Goal: Feedback & Contribution: Contribute content

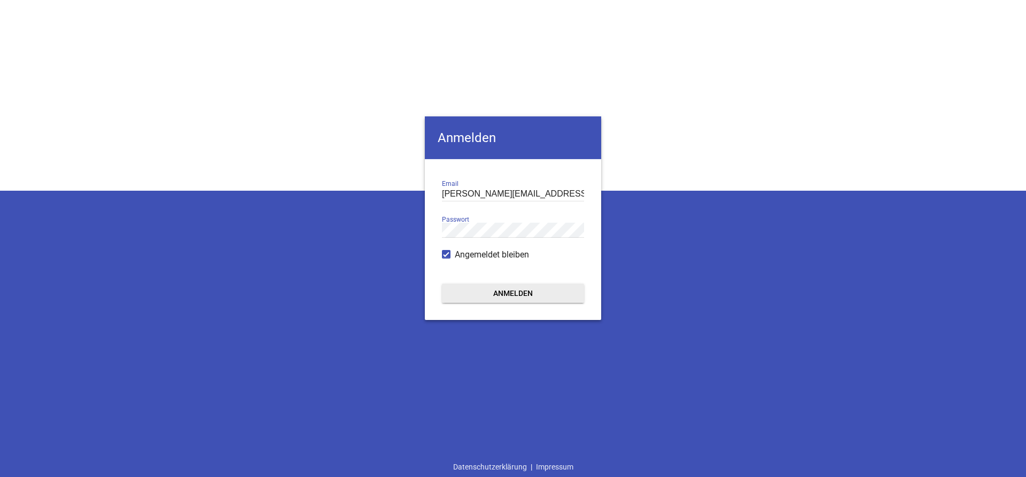
click at [522, 282] on form "[PERSON_NAME][EMAIL_ADDRESS][DOMAIN_NAME] Email Passwort Angemeldet bleiben Anm…" at bounding box center [513, 239] width 176 height 161
click at [520, 292] on button "Anmelden" at bounding box center [513, 293] width 142 height 19
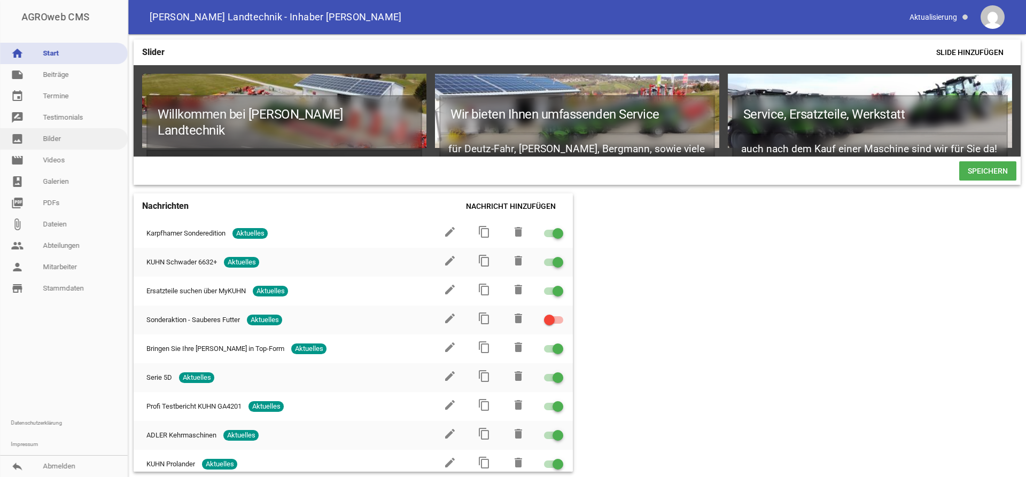
click at [66, 138] on link "image Bilder" at bounding box center [64, 138] width 128 height 21
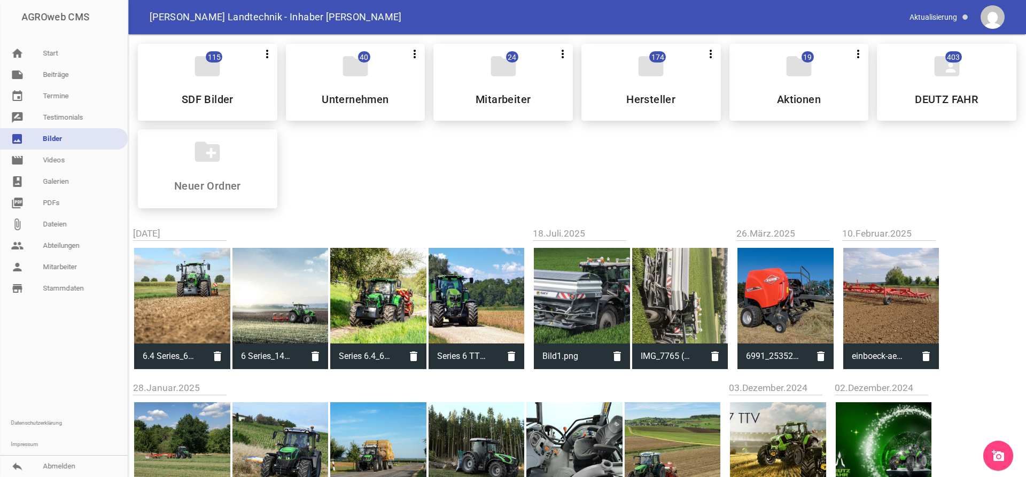
click at [831, 459] on icon "add_a_photo" at bounding box center [998, 456] width 13 height 13
click at [385, 185] on div "folder 115 more_vert Teilen Bearbeiten Löschen SDF Bilder folder 40 more_vert T…" at bounding box center [577, 126] width 896 height 182
click at [831, 448] on link "add_a_photo" at bounding box center [998, 456] width 30 height 30
click at [831, 454] on link "add_a_photo" at bounding box center [998, 456] width 30 height 30
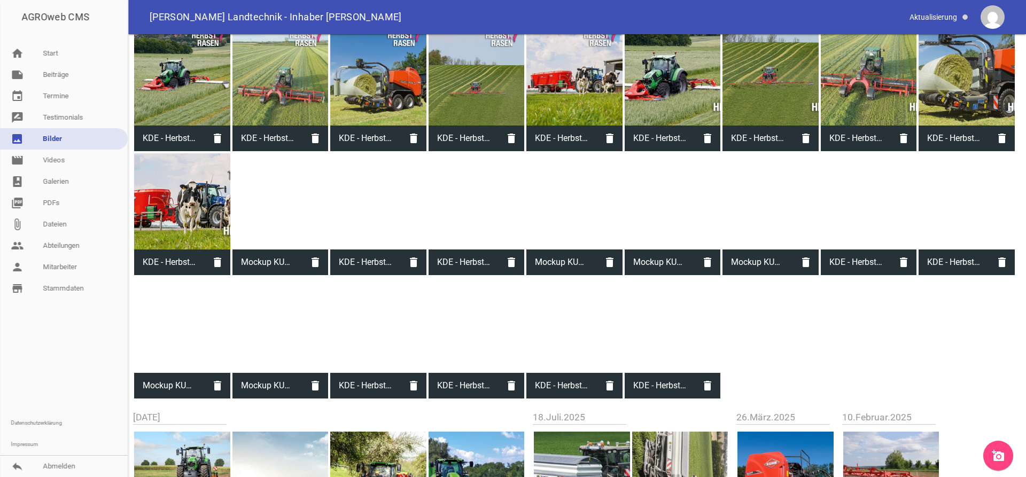
scroll to position [109, 0]
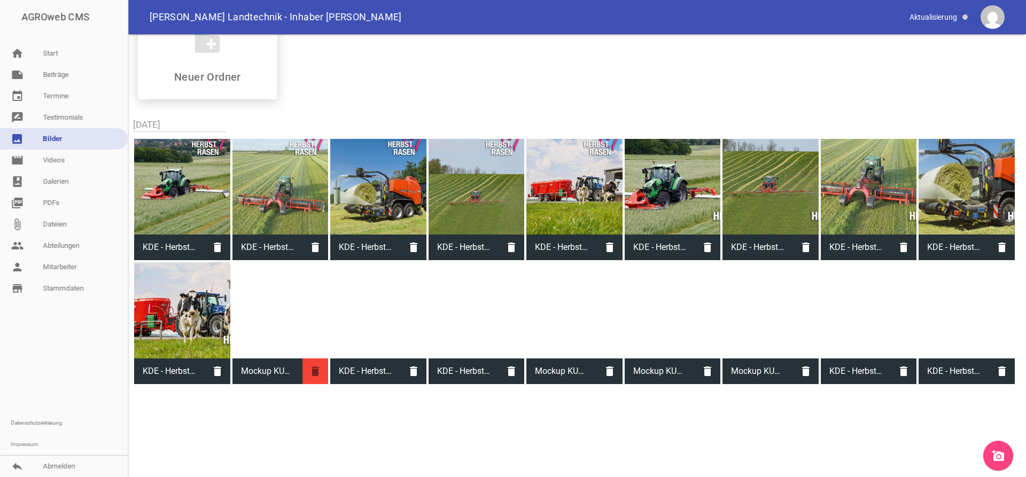
click at [308, 368] on icon "delete" at bounding box center [316, 372] width 26 height 26
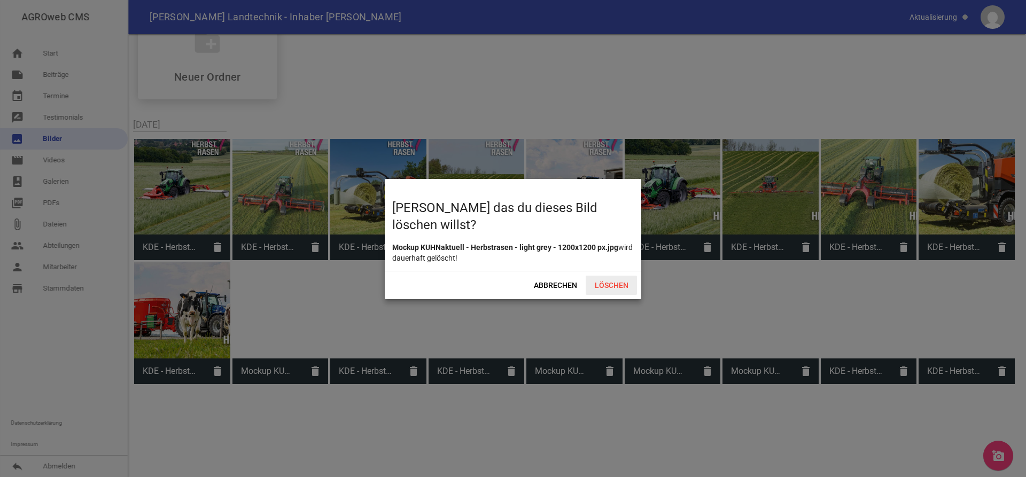
click at [595, 286] on span "Löschen" at bounding box center [611, 285] width 51 height 19
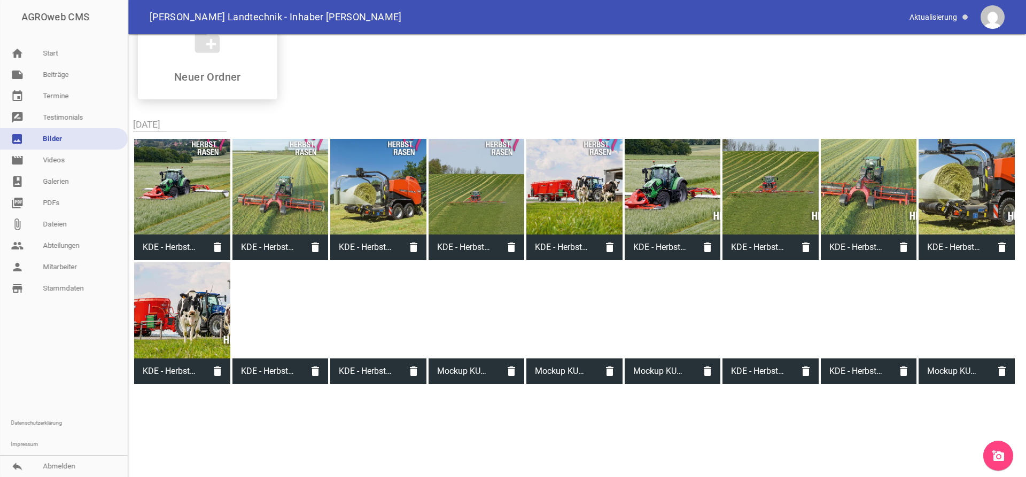
scroll to position [164, 0]
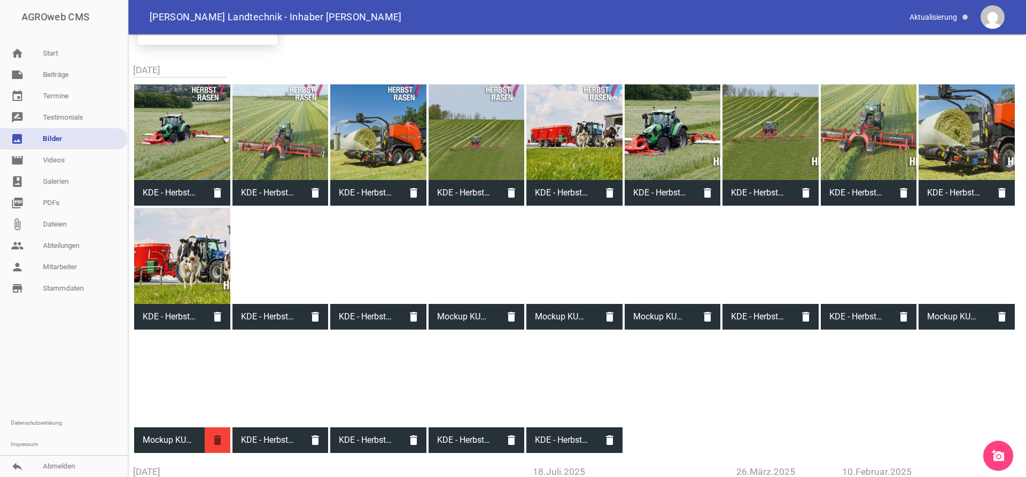
click at [226, 440] on icon "delete" at bounding box center [218, 441] width 26 height 26
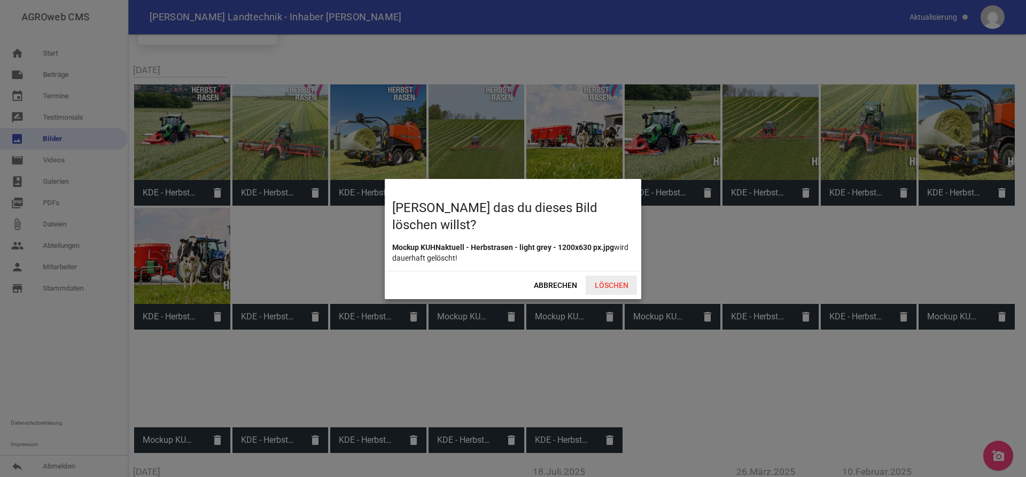
click at [626, 287] on span "Löschen" at bounding box center [611, 285] width 51 height 19
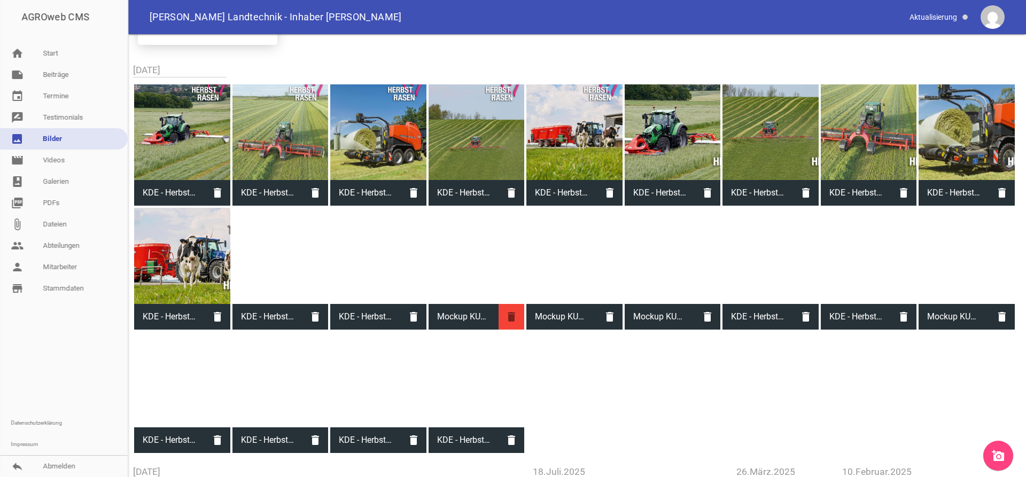
click at [510, 317] on icon "delete" at bounding box center [512, 317] width 26 height 26
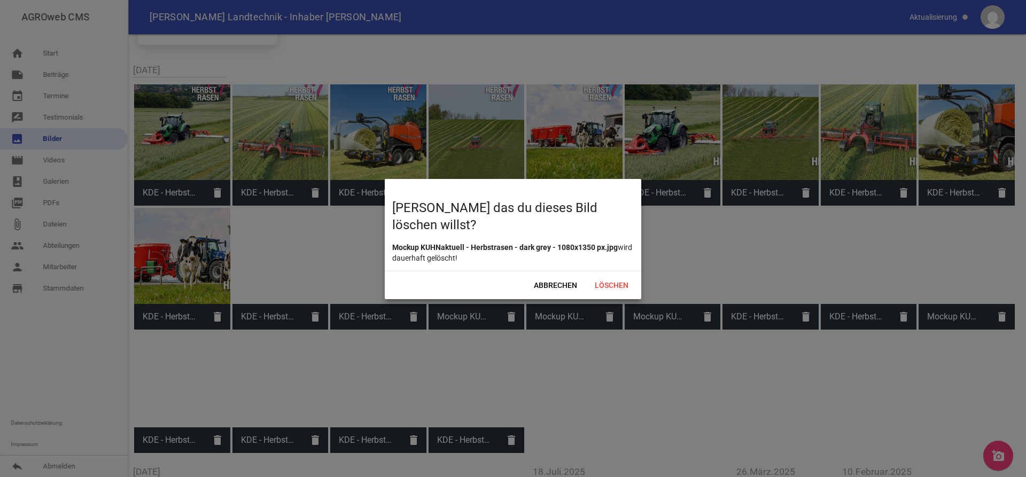
click at [620, 295] on div "Abbrechen Löschen" at bounding box center [513, 285] width 257 height 28
click at [620, 291] on span "Löschen" at bounding box center [611, 285] width 51 height 19
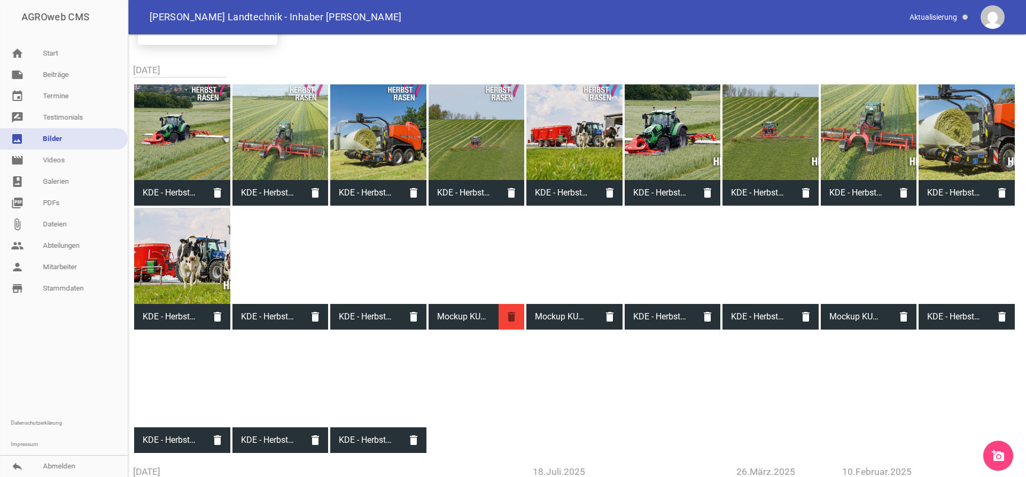
click at [513, 314] on icon "delete" at bounding box center [512, 317] width 26 height 26
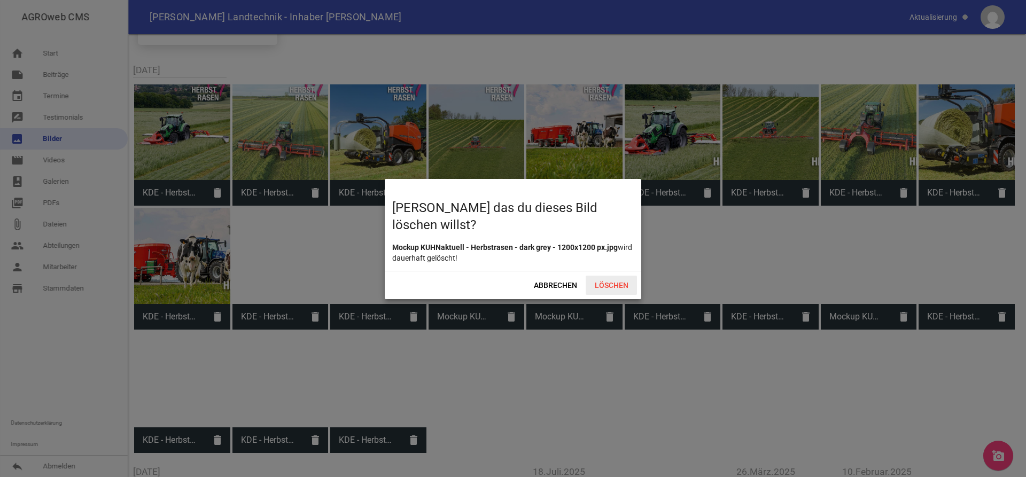
click at [633, 289] on span "Löschen" at bounding box center [611, 285] width 51 height 19
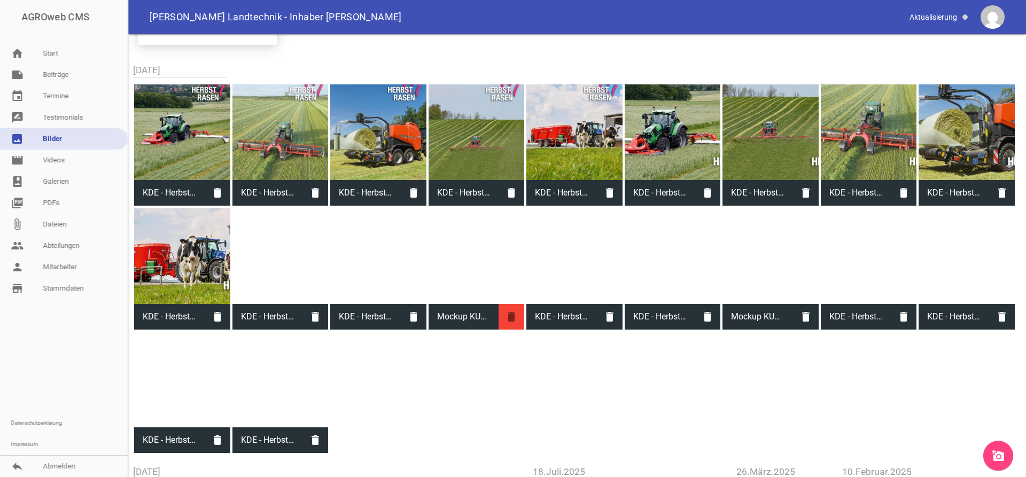
click at [510, 313] on icon "delete" at bounding box center [512, 317] width 26 height 26
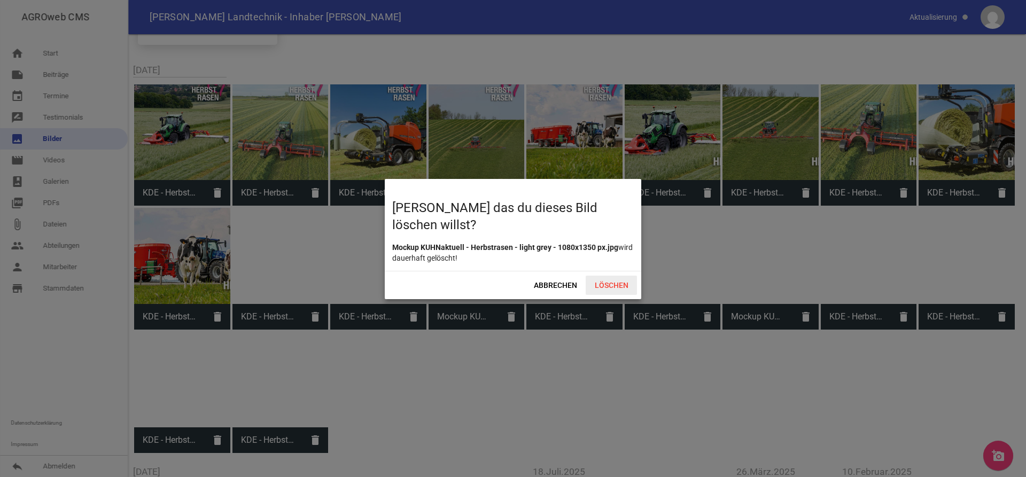
click at [609, 288] on span "Löschen" at bounding box center [611, 285] width 51 height 19
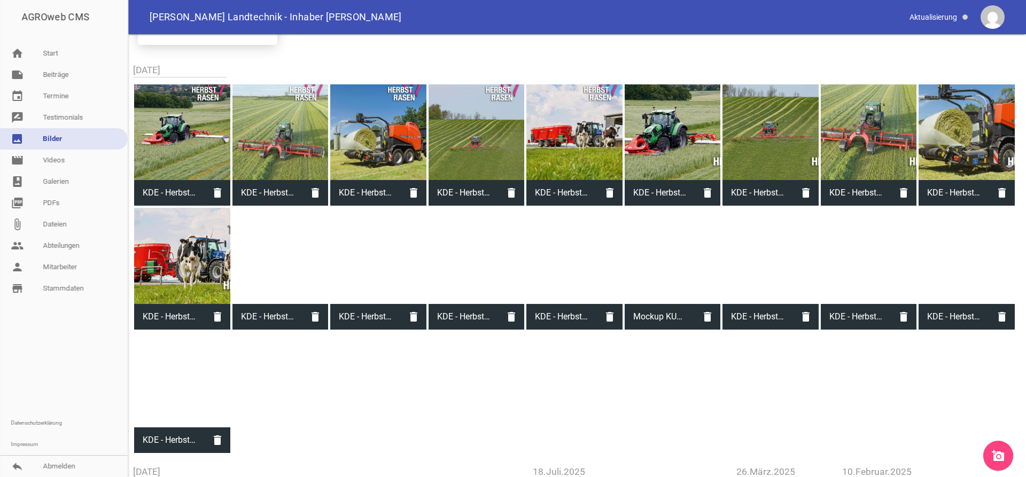
scroll to position [109, 0]
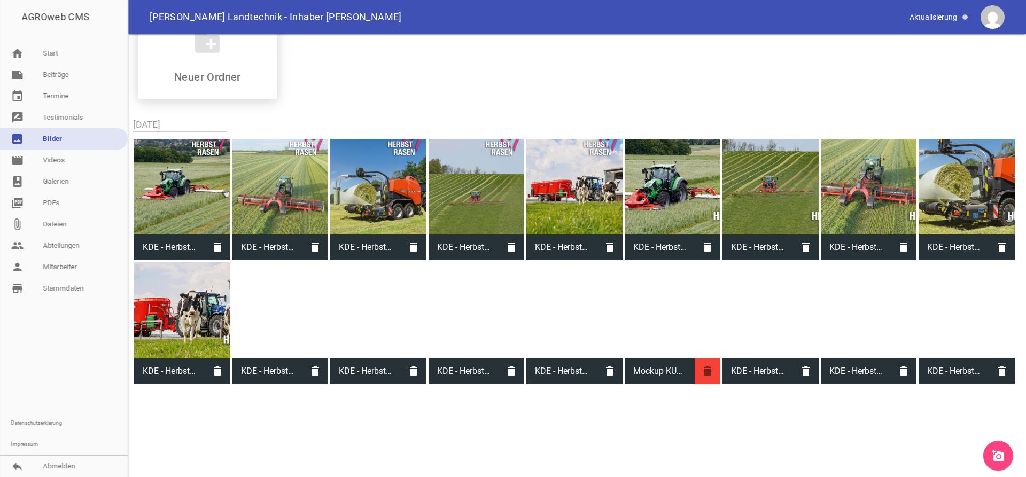
click at [703, 373] on icon "delete" at bounding box center [708, 372] width 26 height 26
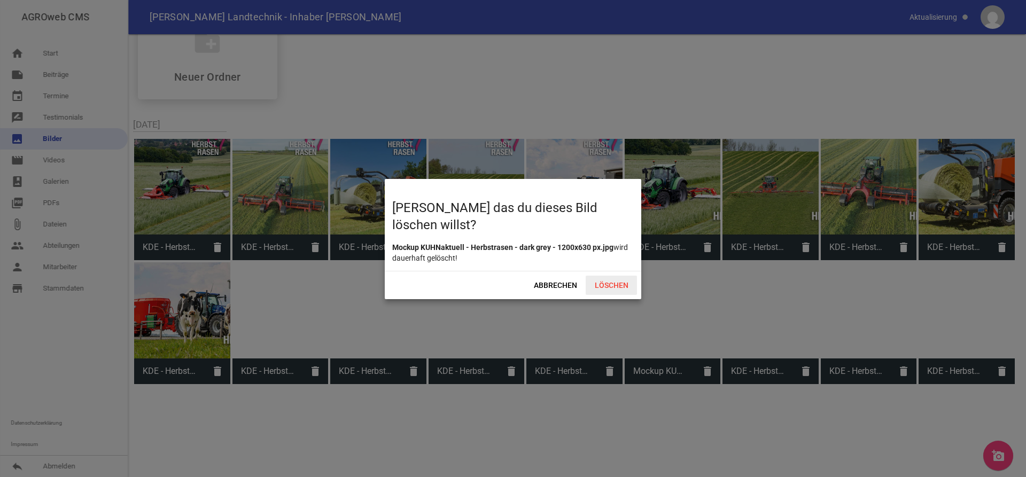
click at [602, 280] on span "Löschen" at bounding box center [611, 285] width 51 height 19
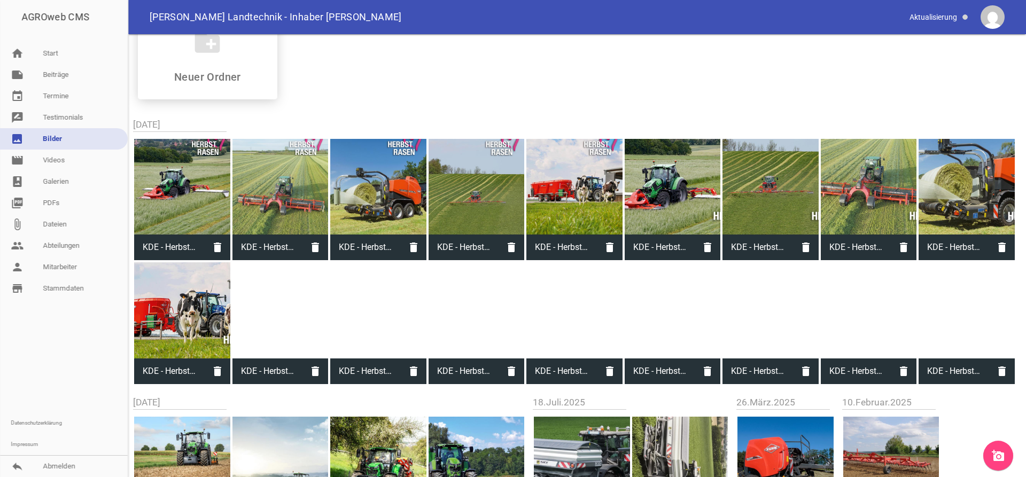
click at [198, 309] on div at bounding box center [182, 310] width 96 height 96
type input "KDE - Herbstrasen 2025 Bild 5 mit Herz - Social Media - Futtermischwagen - 1200…"
type input "630"
type input "1200"
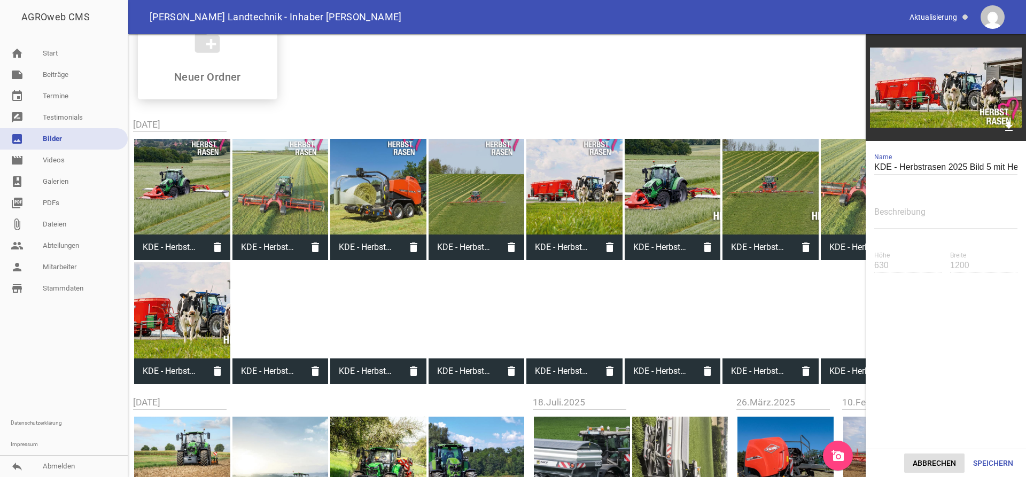
click at [831, 456] on button "Abbrechen" at bounding box center [934, 463] width 60 height 19
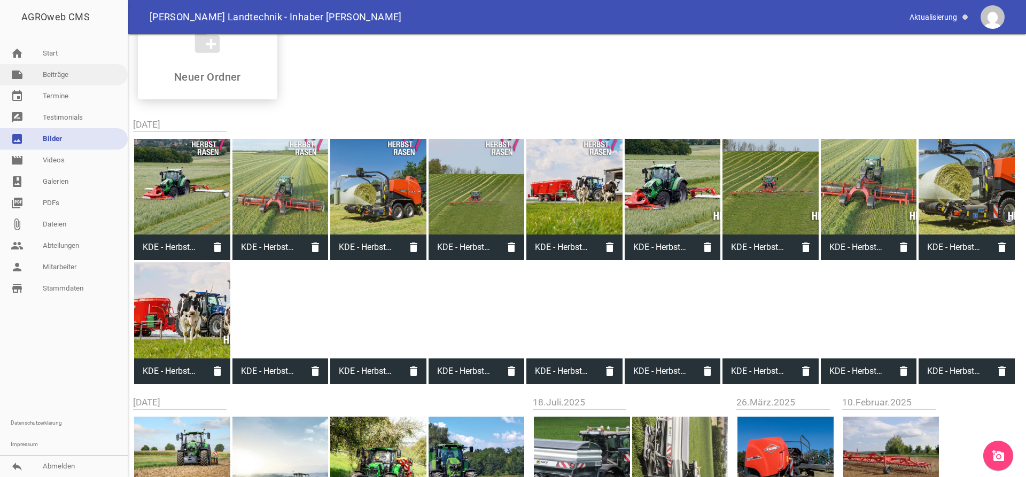
click at [61, 81] on link "note Beiträge" at bounding box center [64, 74] width 128 height 21
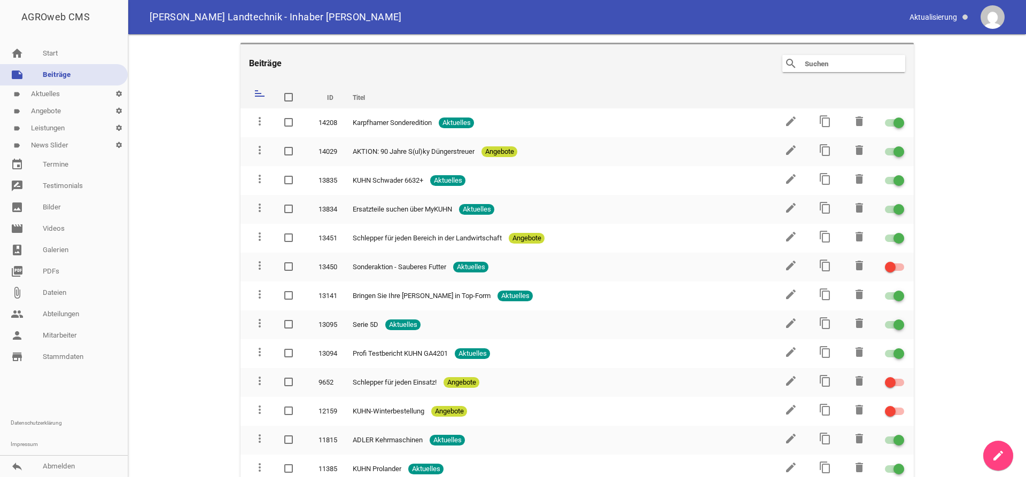
click at [831, 459] on icon "create" at bounding box center [998, 456] width 13 height 13
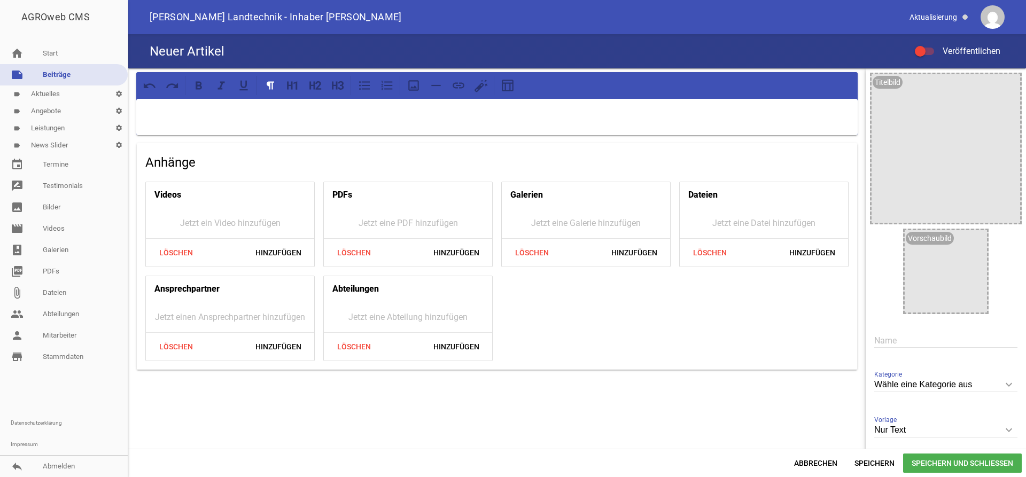
click at [831, 385] on input "Wähle eine Kategorie aus" at bounding box center [945, 385] width 143 height 14
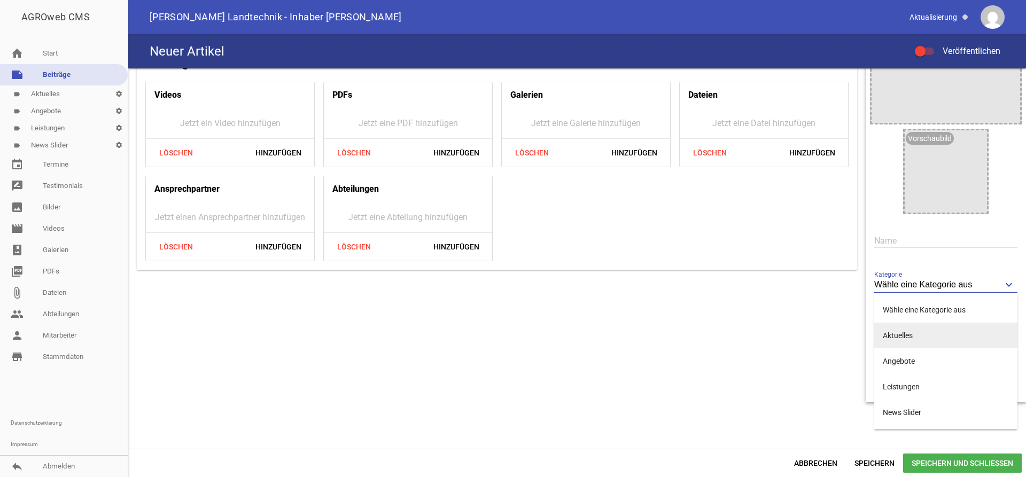
click at [831, 337] on li "Aktuelles" at bounding box center [945, 336] width 143 height 26
type input "Aktuelles"
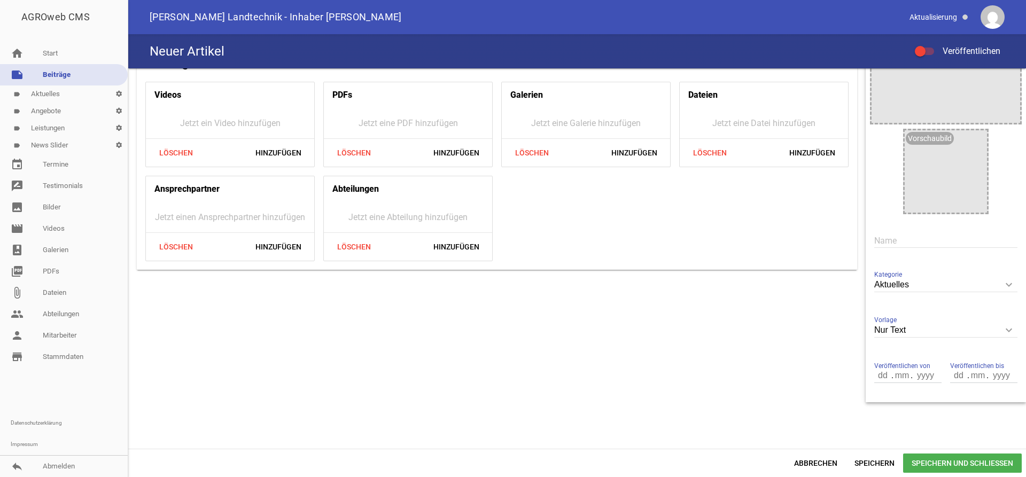
scroll to position [0, 0]
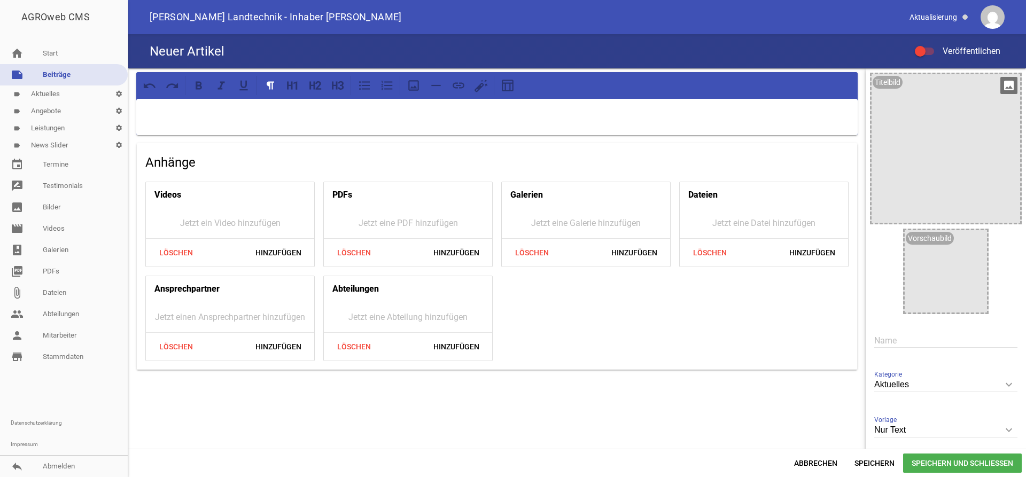
click at [831, 85] on icon "image" at bounding box center [1009, 85] width 17 height 17
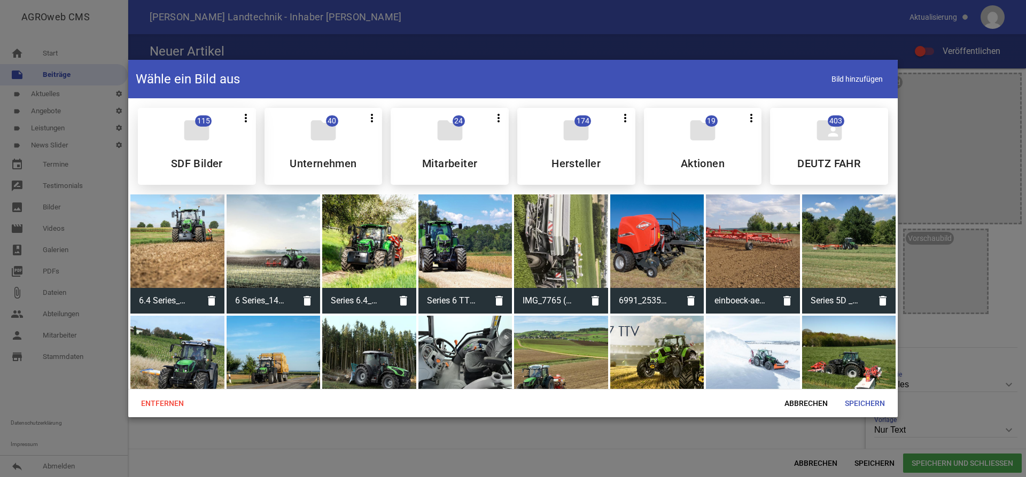
click at [214, 140] on div "folder 115 more_vert Teilen Bearbeiten Löschen SDF Bilder" at bounding box center [197, 146] width 118 height 77
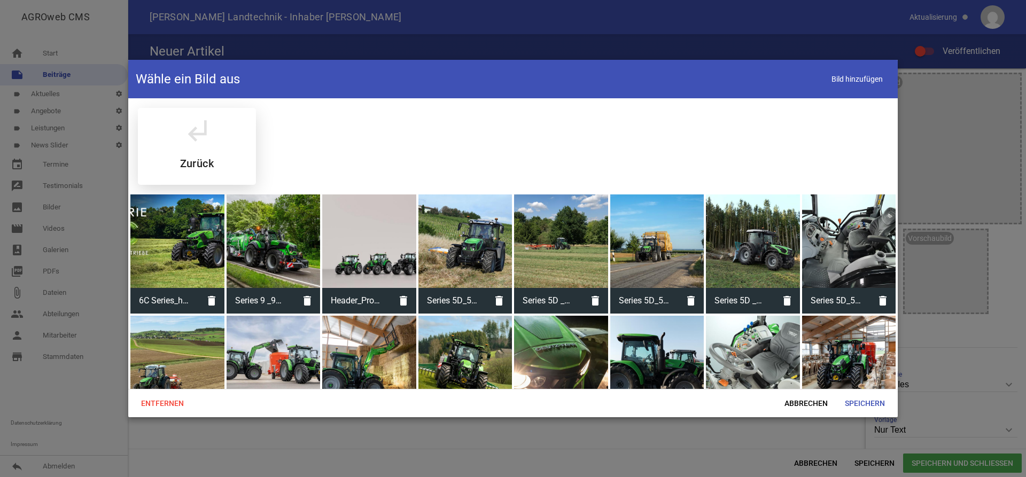
click at [186, 148] on div "subdirectory_arrow_left Zurück" at bounding box center [197, 146] width 118 height 77
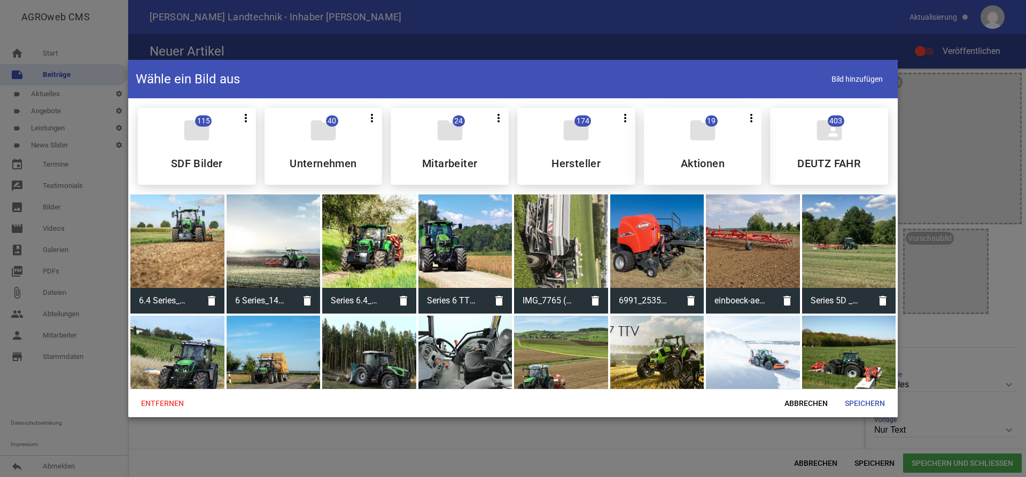
click at [717, 150] on div "folder 19 more_vert Teilen Bearbeiten Löschen Aktionen" at bounding box center [703, 146] width 118 height 77
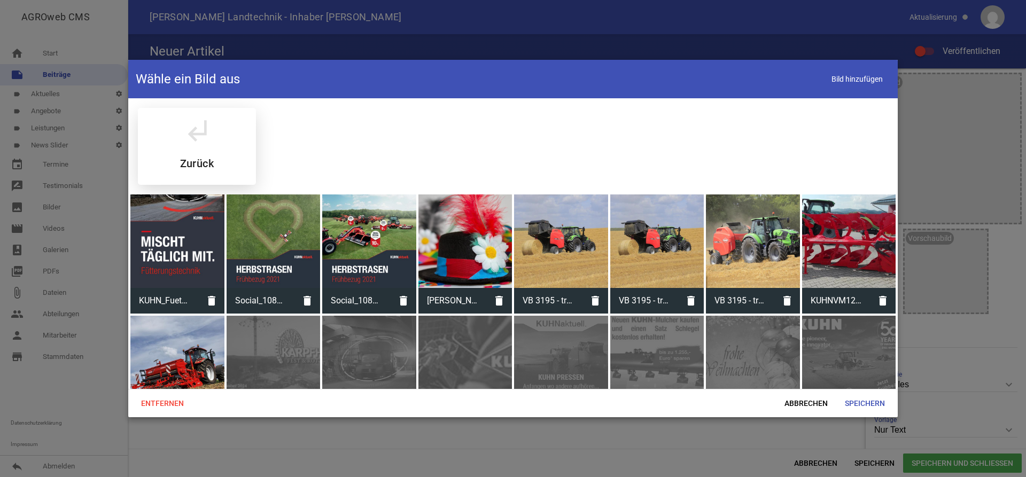
click at [213, 147] on div "subdirectory_arrow_left Zurück" at bounding box center [197, 146] width 118 height 77
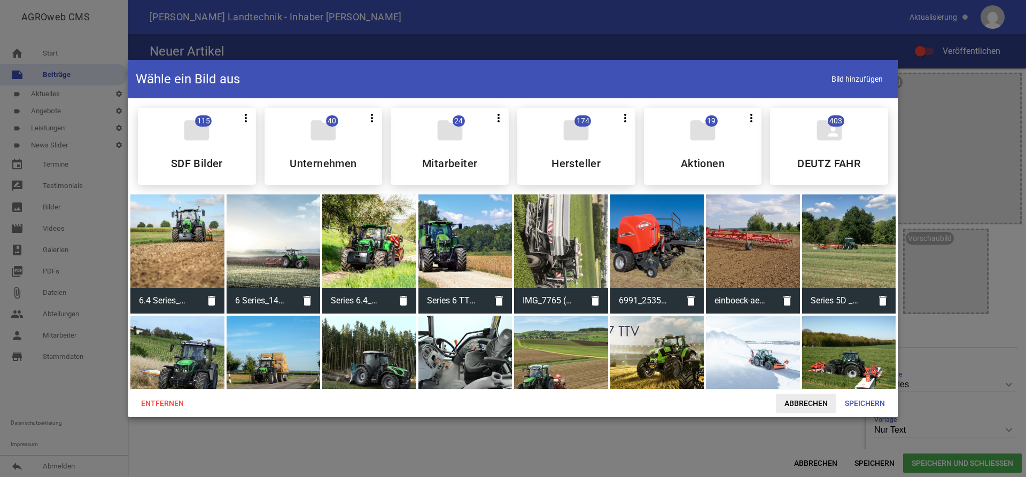
click at [822, 407] on span "Abbrechen" at bounding box center [806, 403] width 60 height 19
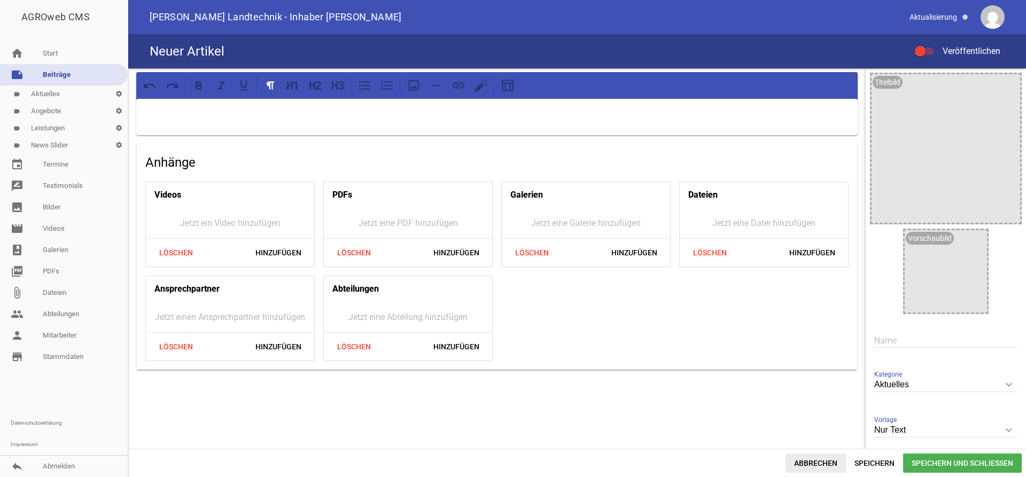
click at [814, 467] on span "Abbrechen" at bounding box center [816, 463] width 60 height 19
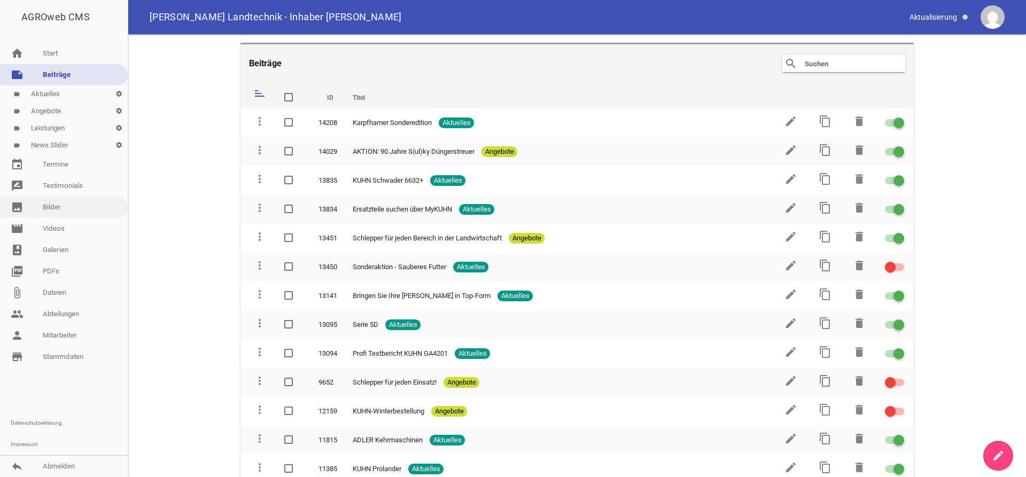
click at [50, 205] on link "image Bilder" at bounding box center [64, 207] width 128 height 21
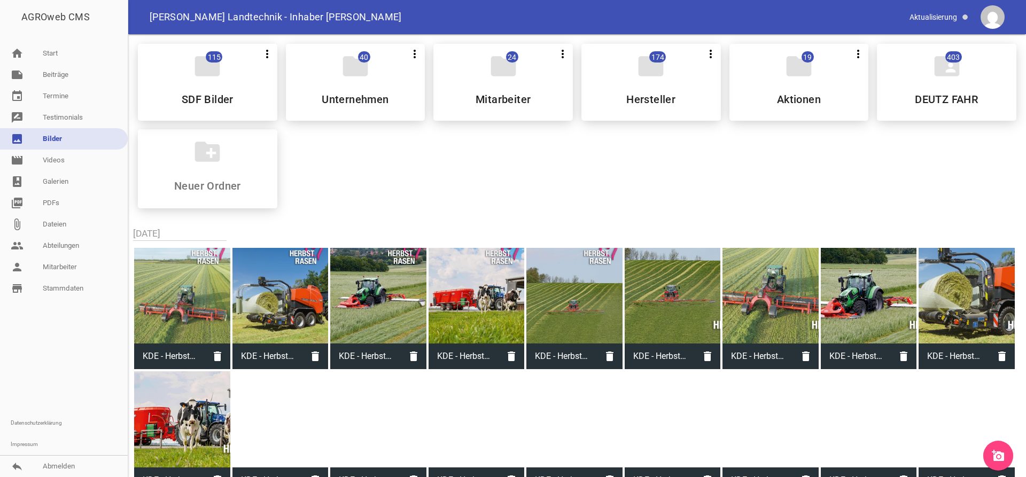
click at [211, 286] on div at bounding box center [182, 296] width 96 height 96
type input "KDE - Herbstrasen 2025 Bild 3 mit Herz - Social Media - [PERSON_NAME] - 1080x13…"
type input "1350"
type input "1080"
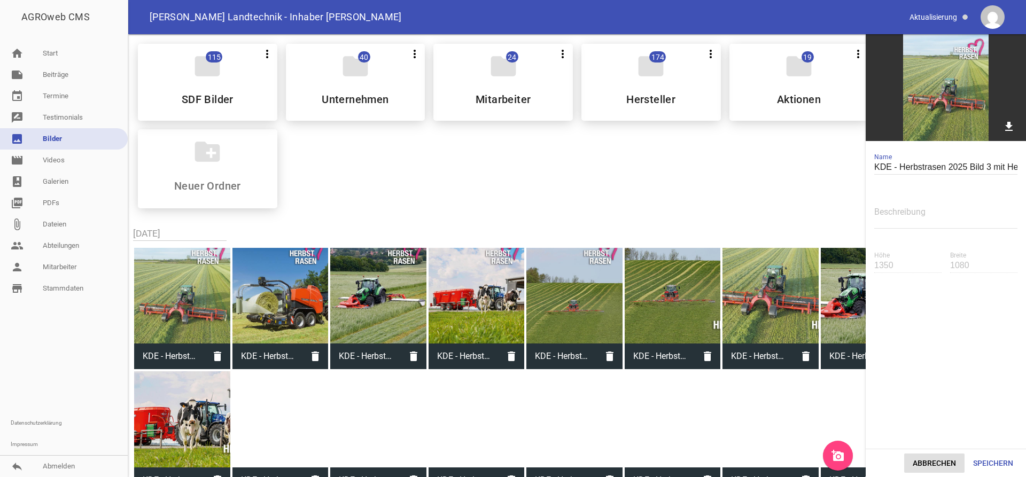
click at [831, 462] on button "Abbrechen" at bounding box center [934, 463] width 60 height 19
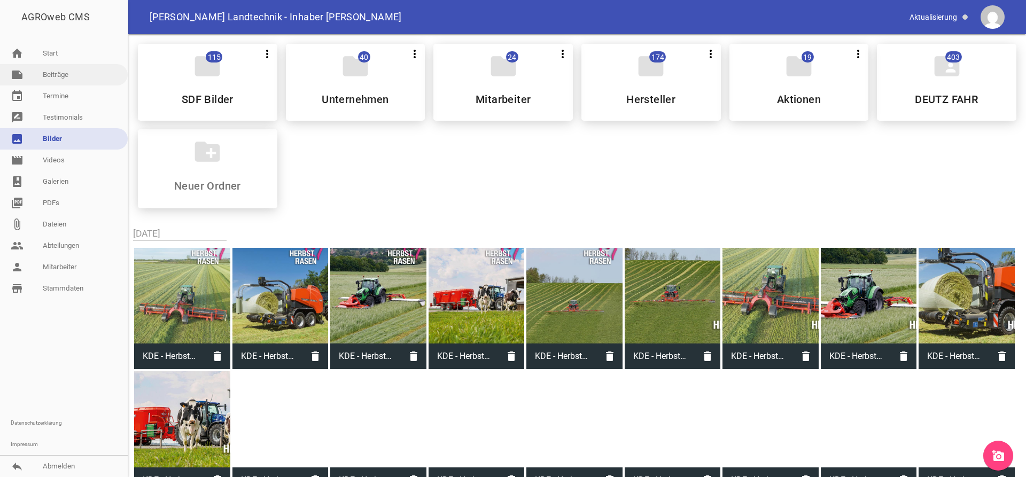
click at [69, 80] on link "note Beiträge" at bounding box center [64, 74] width 128 height 21
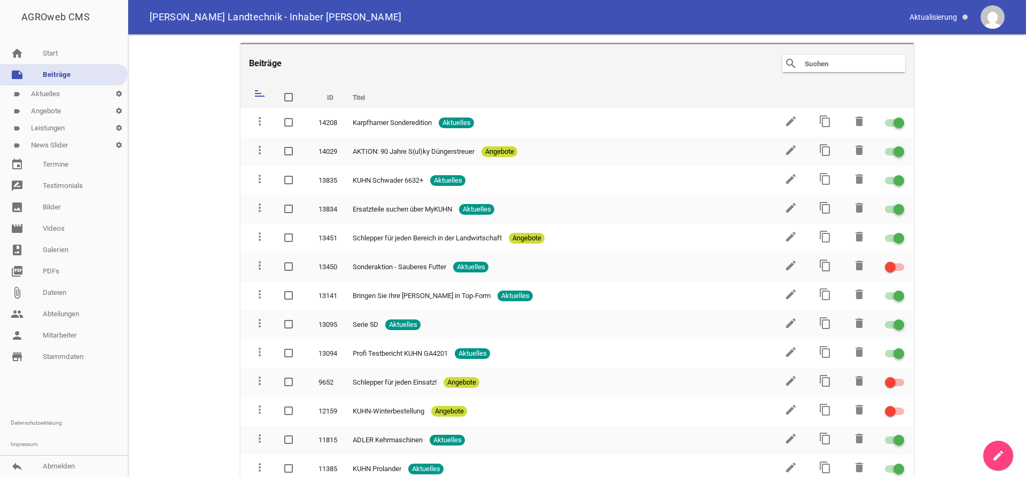
click at [831, 455] on icon "create" at bounding box center [998, 456] width 13 height 13
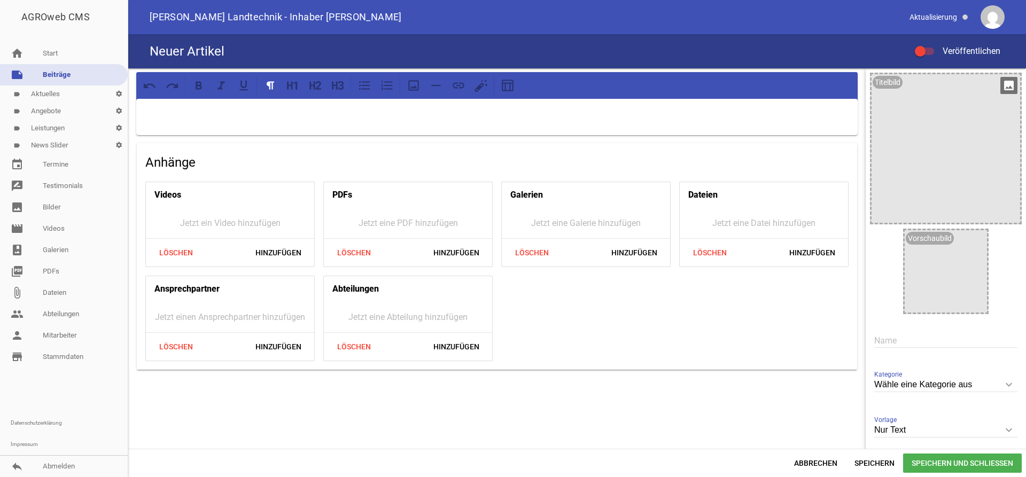
click at [831, 84] on icon "image" at bounding box center [1009, 85] width 17 height 17
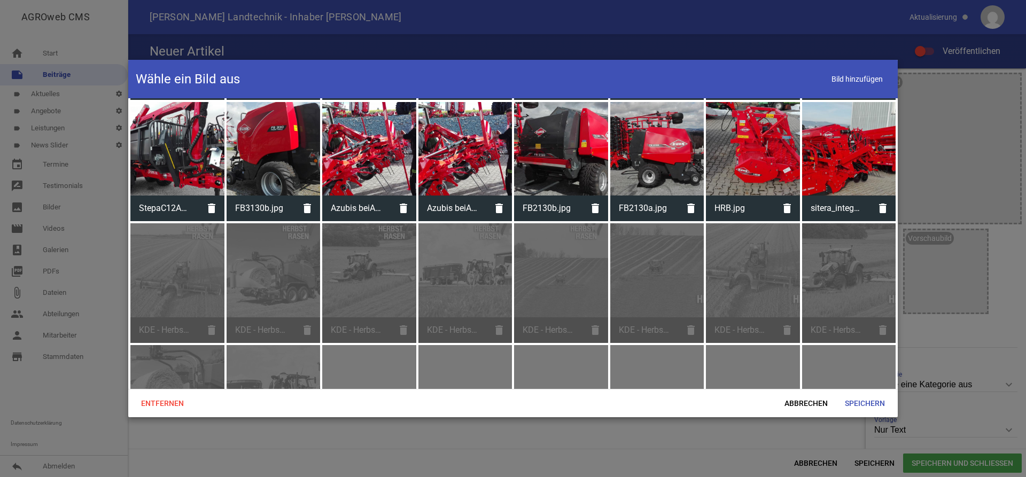
scroll to position [1363, 0]
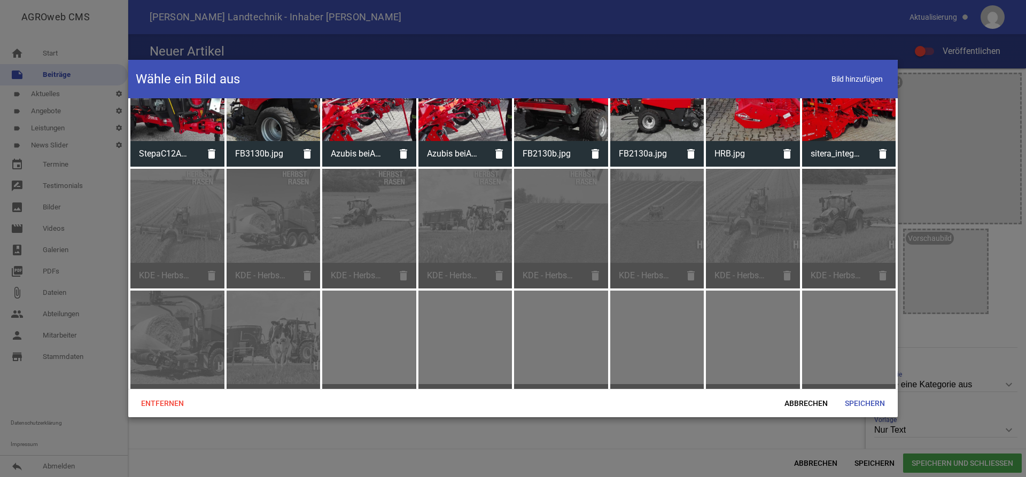
click at [378, 208] on div "KDE - Herbstrasen 2025 Bild 1 mit Herz - Social Media - Mähwerke - 1080x1350 px…" at bounding box center [369, 229] width 94 height 120
click at [496, 235] on div "KDE - Herbstrasen 2025 Bild 5 mit Herz - Social Media - Futtermischwagen - 1080…" at bounding box center [466, 229] width 94 height 120
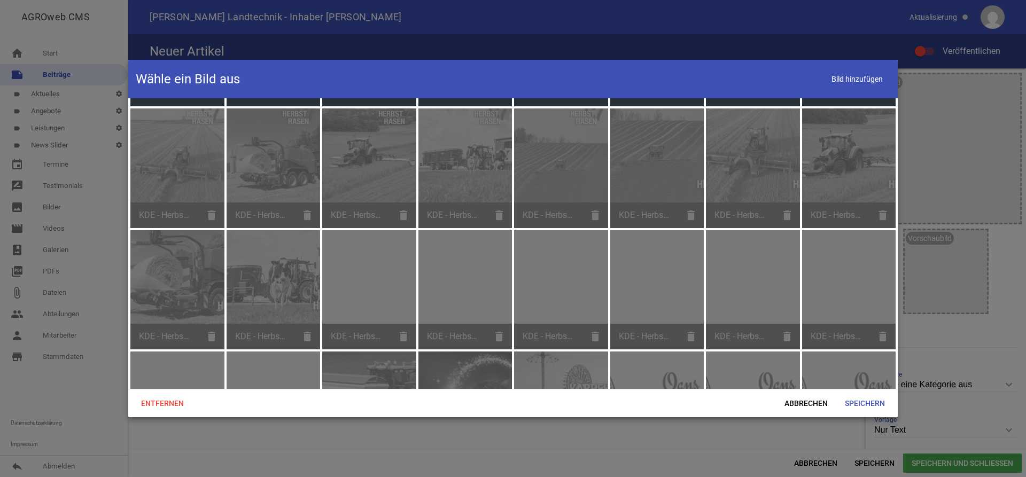
scroll to position [1314, 0]
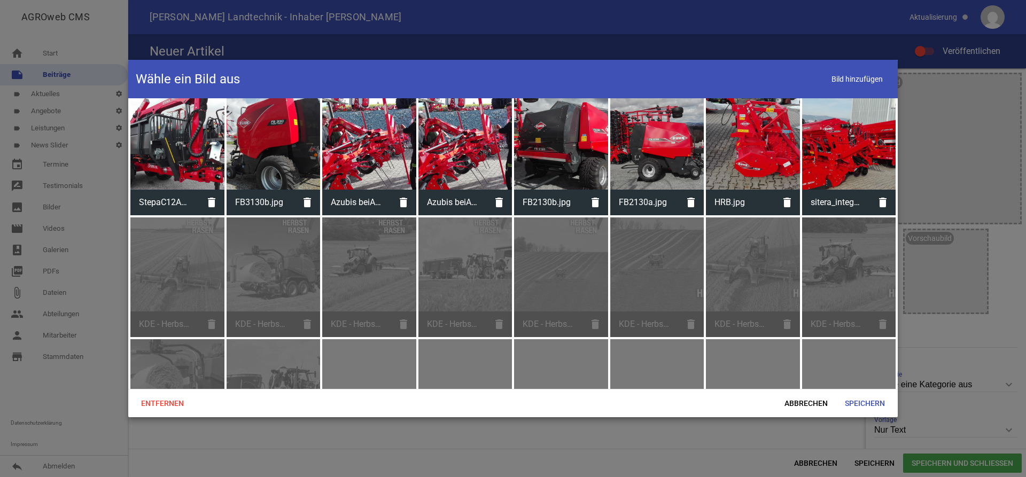
click at [383, 279] on div "KDE - Herbstrasen 2025 Bild 1 mit Herz - Social Media - Mähwerke - 1080x1350 px…" at bounding box center [369, 278] width 94 height 120
click at [480, 281] on div "KDE - Herbstrasen 2025 Bild 5 mit Herz - Social Media - Futtermischwagen - 1080…" at bounding box center [466, 278] width 94 height 120
click at [473, 298] on div "KDE - Herbstrasen 2025 Bild 5 mit Herz - Social Media - Futtermischwagen - 1080…" at bounding box center [466, 278] width 94 height 120
click at [582, 286] on div "KDE - Herbstrasen 2025 Bild 2 mit Herz - Social Media - Wender - 1080x1350 px.j…" at bounding box center [561, 278] width 94 height 120
click at [658, 262] on div "KDE - Herbstrasen 2025 Bild 2 mit Herz - Social Media - Wender - 1200x630 px.jp…" at bounding box center [657, 278] width 94 height 120
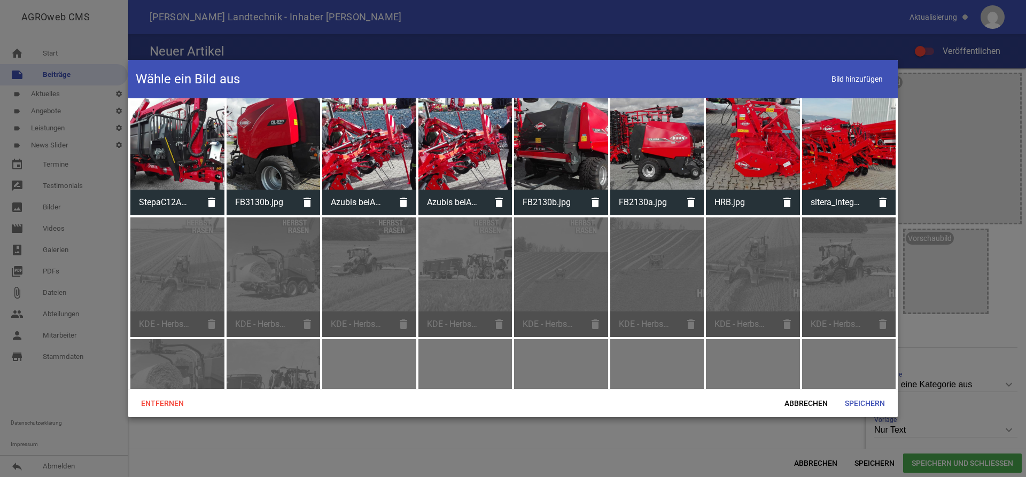
click at [768, 292] on div "KDE - Herbstrasen 2025 Bild 3 mit Herz - Social Media - Schwader - 1200x630 px.…" at bounding box center [753, 278] width 94 height 120
click at [849, 293] on div "KDE - Herbstrasen 2025 Bild 1 mit Herz - Social Media - Mähwerke - 1200x630 px.…" at bounding box center [849, 278] width 94 height 120
click at [804, 400] on span "Abbrechen" at bounding box center [806, 403] width 60 height 19
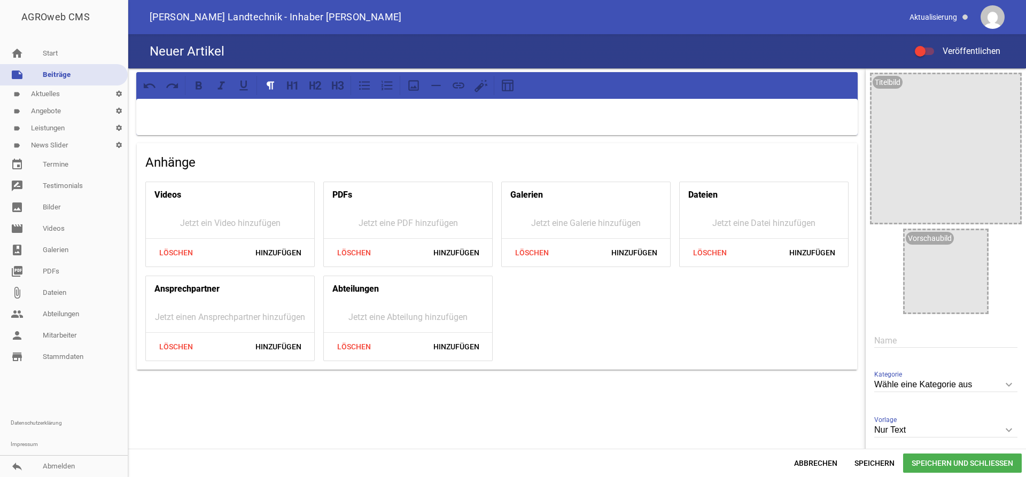
click at [985, 3] on div at bounding box center [993, 17] width 24 height 34
click at [991, 17] on img at bounding box center [993, 17] width 24 height 24
click at [71, 460] on link "reply Abmelden" at bounding box center [64, 466] width 128 height 21
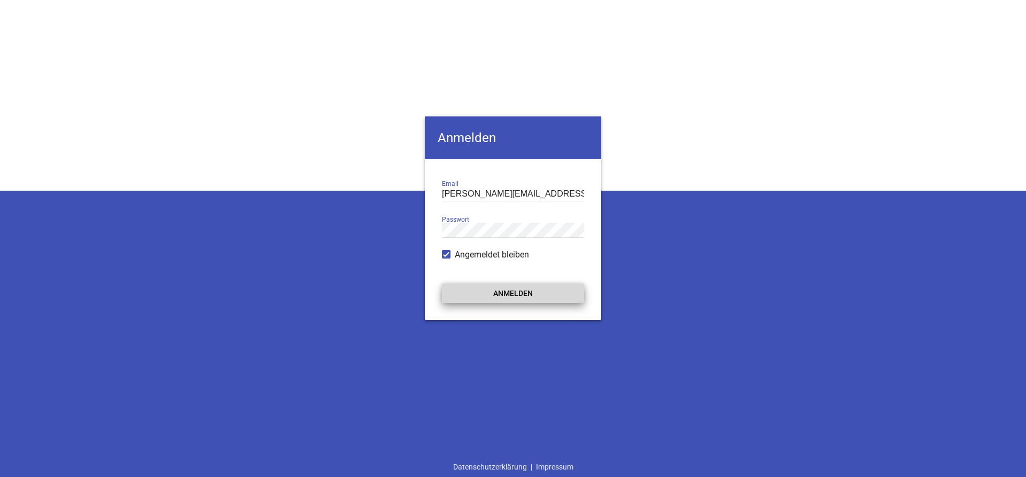
click at [521, 293] on button "Anmelden" at bounding box center [513, 293] width 142 height 19
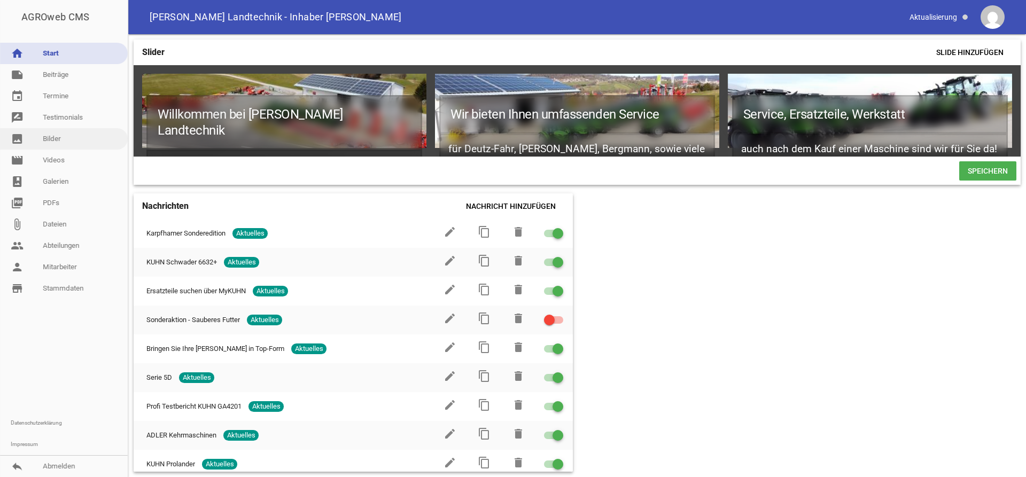
click at [65, 140] on link "image Bilder" at bounding box center [64, 138] width 128 height 21
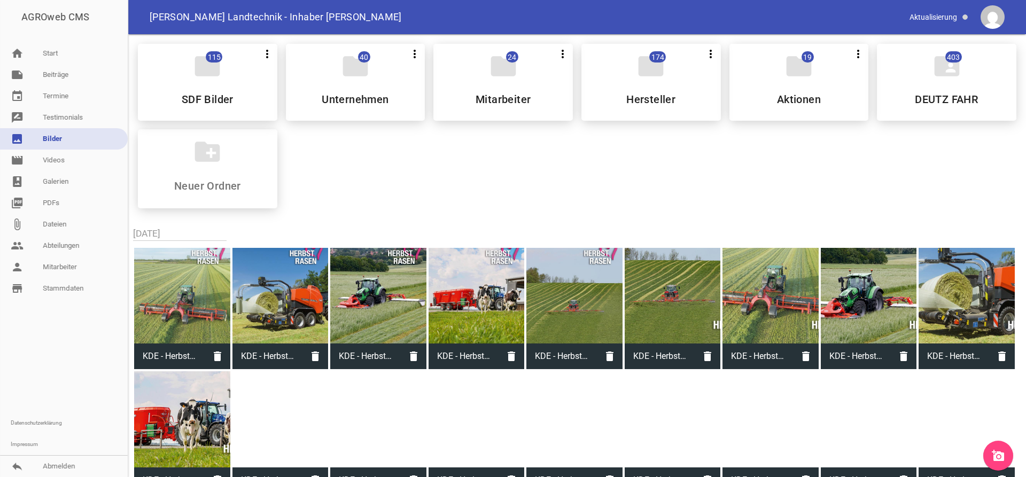
click at [197, 276] on div at bounding box center [182, 296] width 96 height 96
type input "KDE - Herbstrasen 2025 Bild 3 mit Herz - Social Media - [PERSON_NAME] - 1080x13…"
type input "1350"
type input "1080"
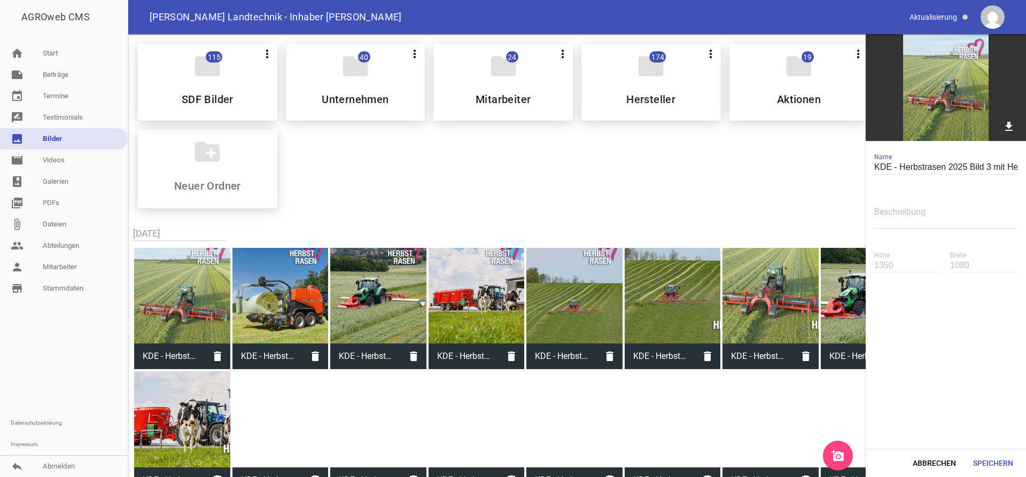
drag, startPoint x: 385, startPoint y: 176, endPoint x: 340, endPoint y: 173, distance: 44.5
click at [386, 174] on div "folder 115 more_vert Teilen Bearbeiten Löschen SDF Bilder folder 40 more_vert T…" at bounding box center [577, 126] width 896 height 182
click at [65, 92] on link "event Termine" at bounding box center [64, 96] width 128 height 21
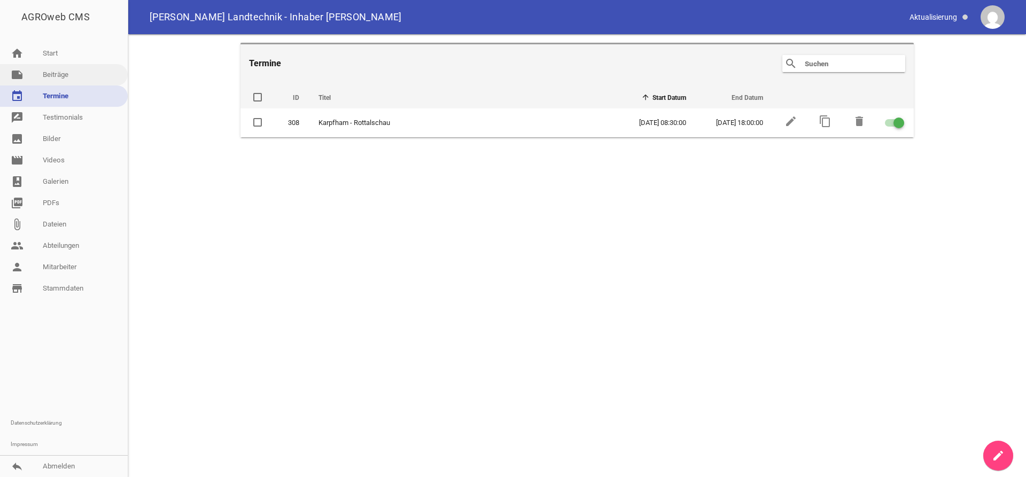
click at [68, 80] on link "note Beiträge" at bounding box center [64, 74] width 128 height 21
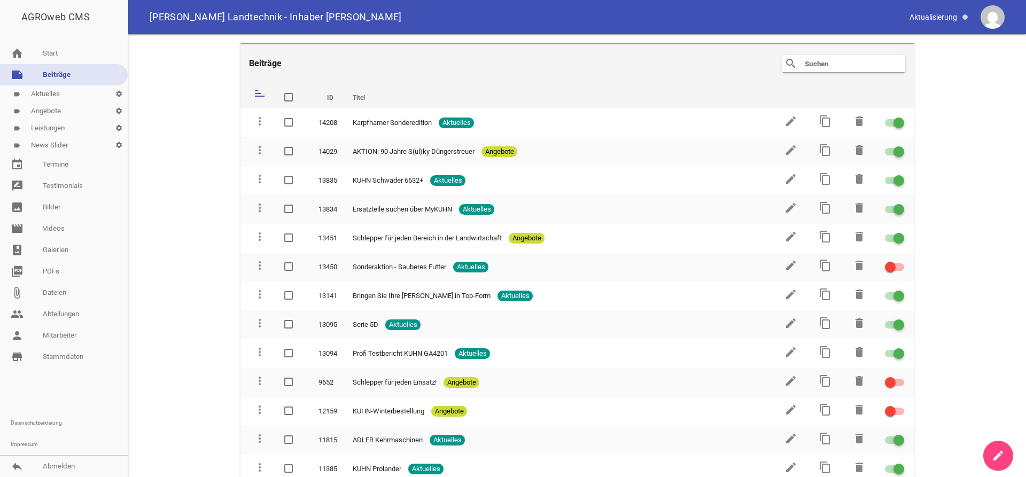
click at [1006, 454] on link "create" at bounding box center [998, 456] width 30 height 30
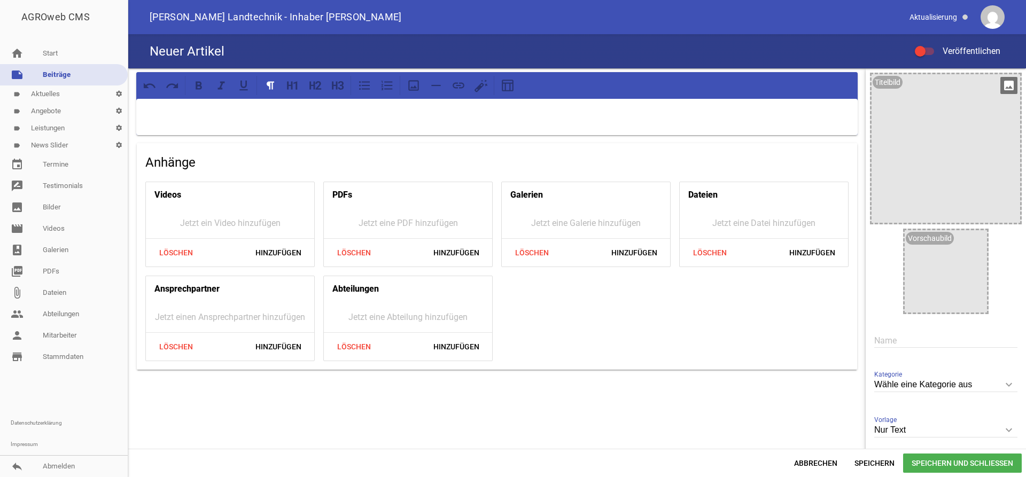
click at [1013, 91] on icon "image" at bounding box center [1009, 85] width 17 height 17
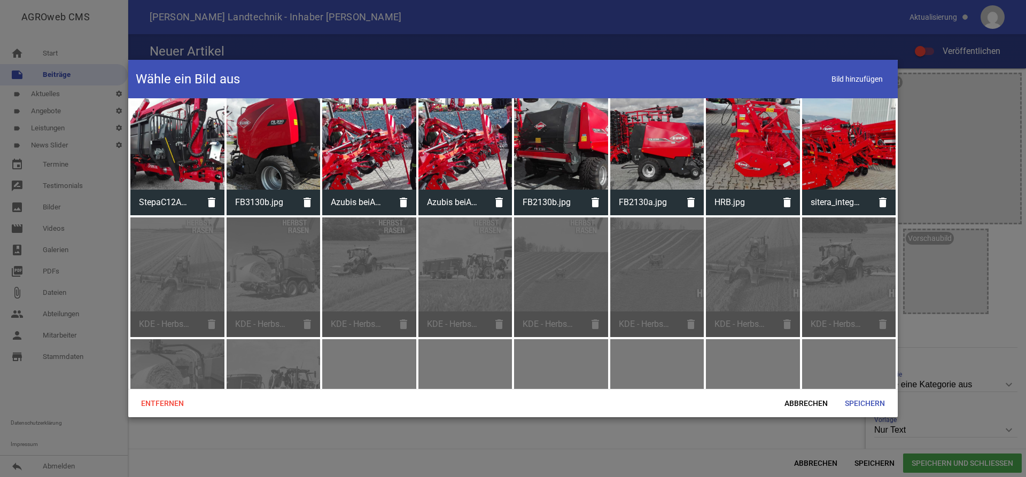
scroll to position [1369, 0]
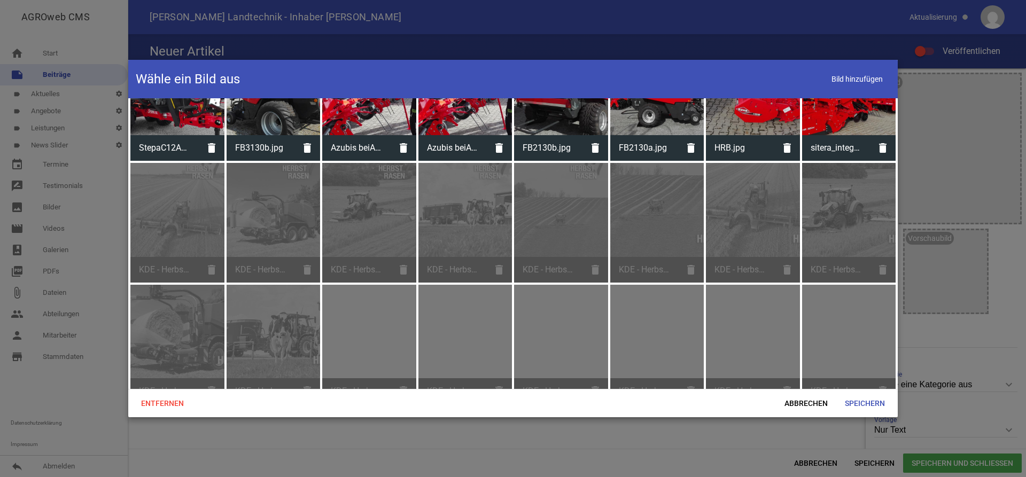
click at [456, 207] on div "KDE - Herbstrasen 2025 Bild 5 mit Herz - Social Media - Futtermischwagen - 1080…" at bounding box center [466, 223] width 94 height 120
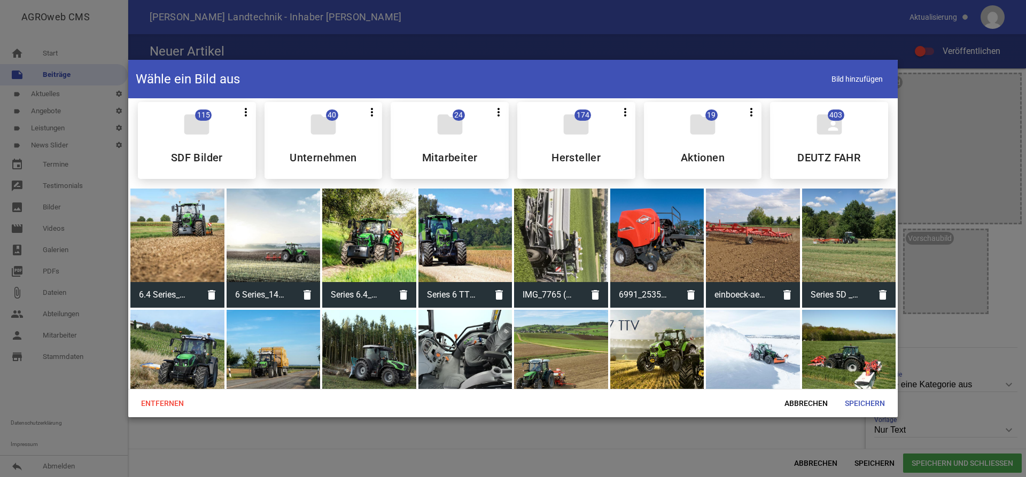
scroll to position [0, 0]
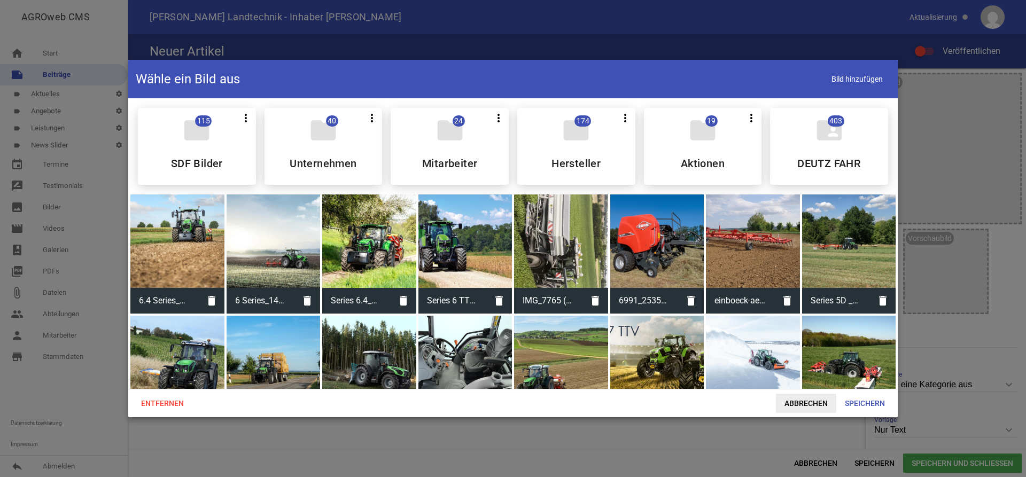
click at [800, 403] on span "Abbrechen" at bounding box center [806, 403] width 60 height 19
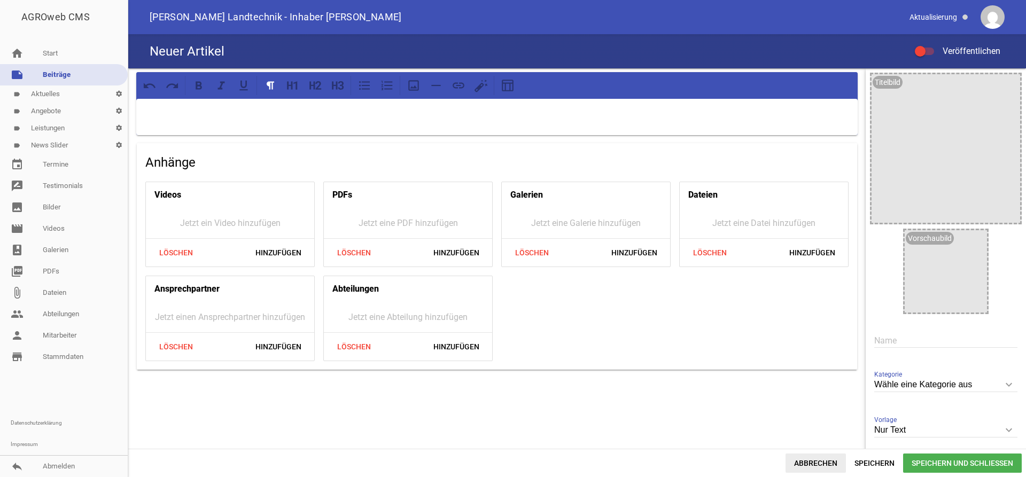
click at [820, 463] on span "Abbrechen" at bounding box center [816, 463] width 60 height 19
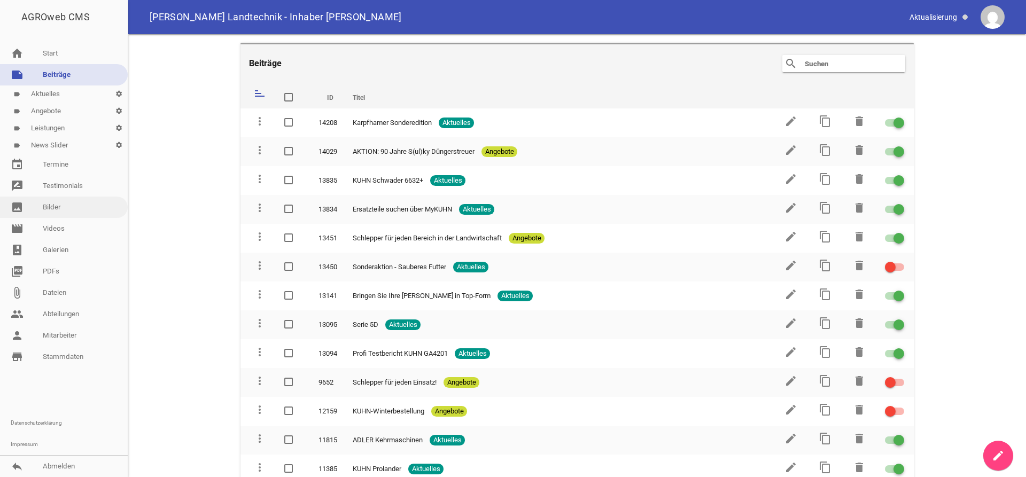
click at [61, 216] on link "image Bilder" at bounding box center [64, 207] width 128 height 21
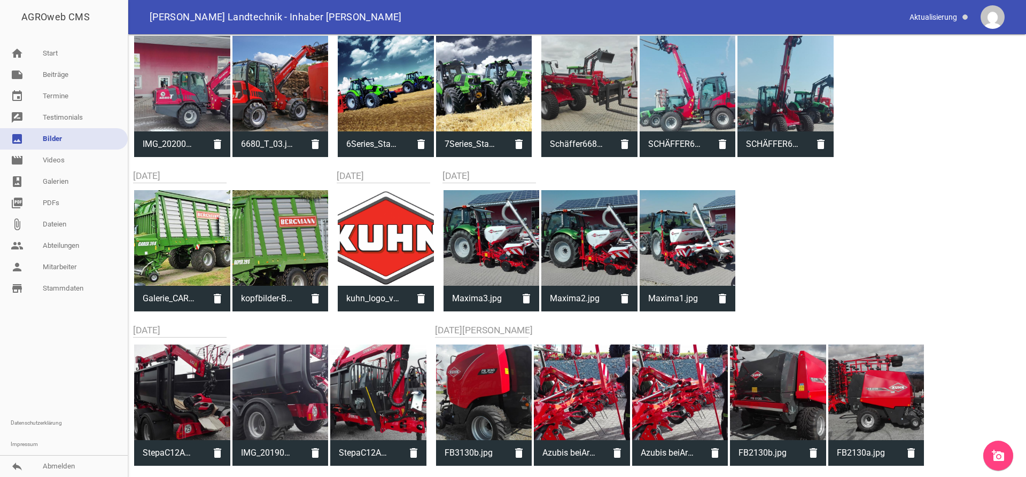
scroll to position [2491, 0]
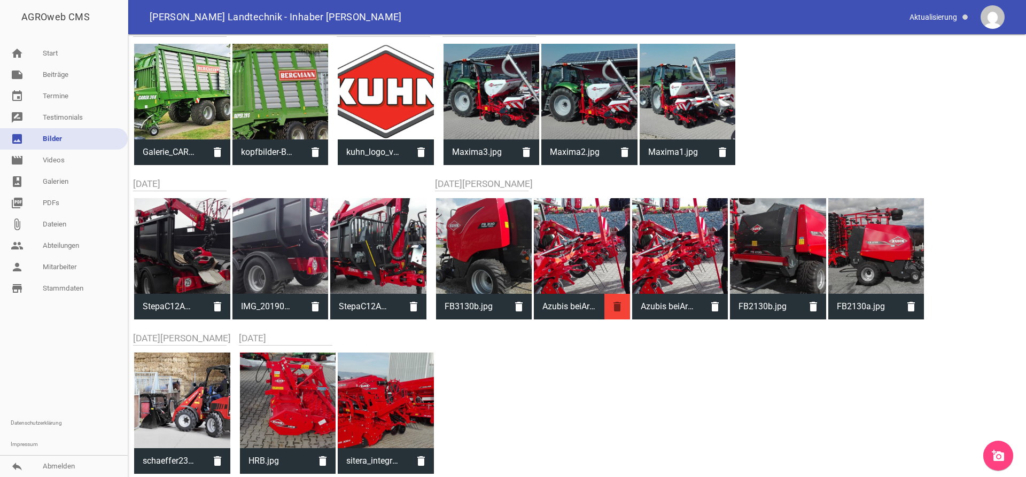
click at [611, 310] on icon "delete" at bounding box center [618, 307] width 26 height 26
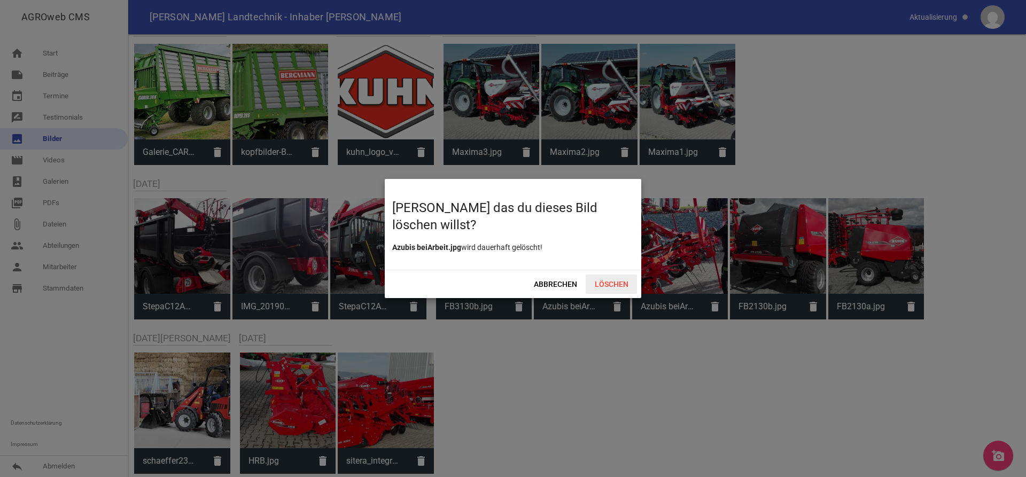
click at [618, 283] on span "Löschen" at bounding box center [611, 284] width 51 height 19
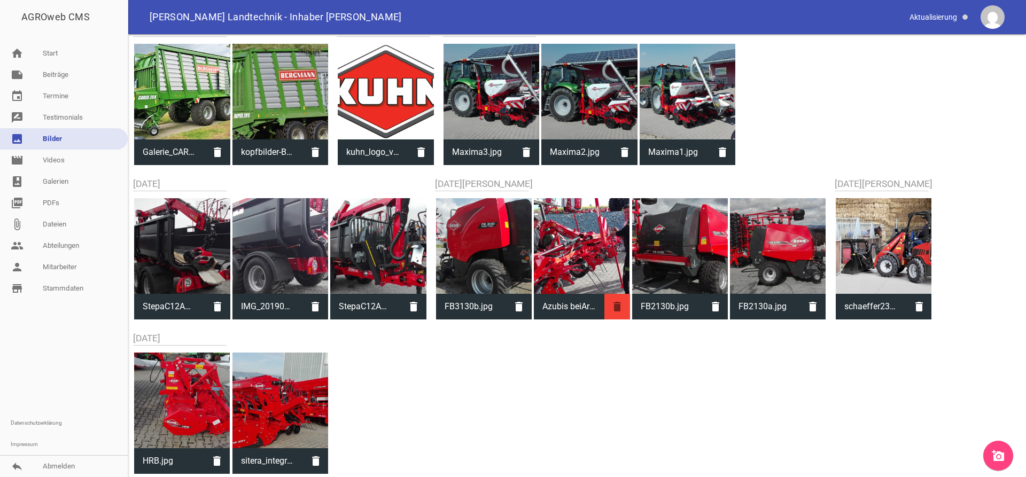
click at [622, 308] on icon "delete" at bounding box center [618, 307] width 26 height 26
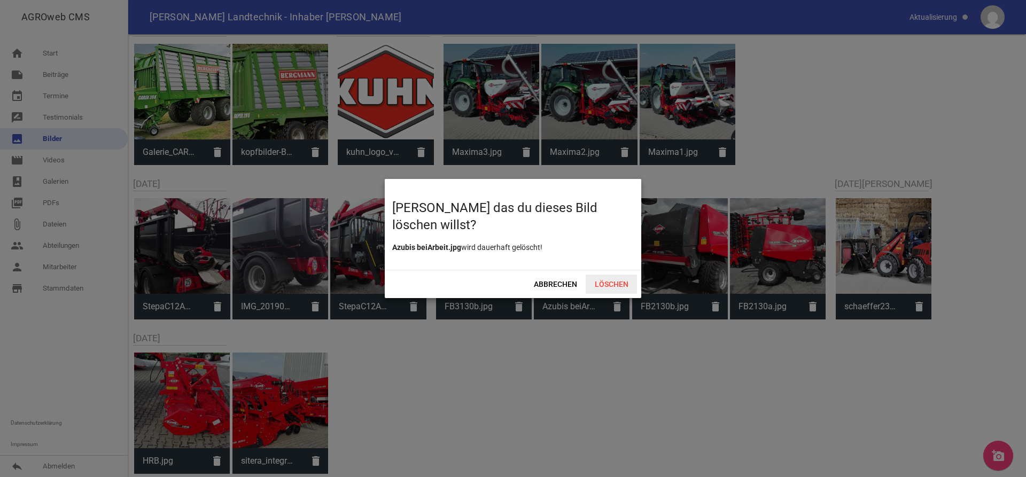
click at [622, 286] on span "Löschen" at bounding box center [611, 284] width 51 height 19
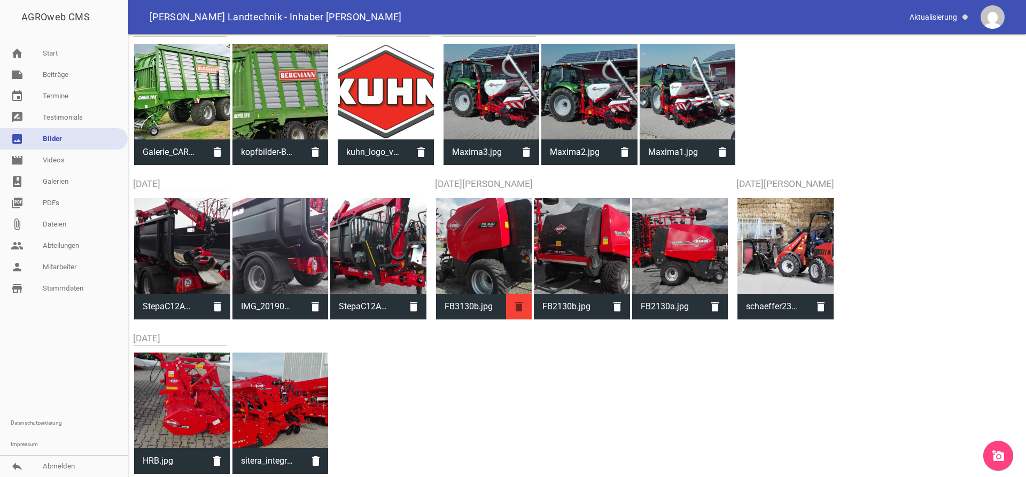
click at [526, 304] on icon "delete" at bounding box center [519, 307] width 26 height 26
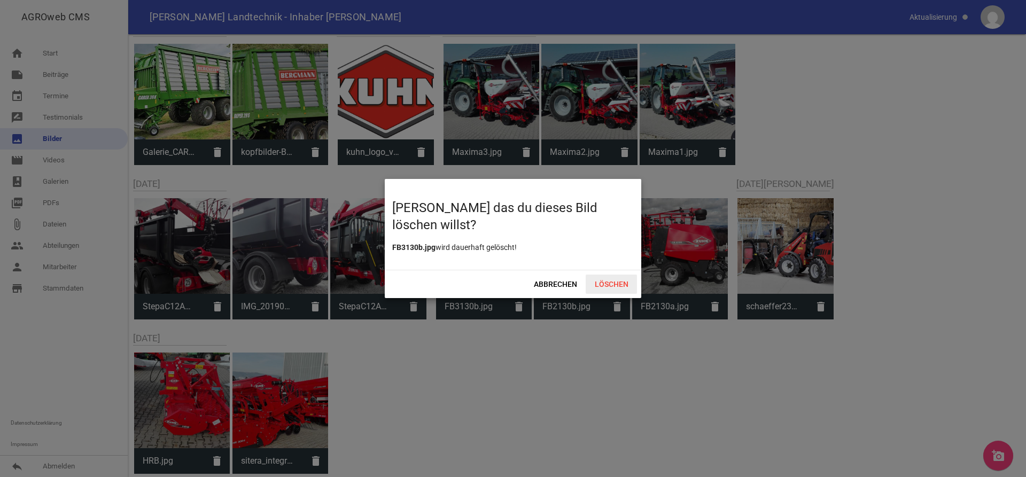
click at [591, 285] on span "Löschen" at bounding box center [611, 284] width 51 height 19
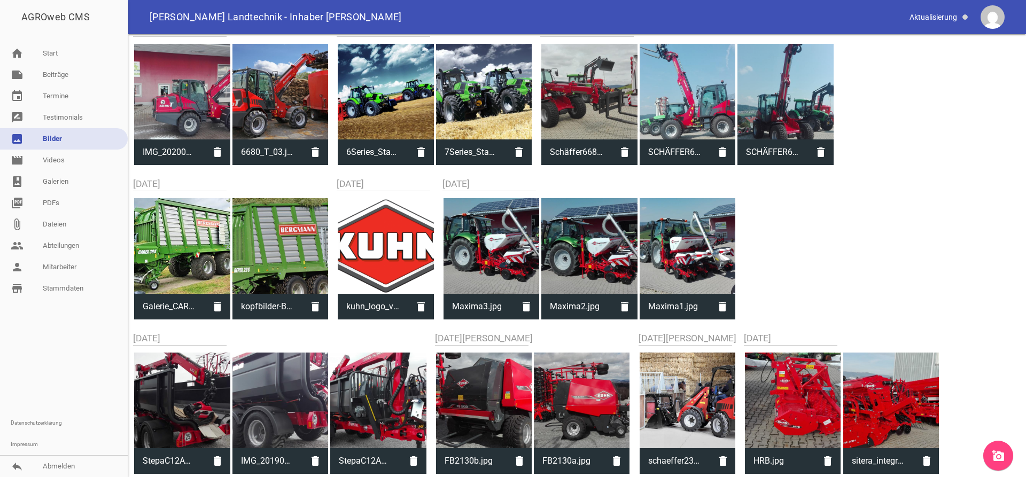
scroll to position [2336, 0]
click at [210, 305] on icon "delete" at bounding box center [218, 307] width 26 height 26
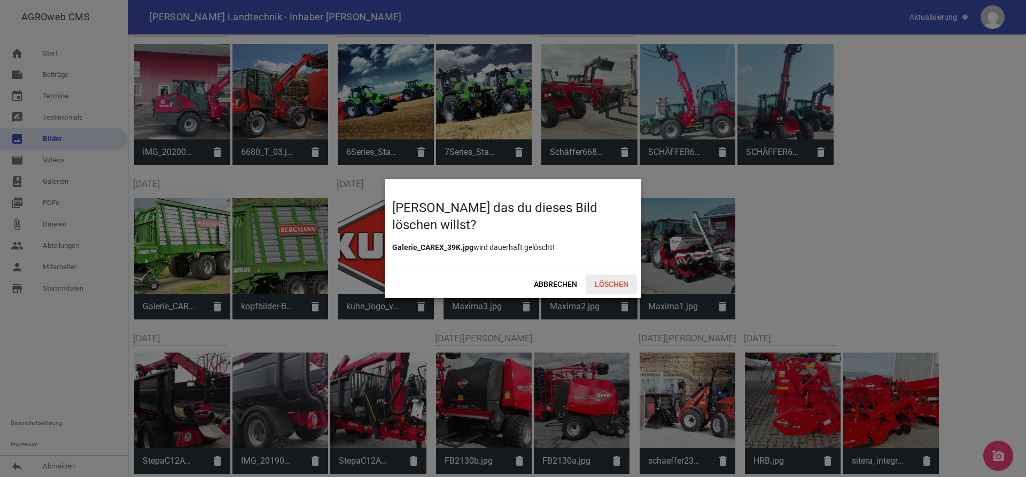
click at [609, 283] on span "Löschen" at bounding box center [611, 284] width 51 height 19
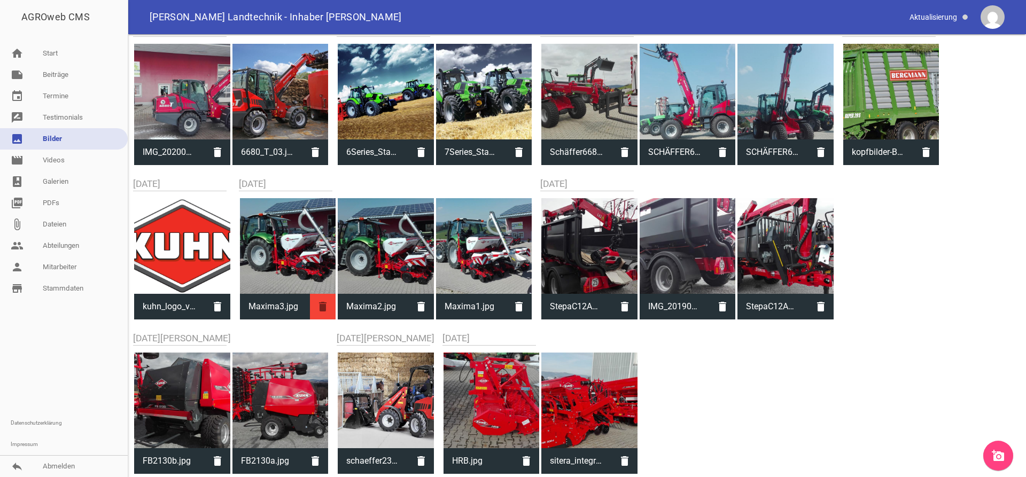
click at [315, 308] on icon "delete" at bounding box center [323, 307] width 26 height 26
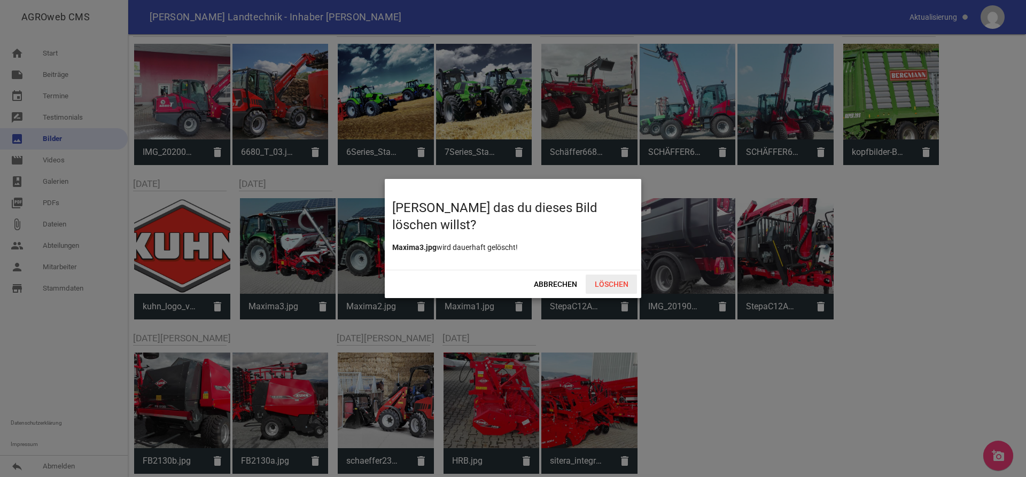
click at [622, 289] on span "Löschen" at bounding box center [611, 284] width 51 height 19
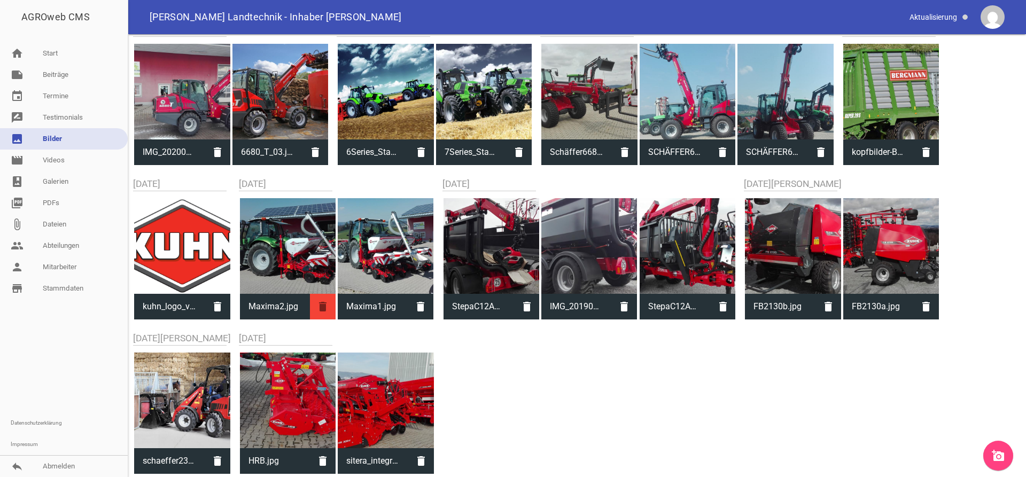
click at [318, 306] on icon "delete" at bounding box center [323, 307] width 26 height 26
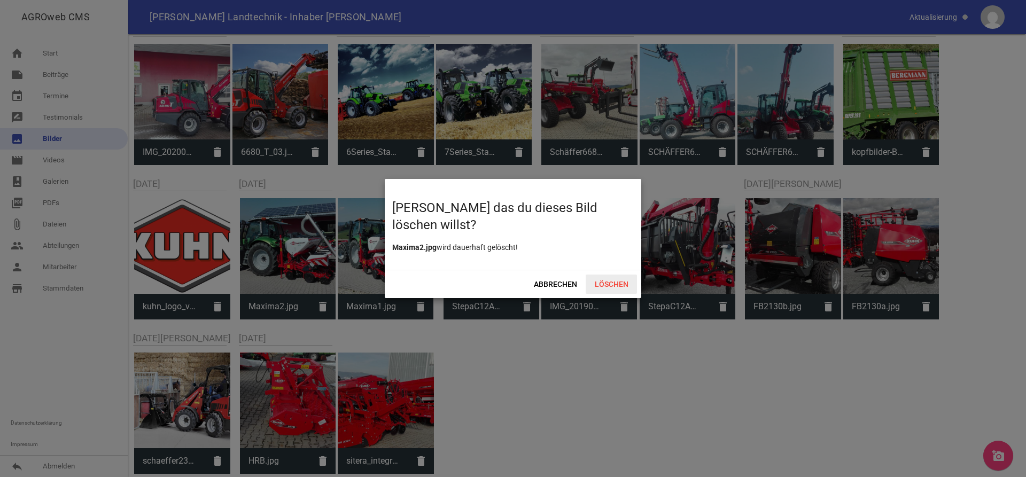
click at [617, 288] on span "Löschen" at bounding box center [611, 284] width 51 height 19
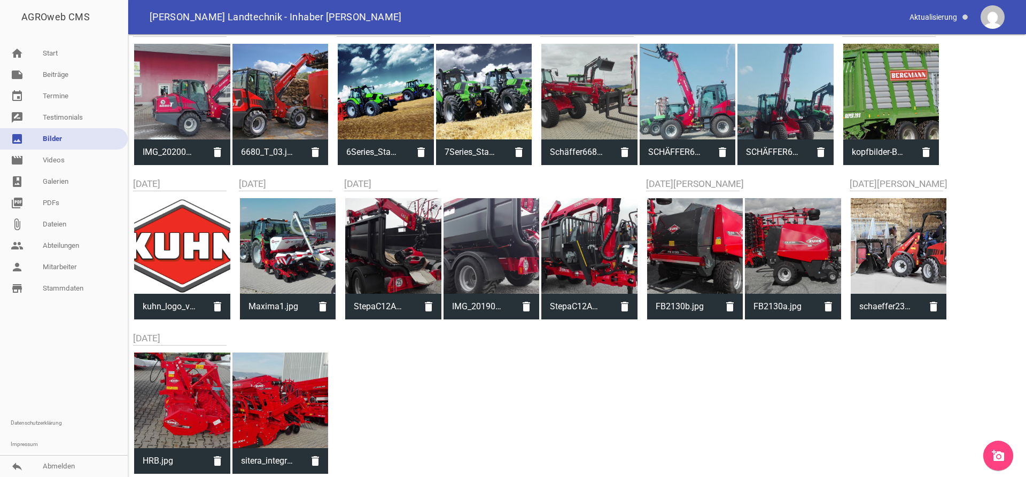
click at [303, 460] on span "sitera_integra.jpg" at bounding box center [268, 461] width 71 height 28
type input "sitera_integra.jpg"
type input "2336"
type input "4160"
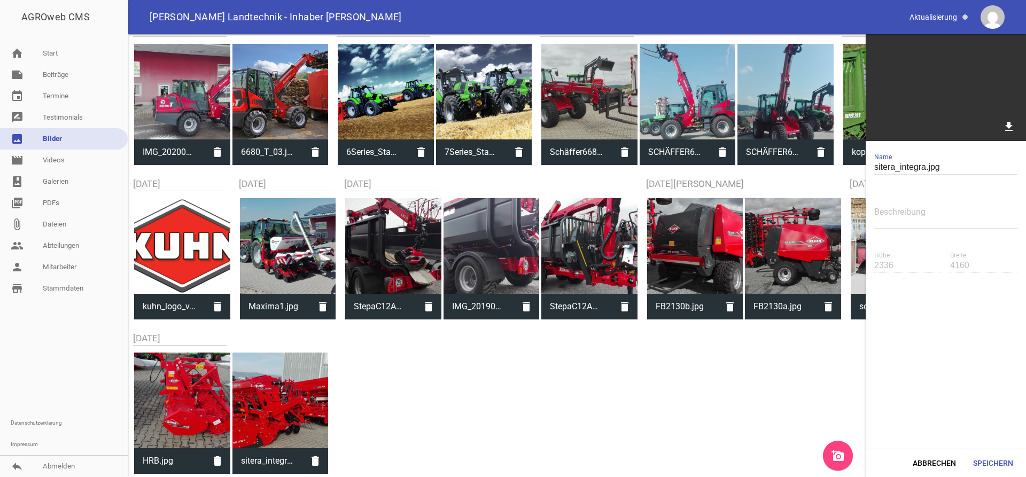
drag, startPoint x: 290, startPoint y: 464, endPoint x: 308, endPoint y: 464, distance: 17.6
click at [291, 464] on span "sitera_integra.jpg" at bounding box center [268, 461] width 71 height 28
click at [309, 463] on icon "delete" at bounding box center [316, 461] width 26 height 26
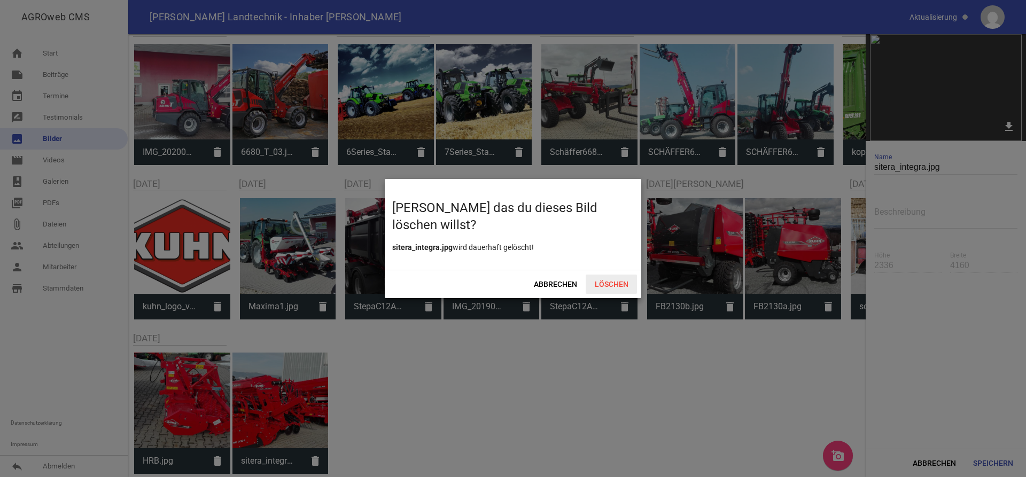
click at [633, 284] on span "Löschen" at bounding box center [611, 284] width 51 height 19
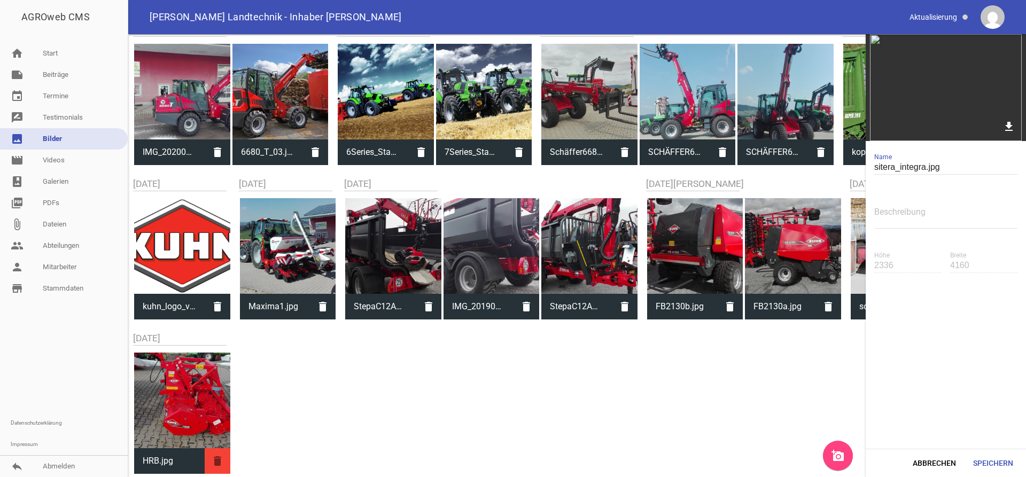
click at [218, 455] on icon "delete" at bounding box center [218, 461] width 26 height 26
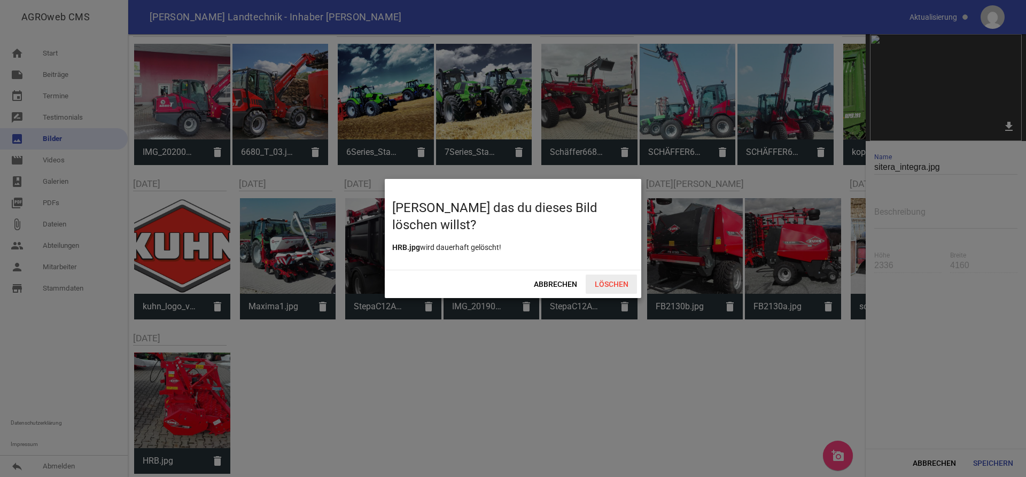
click at [616, 287] on span "Löschen" at bounding box center [611, 284] width 51 height 19
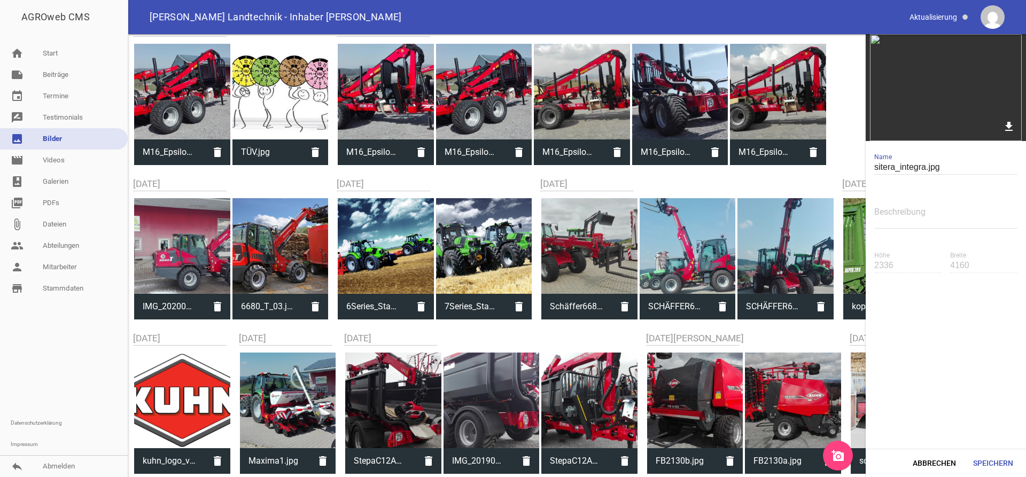
scroll to position [2182, 0]
click at [328, 463] on icon "delete" at bounding box center [323, 461] width 26 height 26
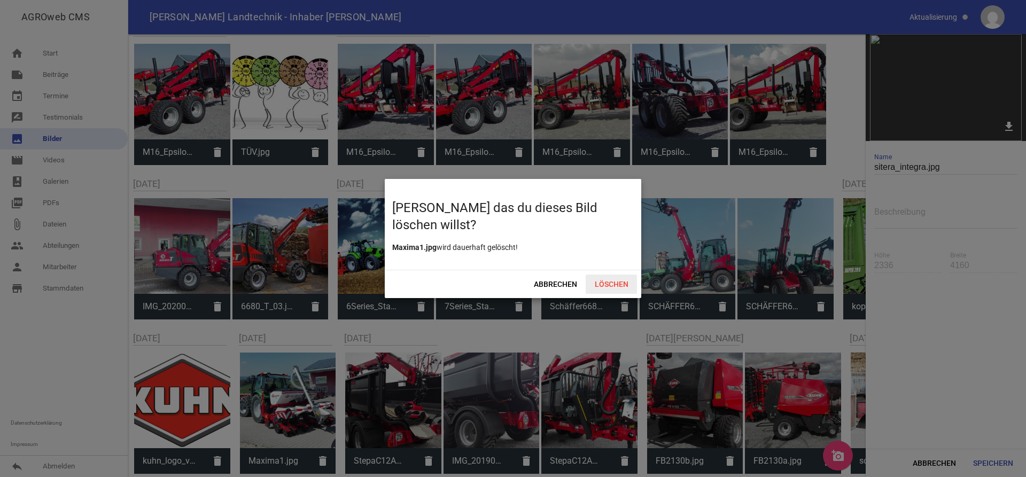
click at [617, 284] on span "Löschen" at bounding box center [611, 284] width 51 height 19
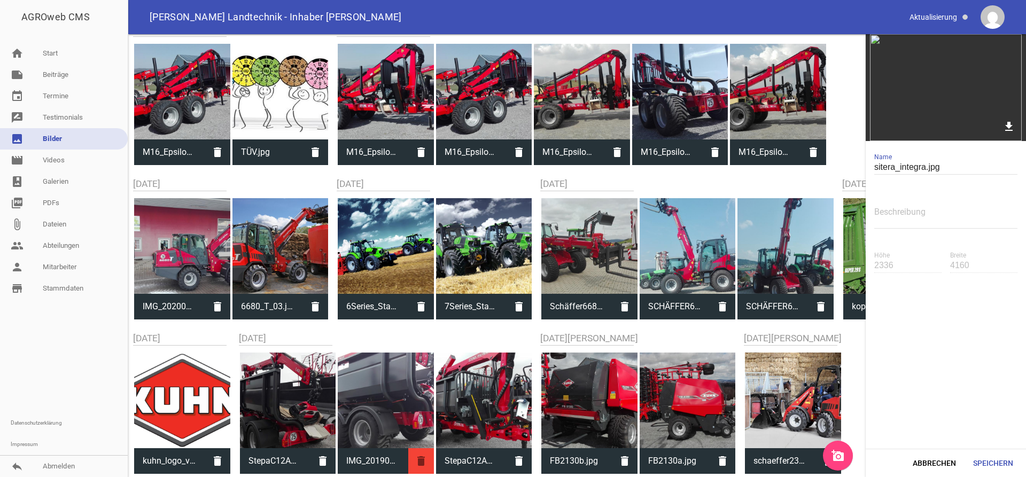
click at [419, 456] on icon "delete" at bounding box center [421, 461] width 26 height 26
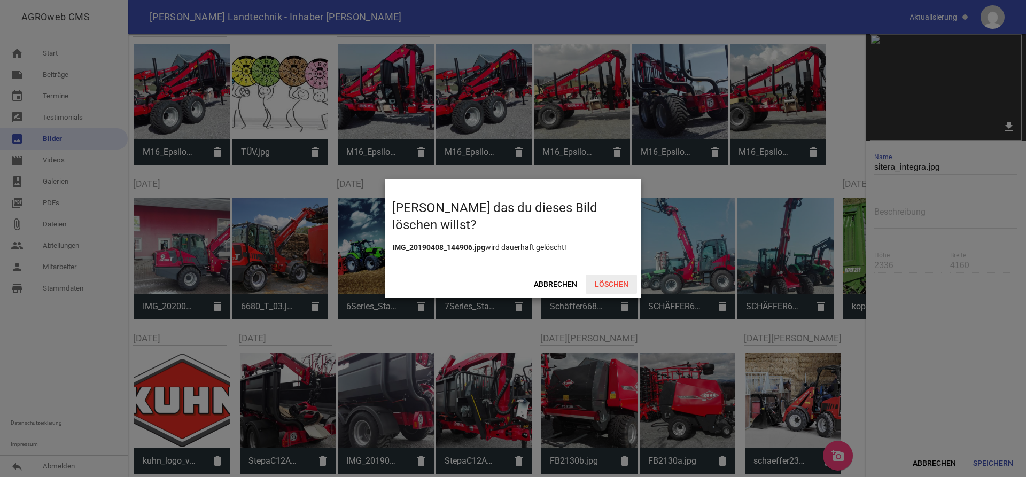
click at [633, 283] on span "Löschen" at bounding box center [611, 284] width 51 height 19
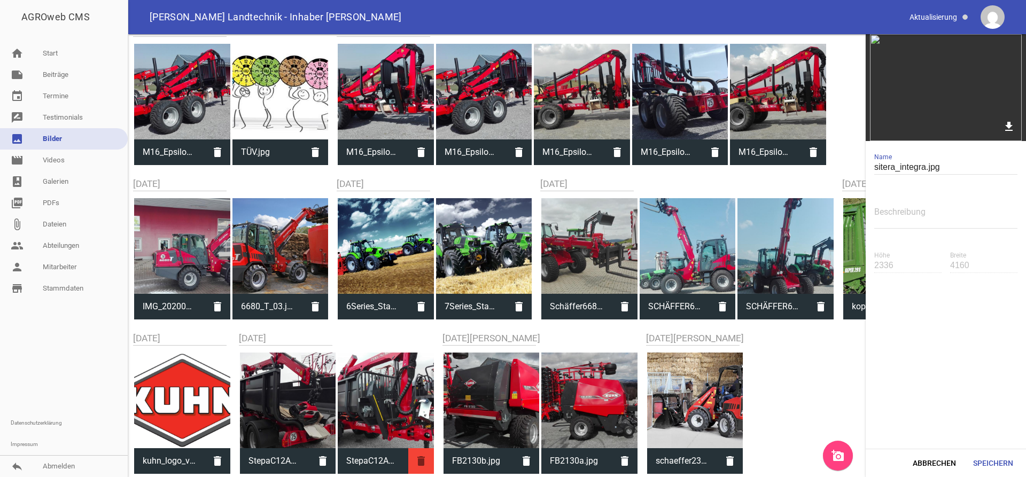
click at [413, 460] on icon "delete" at bounding box center [421, 461] width 26 height 26
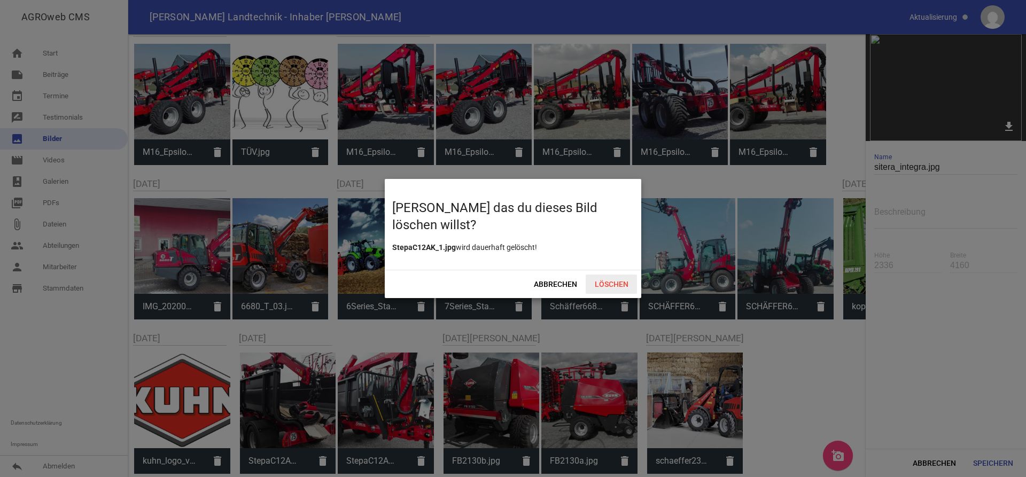
click at [613, 285] on span "Löschen" at bounding box center [611, 284] width 51 height 19
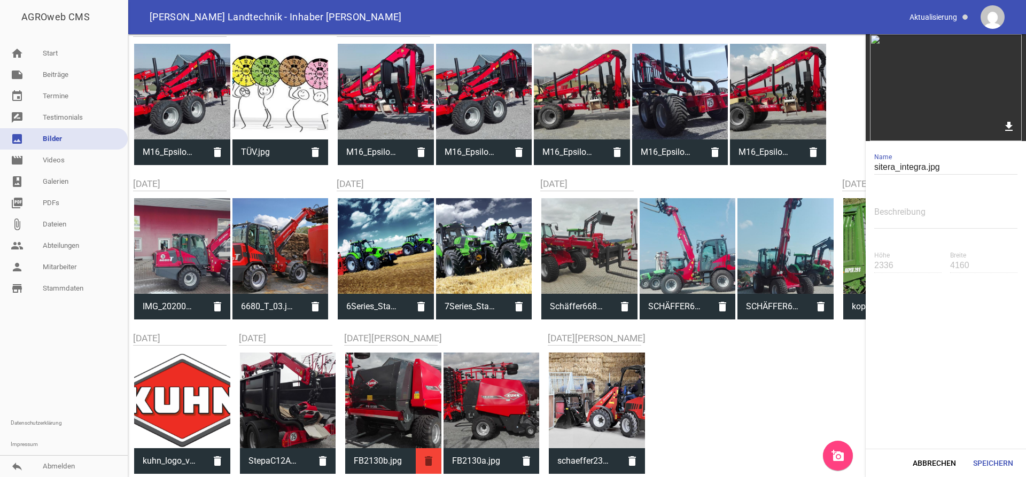
click at [436, 460] on icon "delete" at bounding box center [429, 461] width 26 height 26
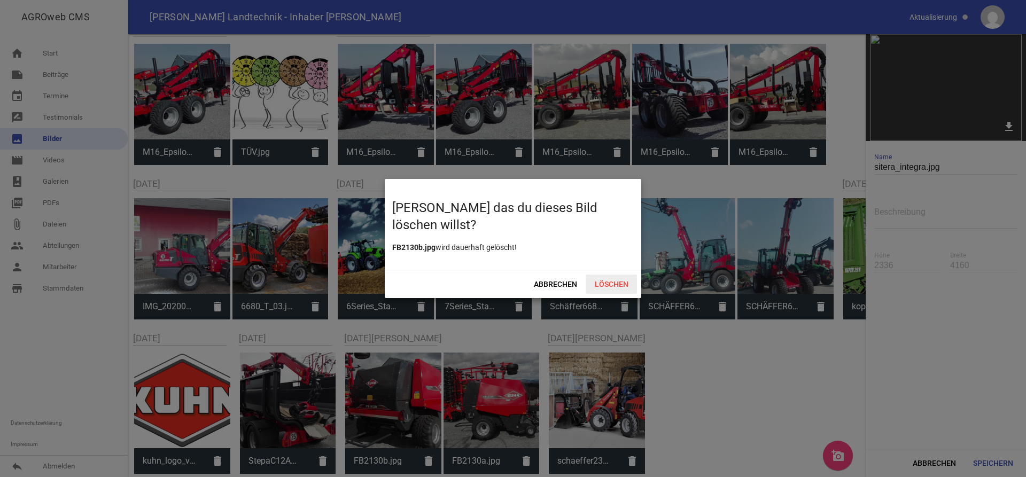
click at [606, 286] on span "Löschen" at bounding box center [611, 284] width 51 height 19
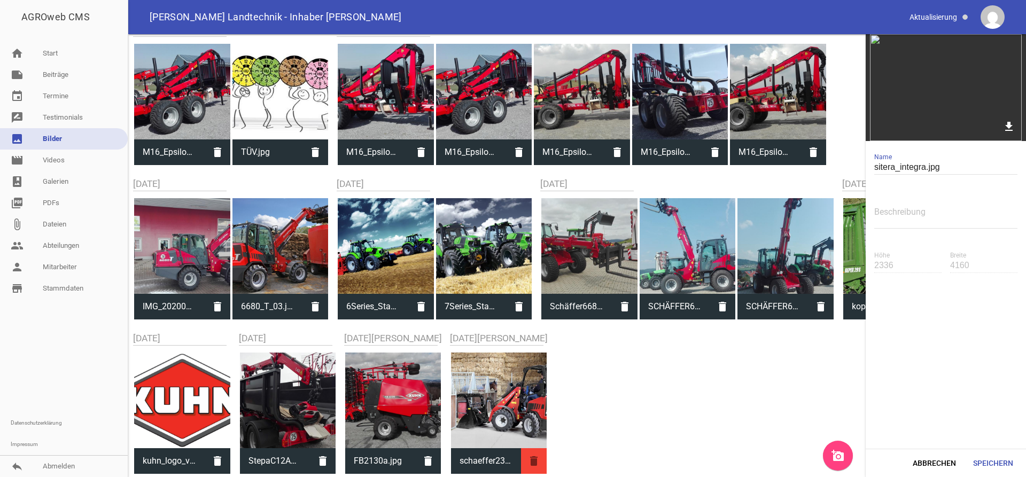
click at [524, 460] on icon "delete" at bounding box center [534, 461] width 26 height 26
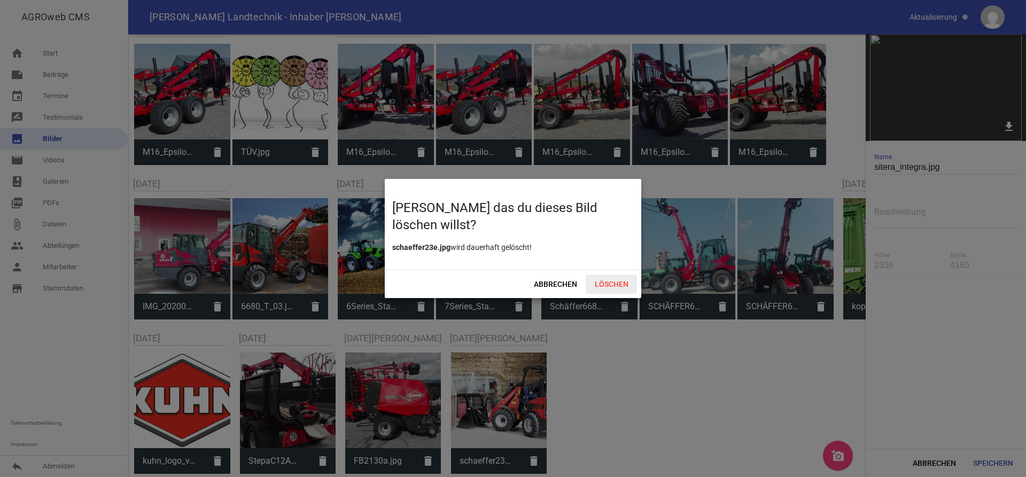
click at [608, 279] on span "Löschen" at bounding box center [611, 284] width 51 height 19
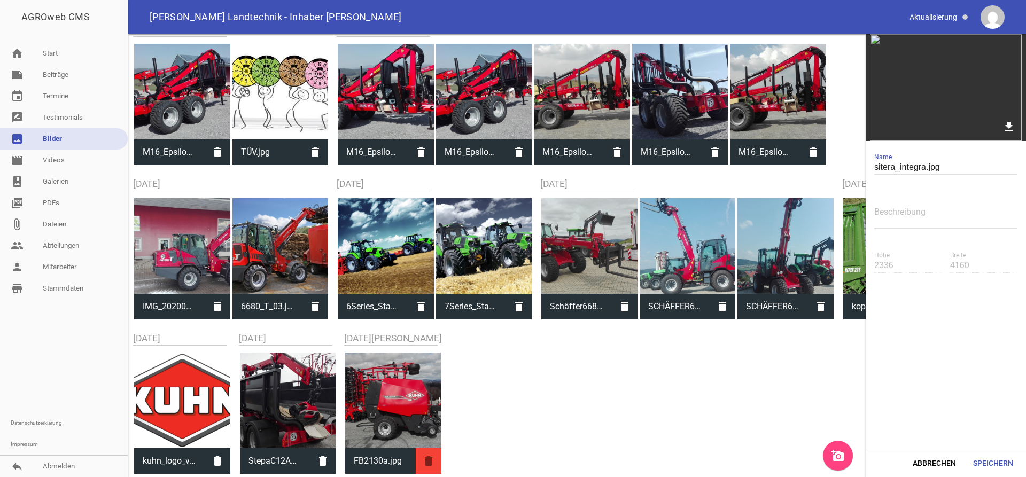
click at [429, 462] on icon "delete" at bounding box center [429, 461] width 26 height 26
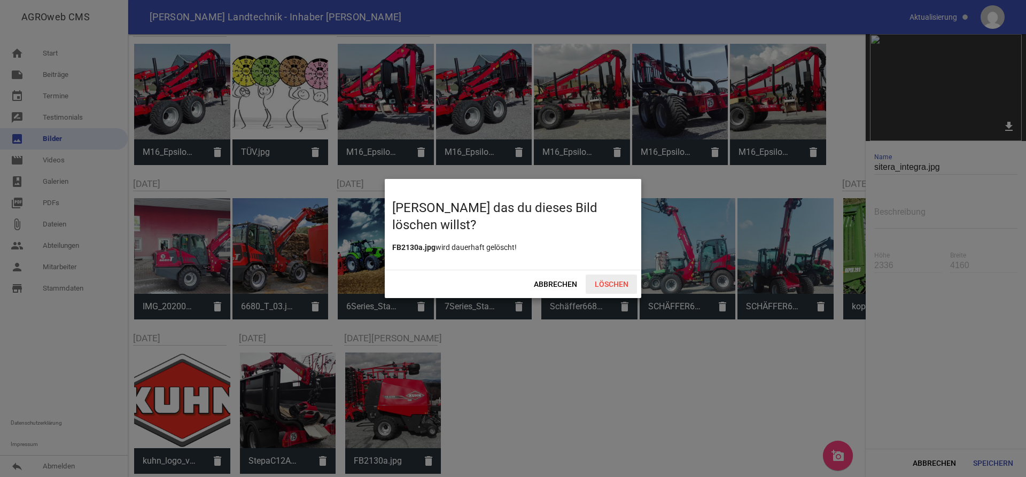
drag, startPoint x: 601, startPoint y: 281, endPoint x: 594, endPoint y: 286, distance: 8.8
click at [602, 281] on span "Löschen" at bounding box center [611, 284] width 51 height 19
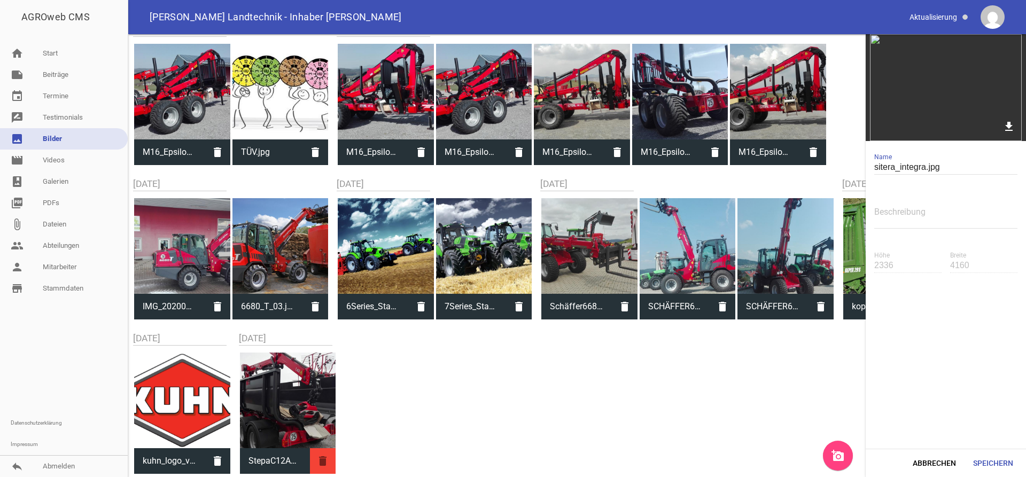
drag, startPoint x: 329, startPoint y: 459, endPoint x: 376, endPoint y: 440, distance: 50.3
click at [329, 460] on icon "delete" at bounding box center [323, 461] width 26 height 26
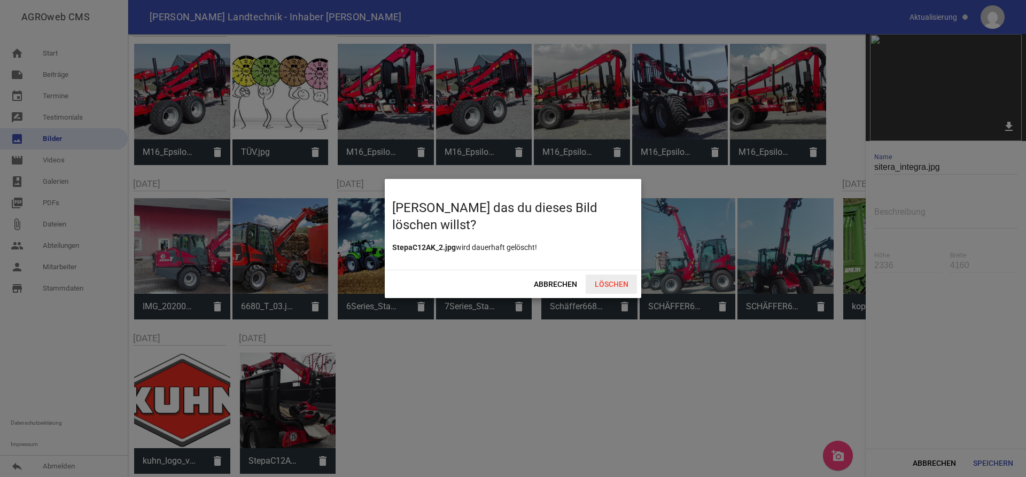
click at [608, 283] on span "Löschen" at bounding box center [611, 284] width 51 height 19
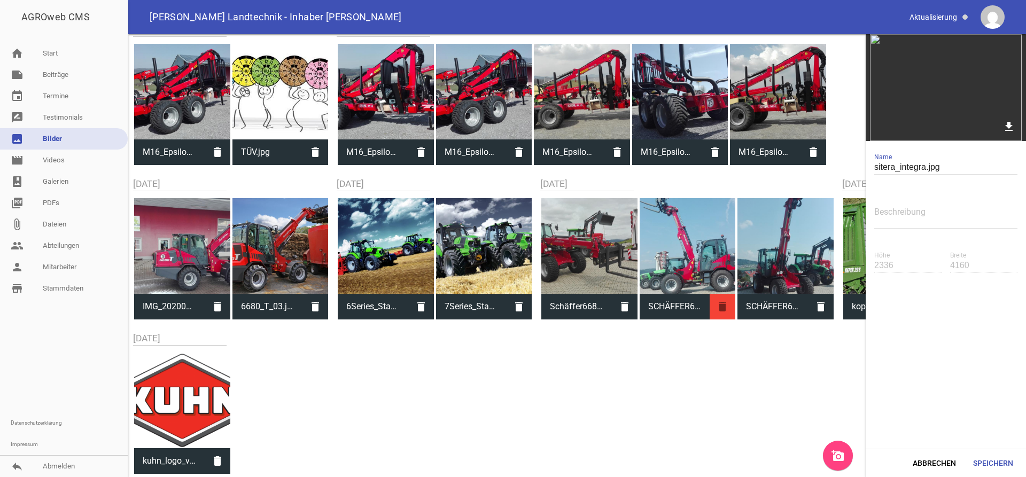
click at [727, 309] on icon "delete" at bounding box center [723, 307] width 26 height 26
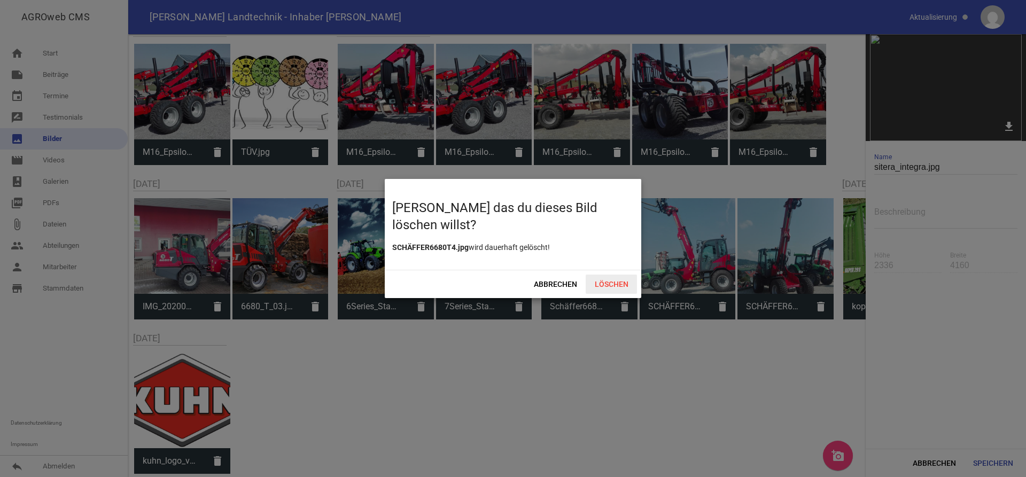
click at [624, 281] on span "Löschen" at bounding box center [611, 284] width 51 height 19
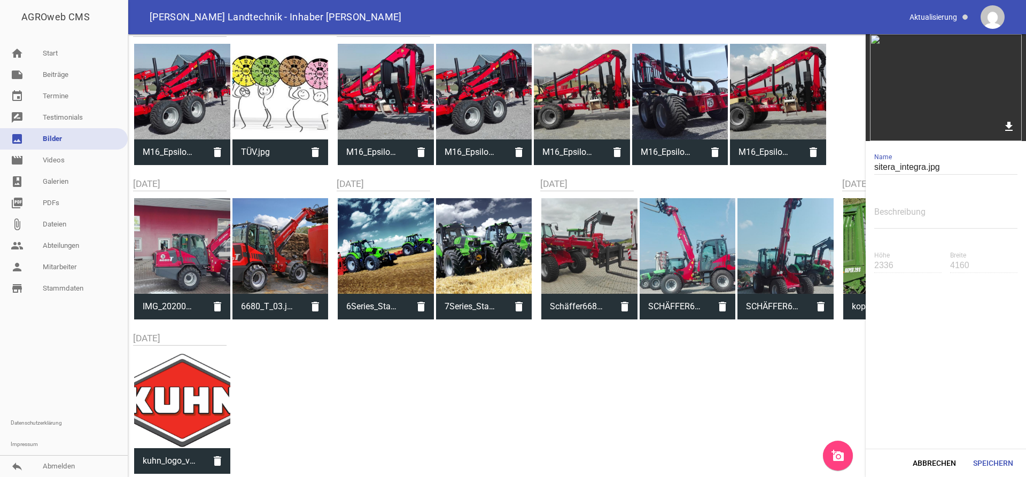
scroll to position [2027, 0]
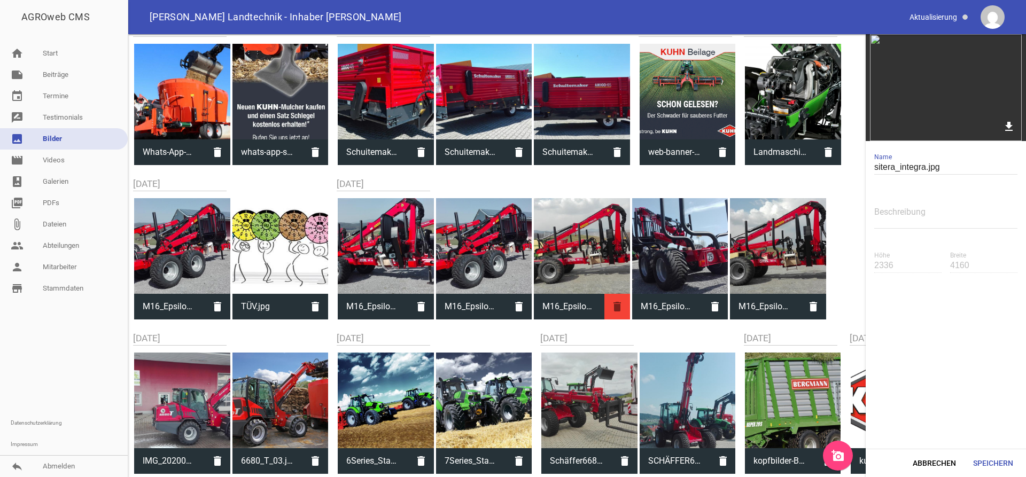
click at [611, 298] on icon "delete" at bounding box center [618, 307] width 26 height 26
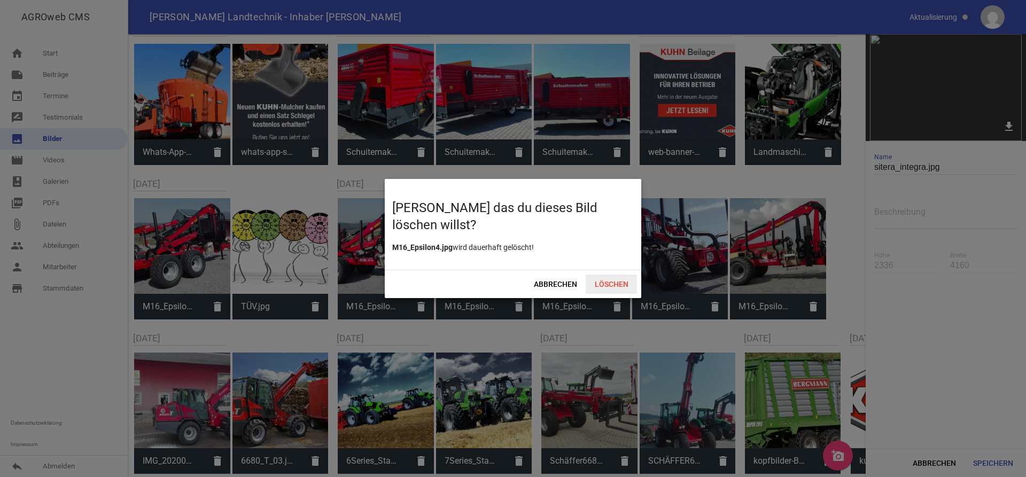
click at [635, 286] on span "Löschen" at bounding box center [611, 284] width 51 height 19
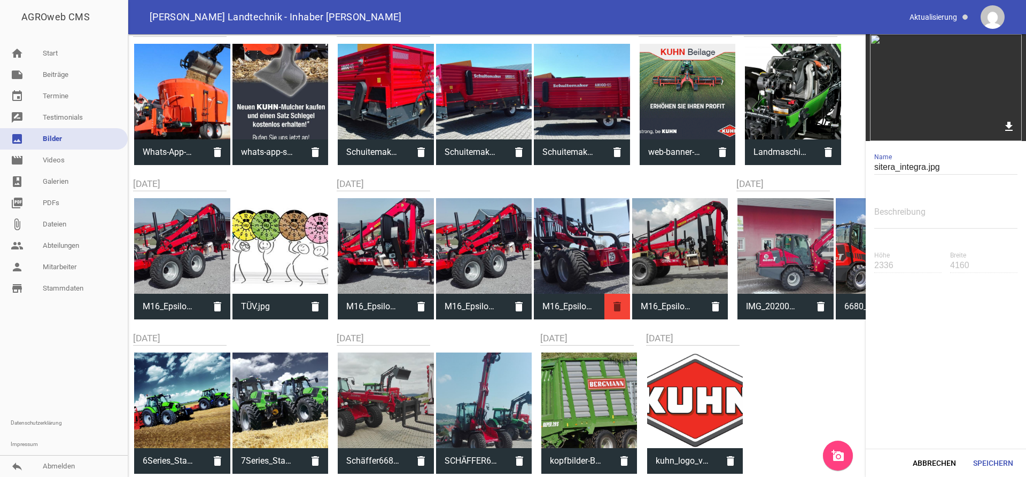
click at [617, 305] on icon "delete" at bounding box center [618, 307] width 26 height 26
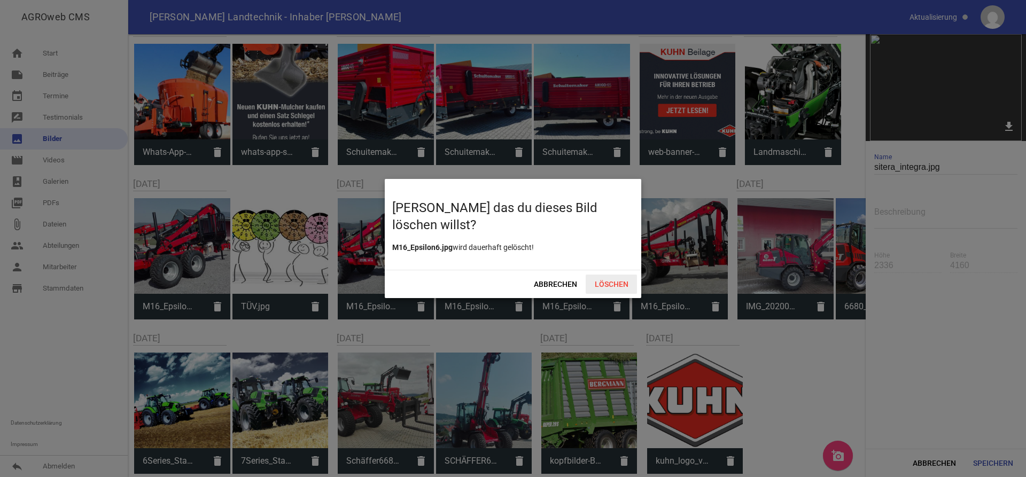
click at [630, 288] on span "Löschen" at bounding box center [611, 284] width 51 height 19
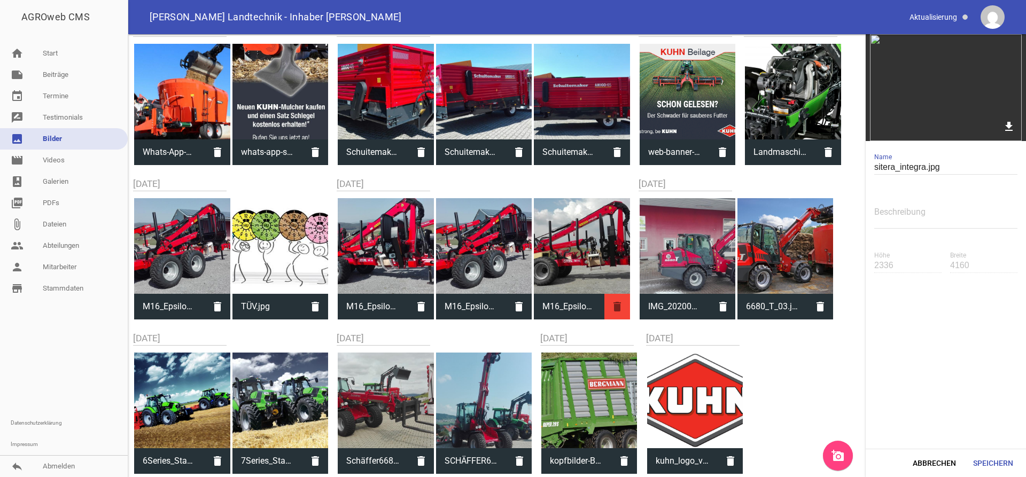
click at [621, 305] on icon "delete" at bounding box center [618, 307] width 26 height 26
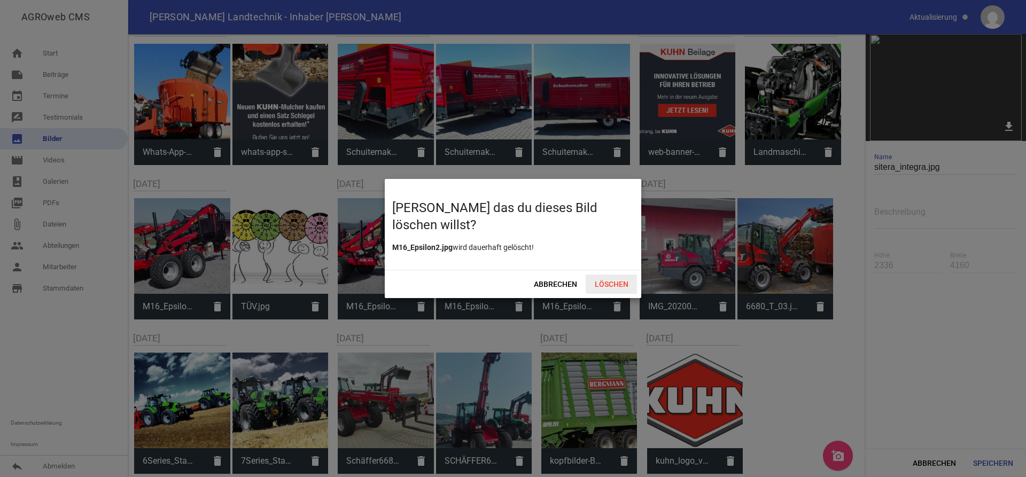
click at [616, 281] on span "Löschen" at bounding box center [611, 284] width 51 height 19
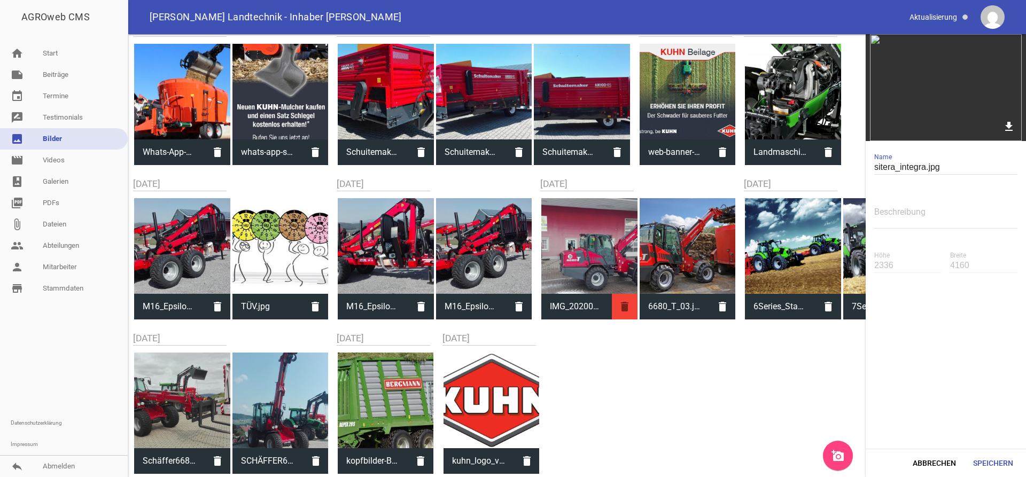
click at [622, 301] on icon "delete" at bounding box center [625, 307] width 26 height 26
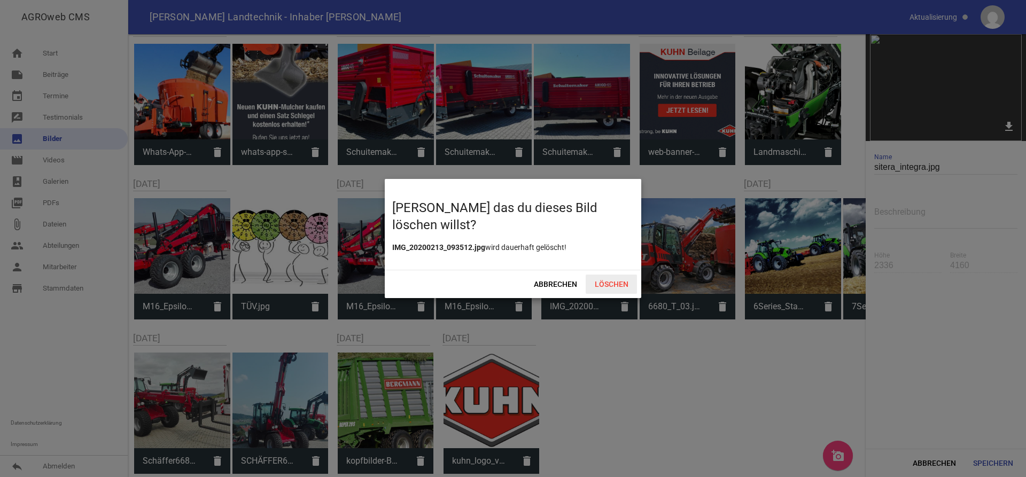
click at [622, 281] on span "Löschen" at bounding box center [611, 284] width 51 height 19
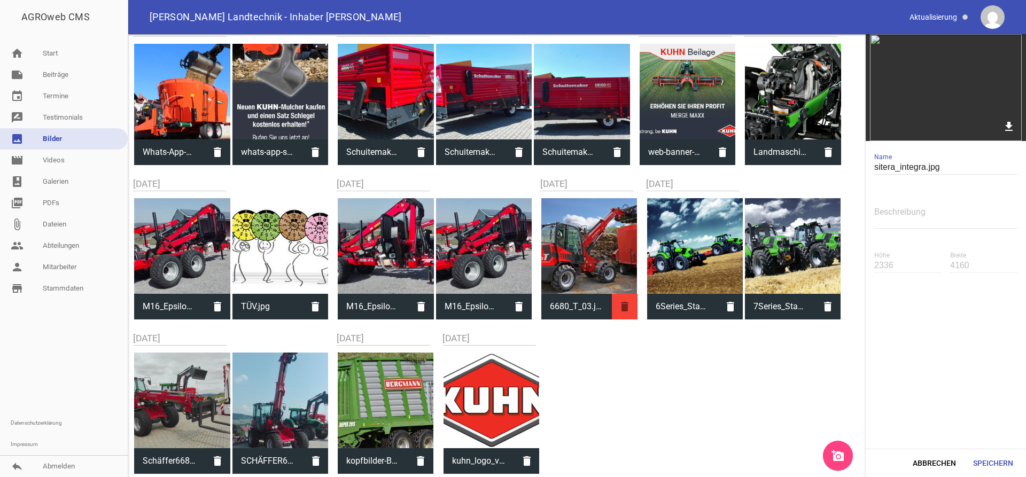
click at [630, 311] on icon "delete" at bounding box center [625, 307] width 26 height 26
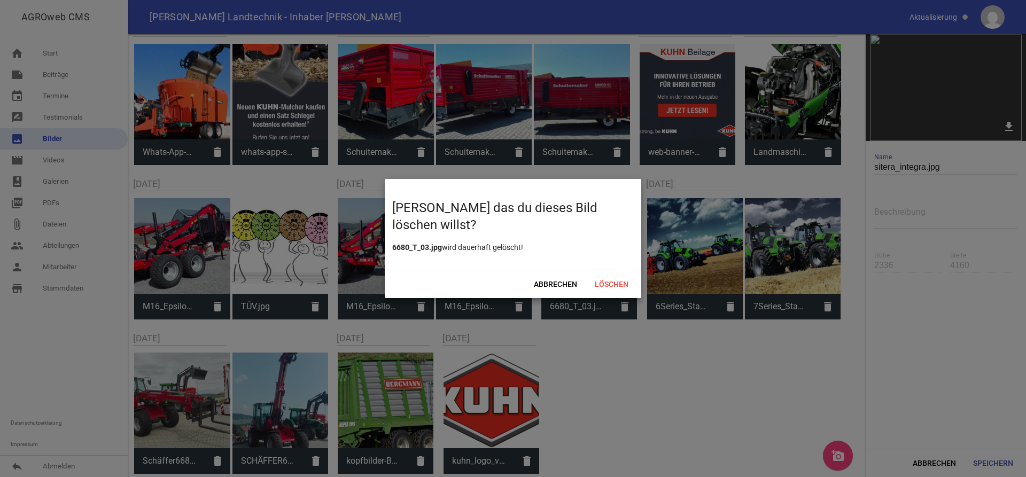
click at [608, 273] on div "Abbrechen Löschen" at bounding box center [513, 284] width 257 height 28
click at [606, 281] on span "Löschen" at bounding box center [611, 284] width 51 height 19
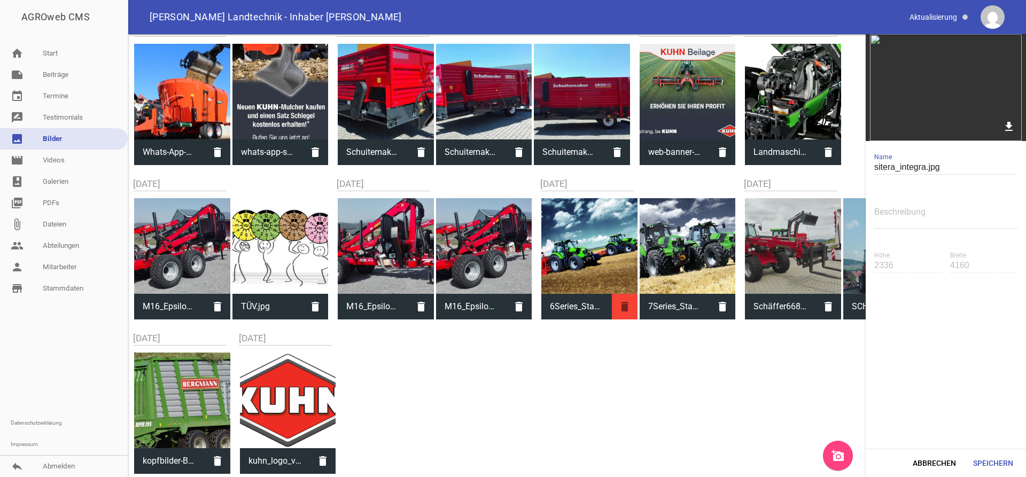
click at [633, 308] on icon "delete" at bounding box center [625, 307] width 26 height 26
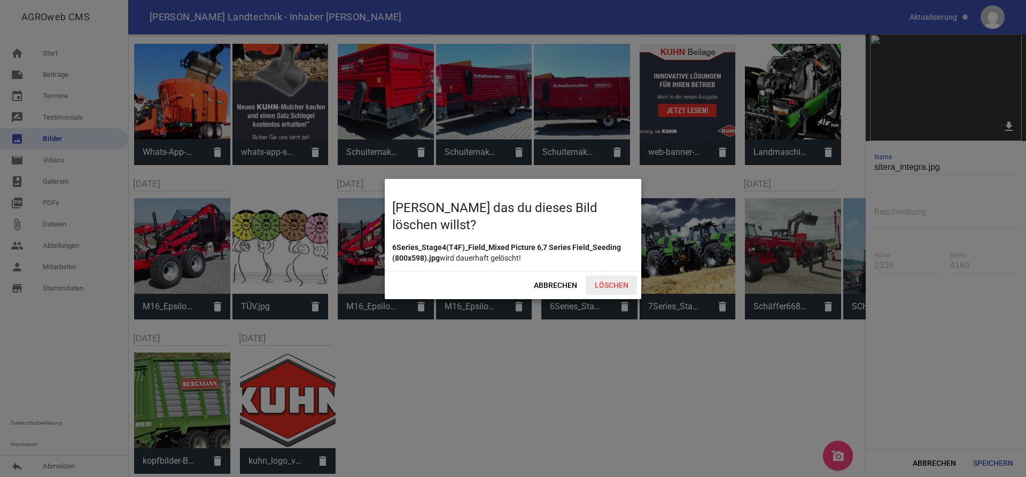
click at [636, 276] on span "Löschen" at bounding box center [611, 285] width 51 height 19
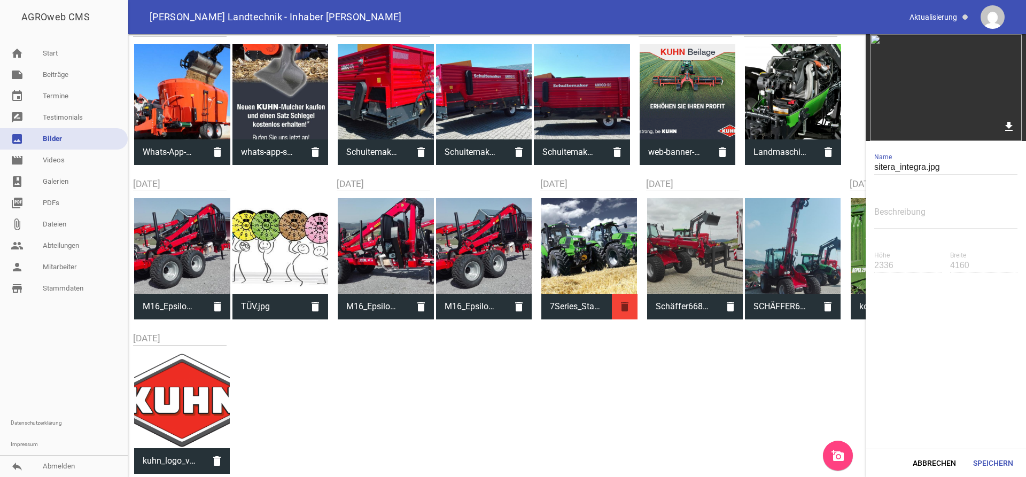
click at [636, 306] on icon "delete" at bounding box center [625, 307] width 26 height 26
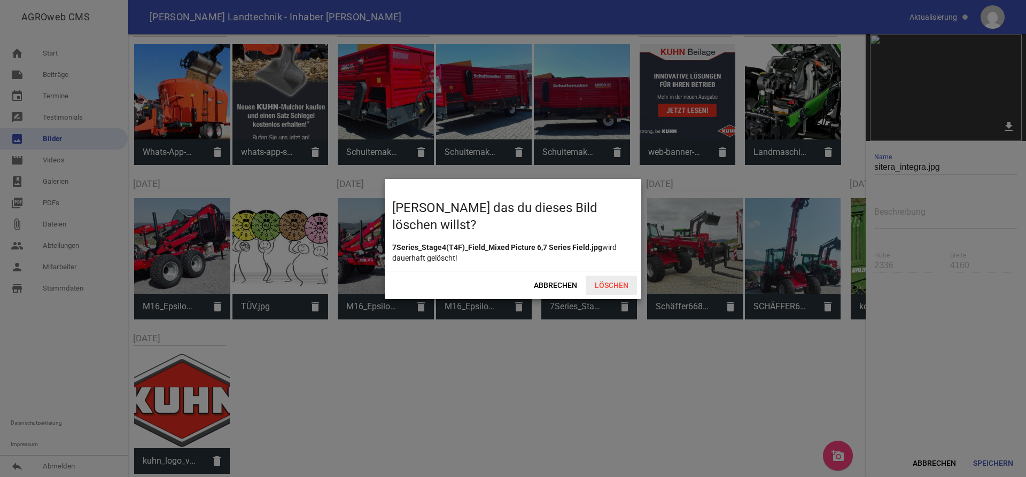
click at [624, 285] on span "Löschen" at bounding box center [611, 285] width 51 height 19
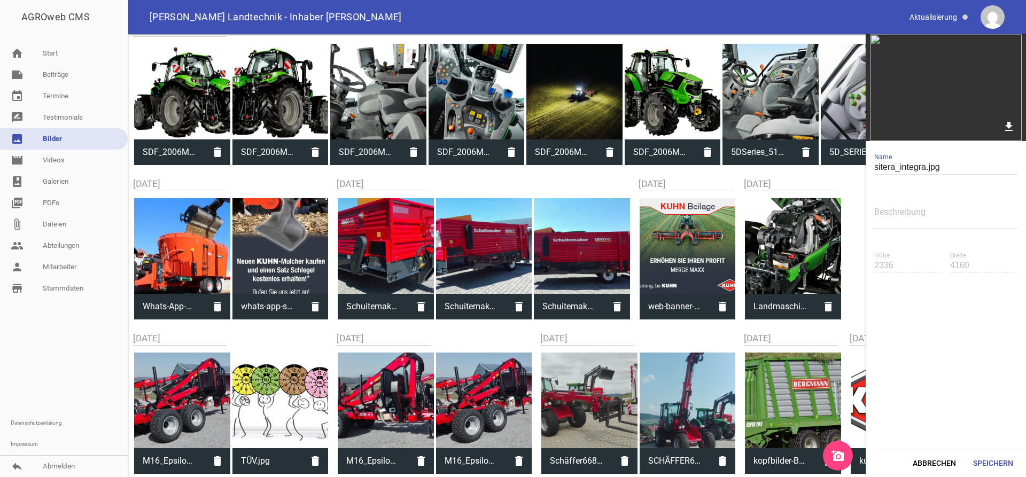
scroll to position [1873, 0]
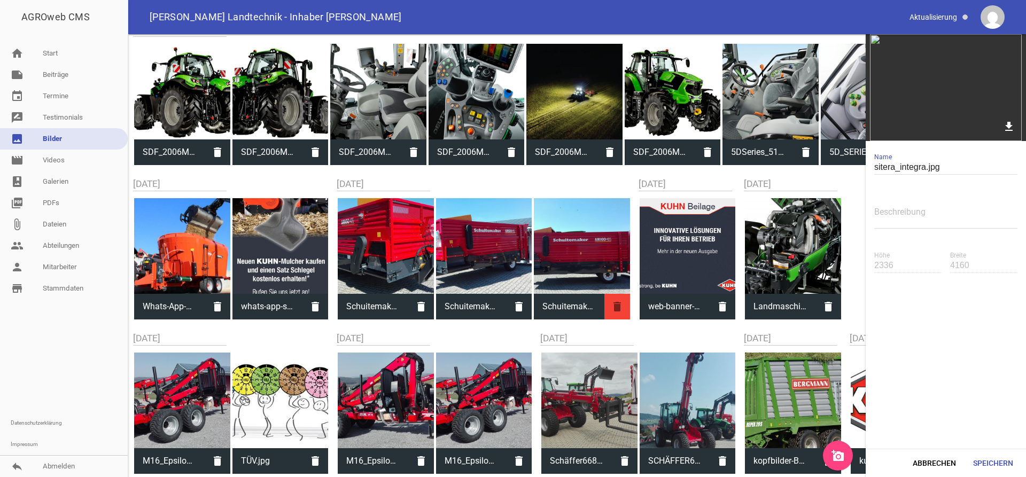
click at [622, 304] on icon "delete" at bounding box center [618, 307] width 26 height 26
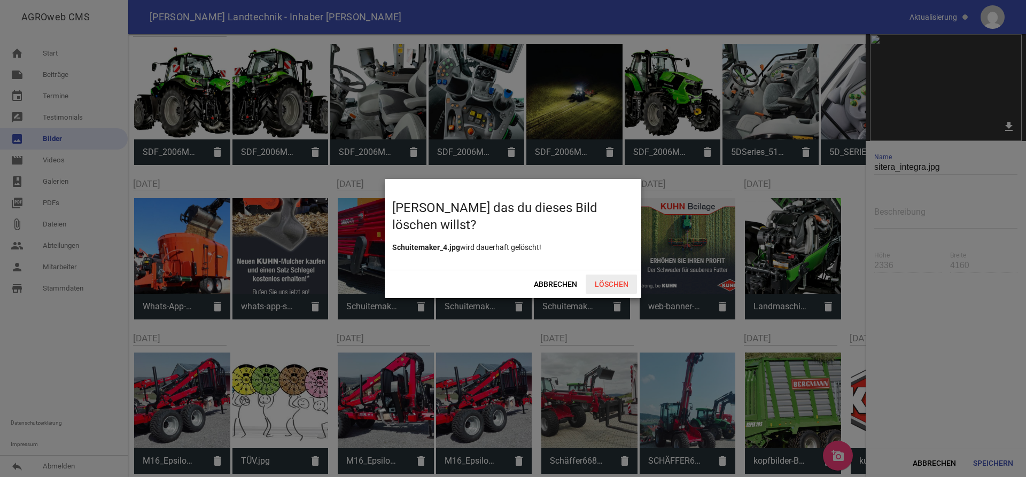
click at [628, 278] on span "Löschen" at bounding box center [611, 284] width 51 height 19
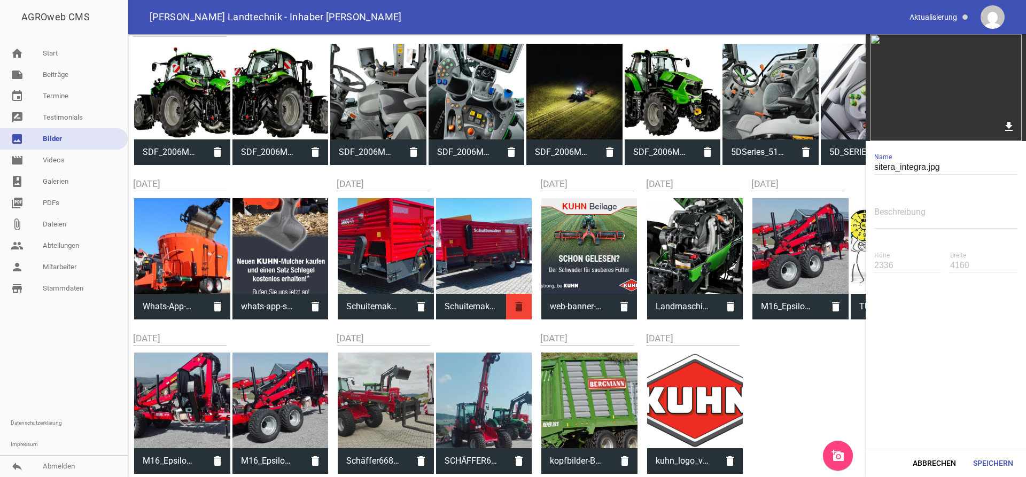
click at [522, 301] on icon "delete" at bounding box center [519, 307] width 26 height 26
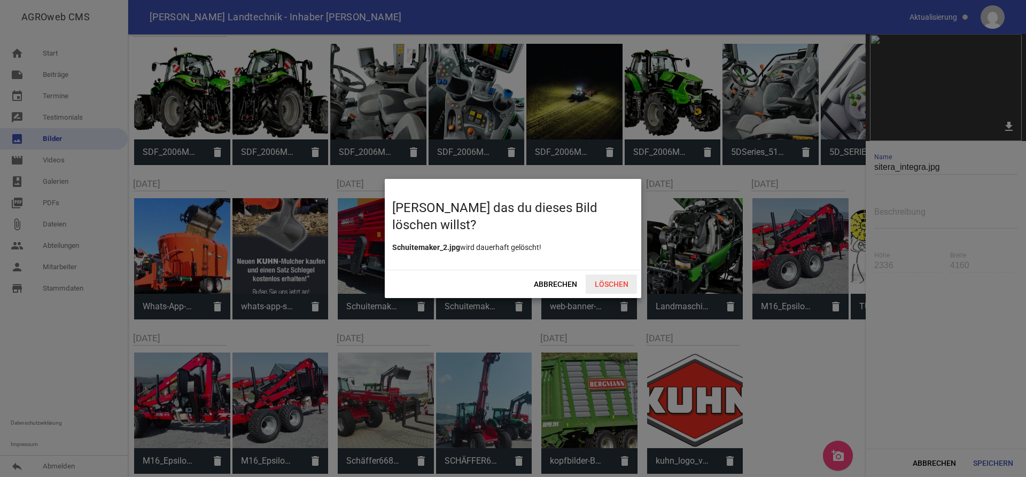
click at [607, 283] on span "Löschen" at bounding box center [611, 284] width 51 height 19
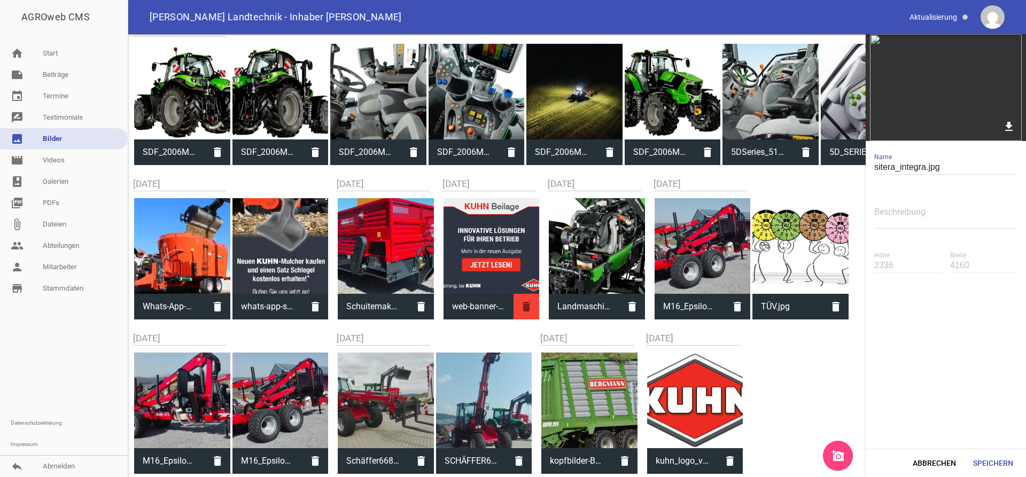
click at [537, 311] on icon "delete" at bounding box center [527, 307] width 26 height 26
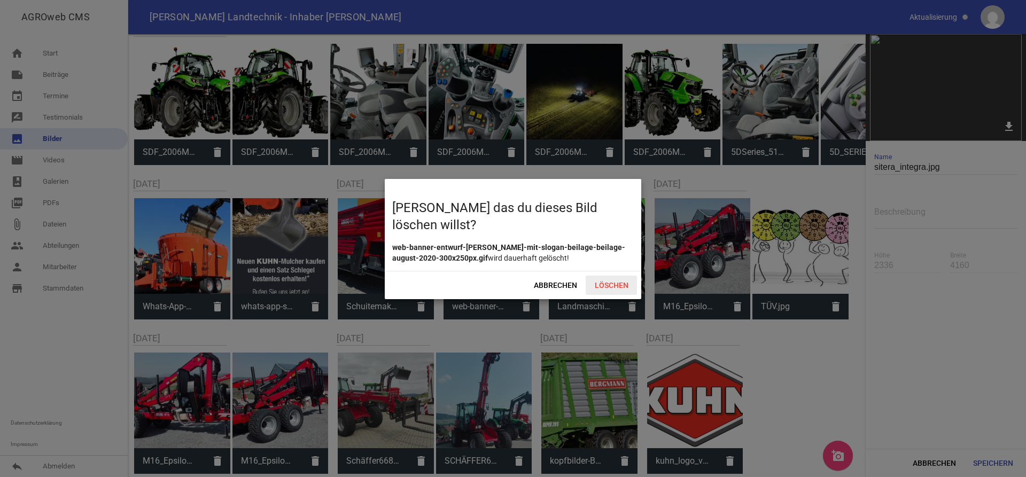
click at [607, 284] on span "Löschen" at bounding box center [611, 285] width 51 height 19
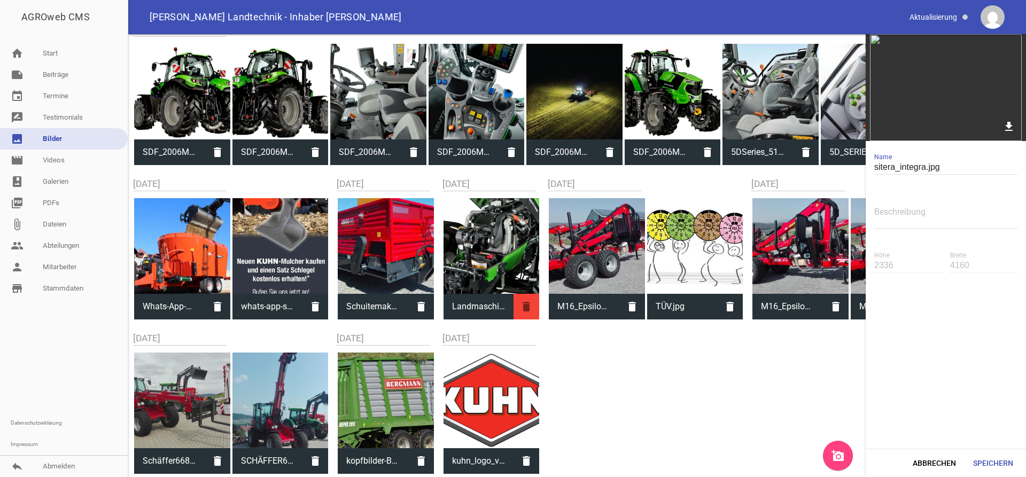
click at [520, 300] on icon "delete" at bounding box center [527, 307] width 26 height 26
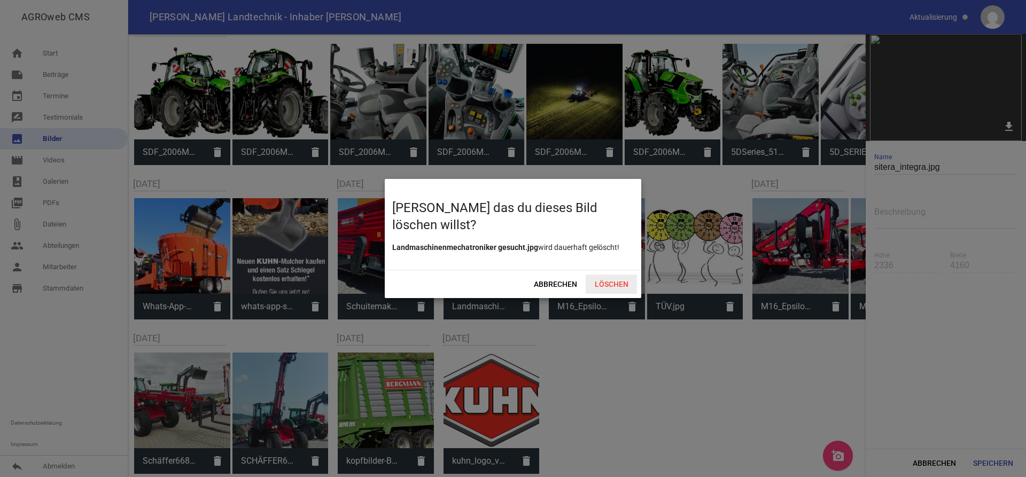
click at [609, 288] on span "Löschen" at bounding box center [611, 284] width 51 height 19
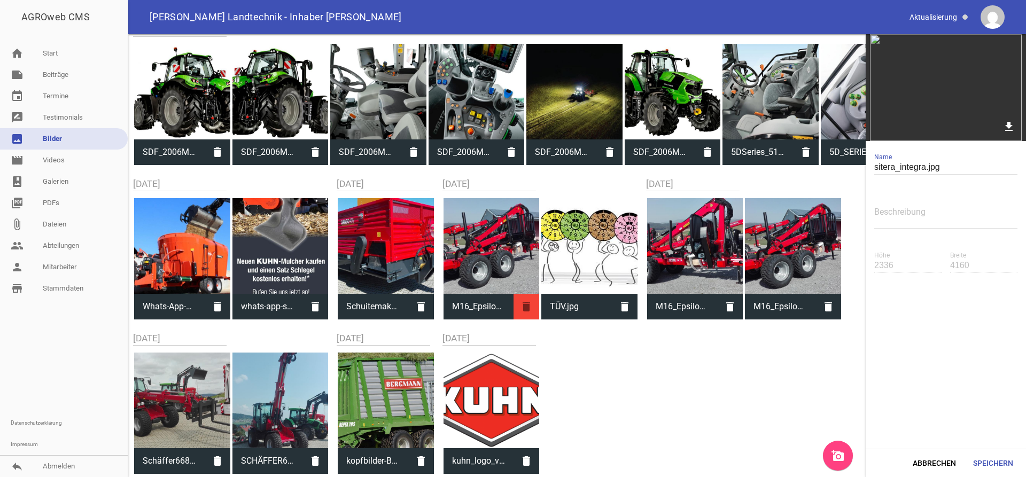
click at [516, 307] on icon "delete" at bounding box center [527, 307] width 26 height 26
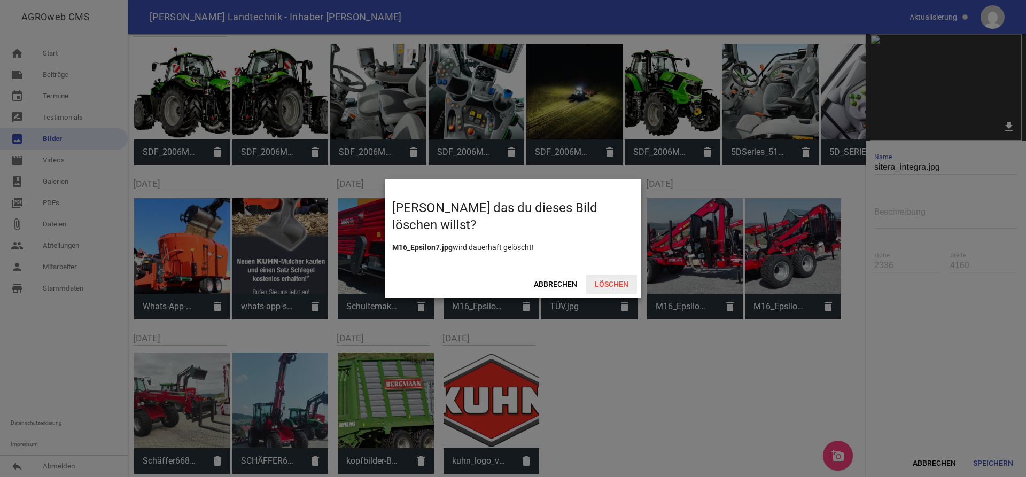
click at [621, 284] on span "Löschen" at bounding box center [611, 284] width 51 height 19
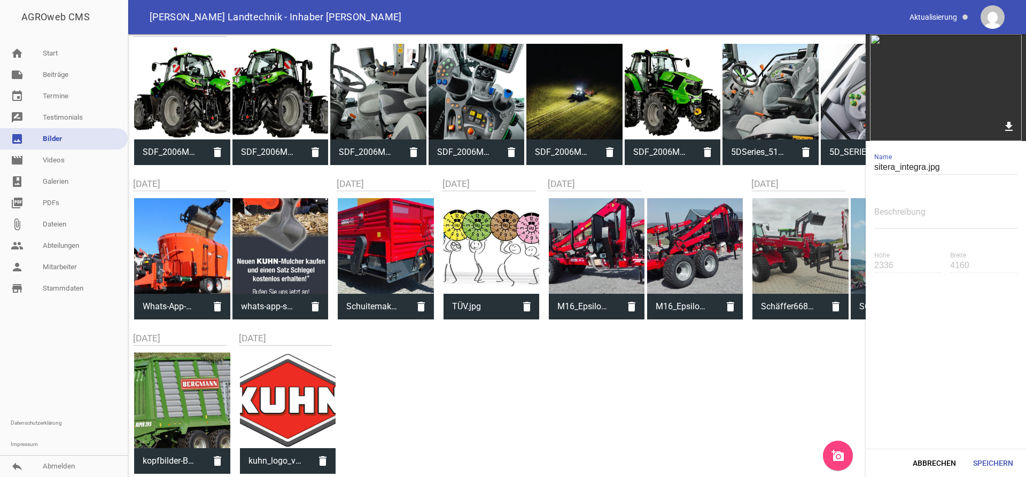
click at [516, 303] on icon "delete" at bounding box center [527, 307] width 26 height 26
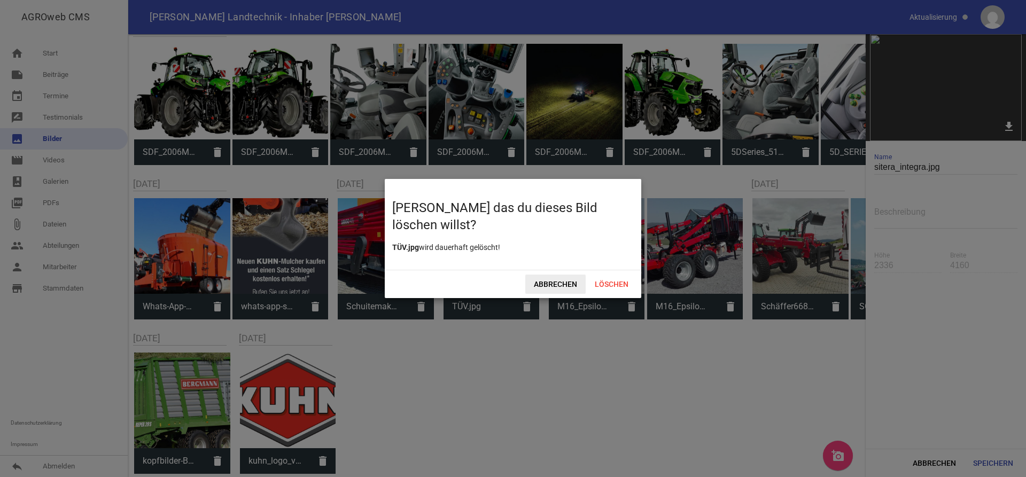
click at [563, 285] on span "Abbrechen" at bounding box center [555, 284] width 60 height 19
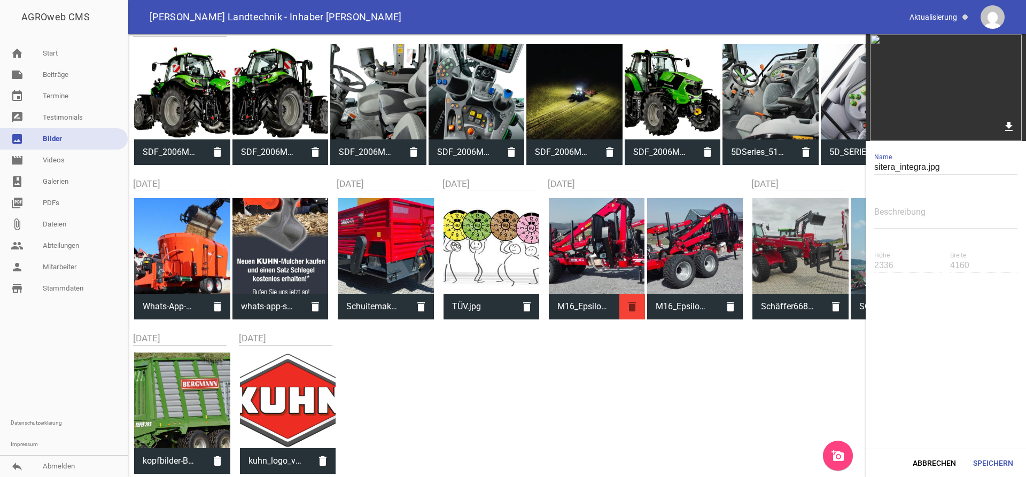
click at [623, 304] on icon "delete" at bounding box center [632, 307] width 26 height 26
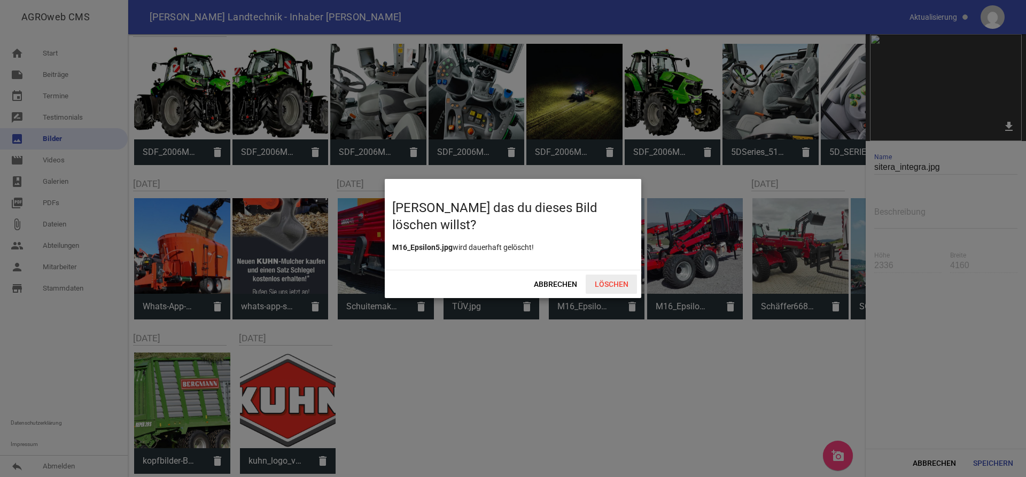
click at [602, 277] on span "Löschen" at bounding box center [611, 284] width 51 height 19
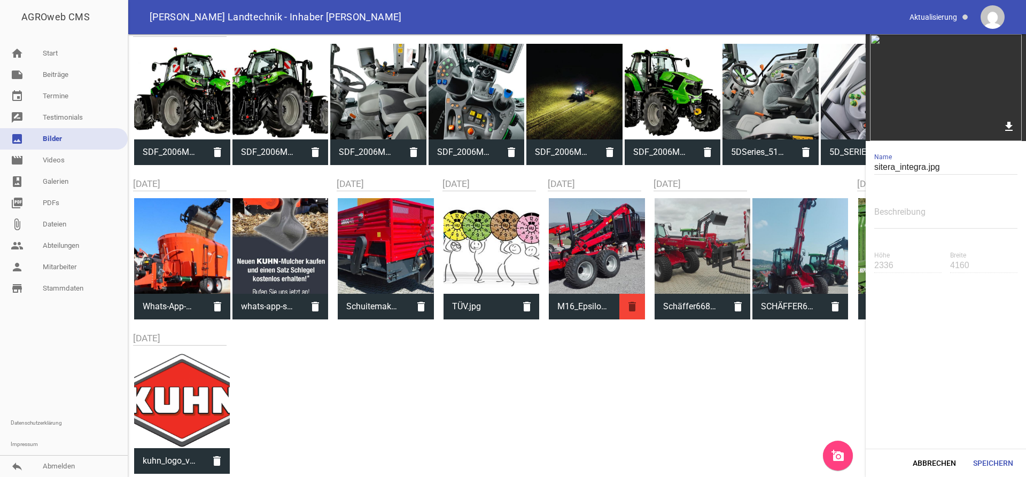
click at [621, 301] on icon "delete" at bounding box center [632, 307] width 26 height 26
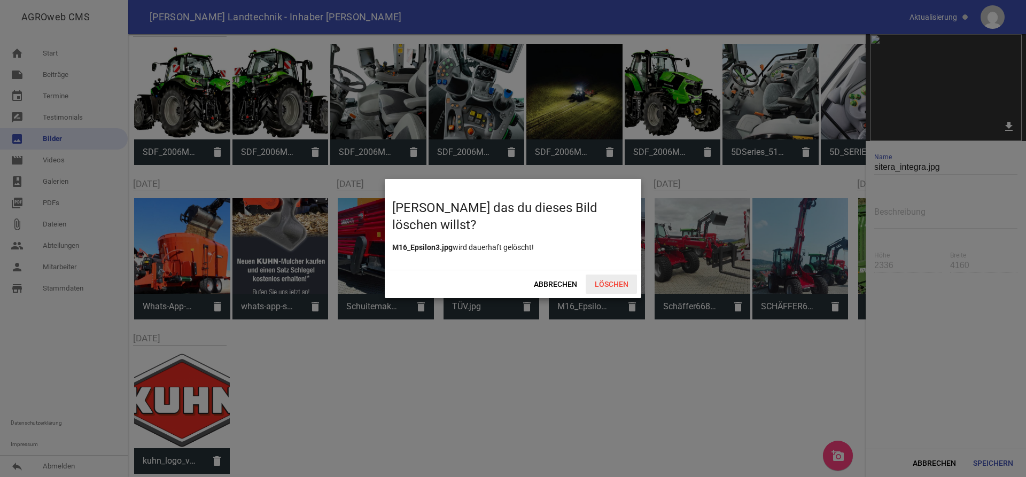
click at [629, 285] on span "Löschen" at bounding box center [611, 284] width 51 height 19
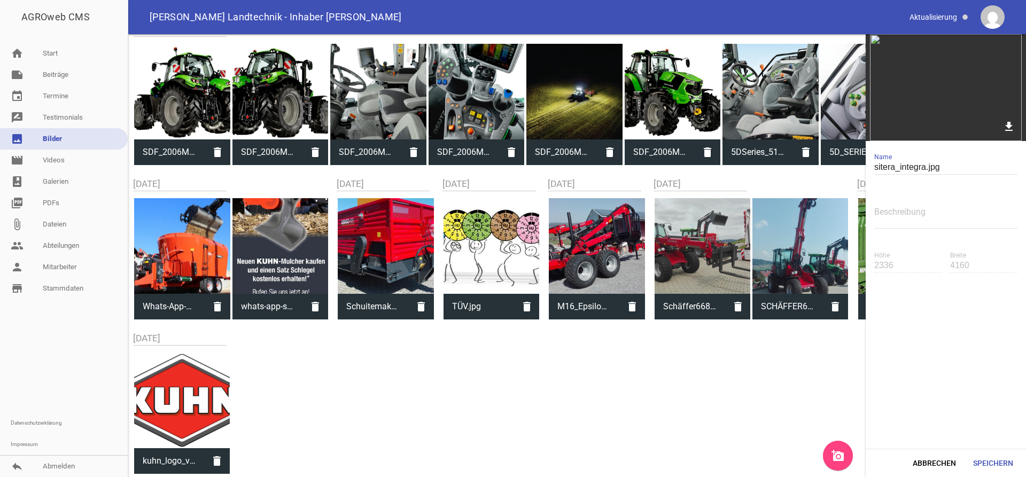
scroll to position [1718, 0]
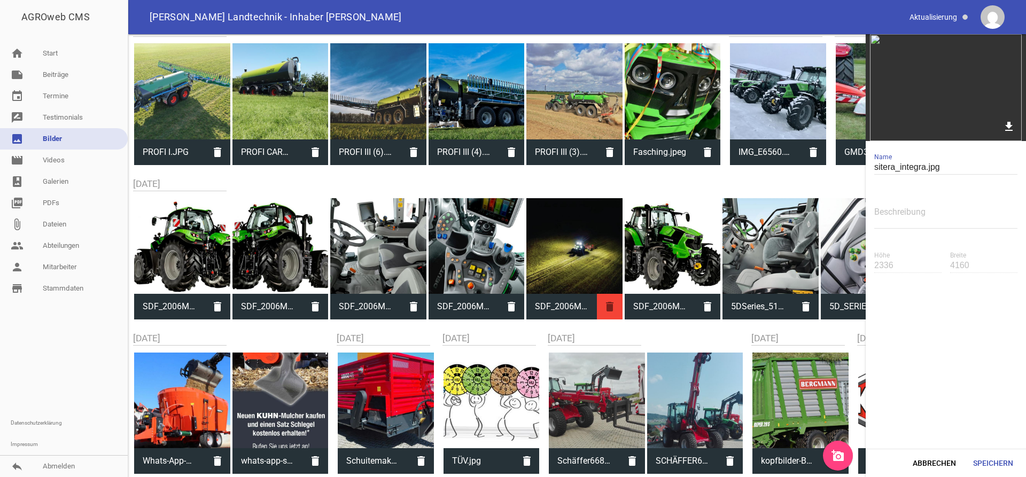
click at [618, 306] on icon "delete" at bounding box center [610, 307] width 26 height 26
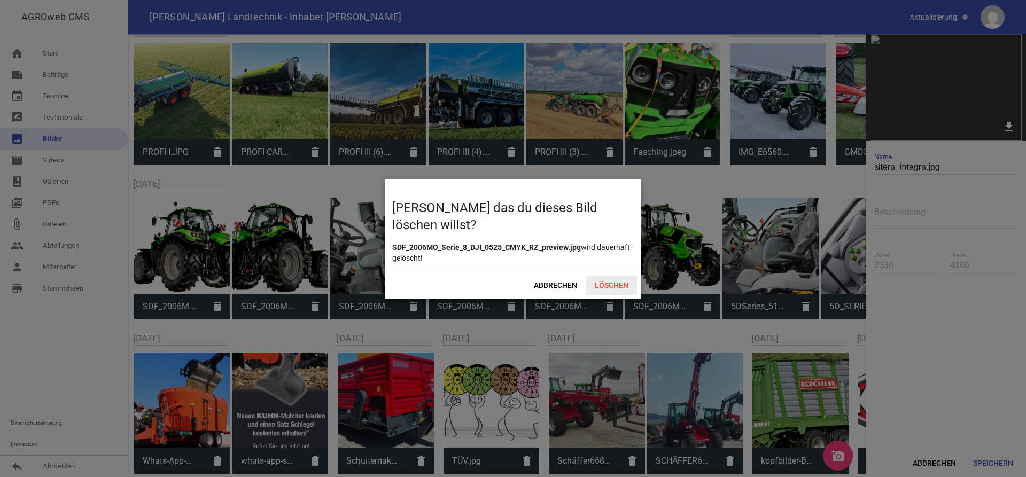
click at [621, 285] on span "Löschen" at bounding box center [611, 285] width 51 height 19
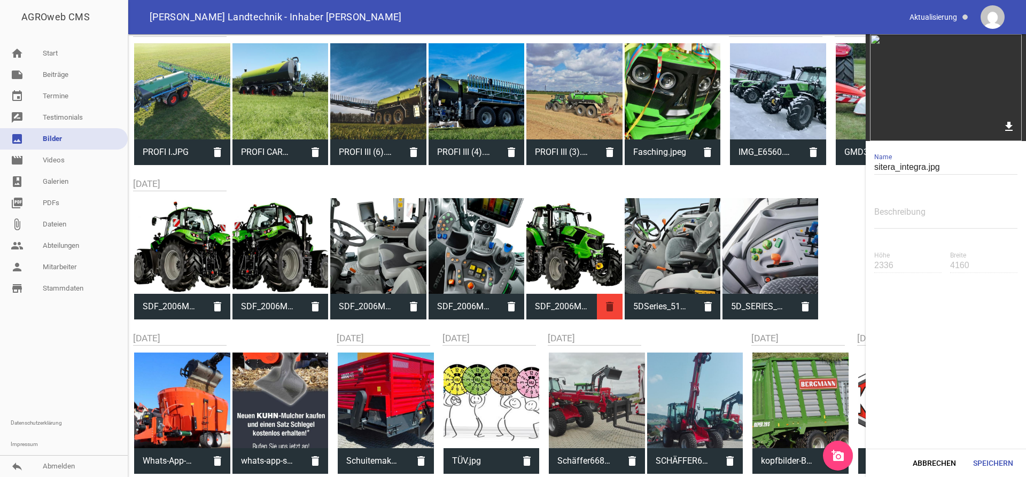
click at [604, 299] on icon "delete" at bounding box center [610, 307] width 26 height 26
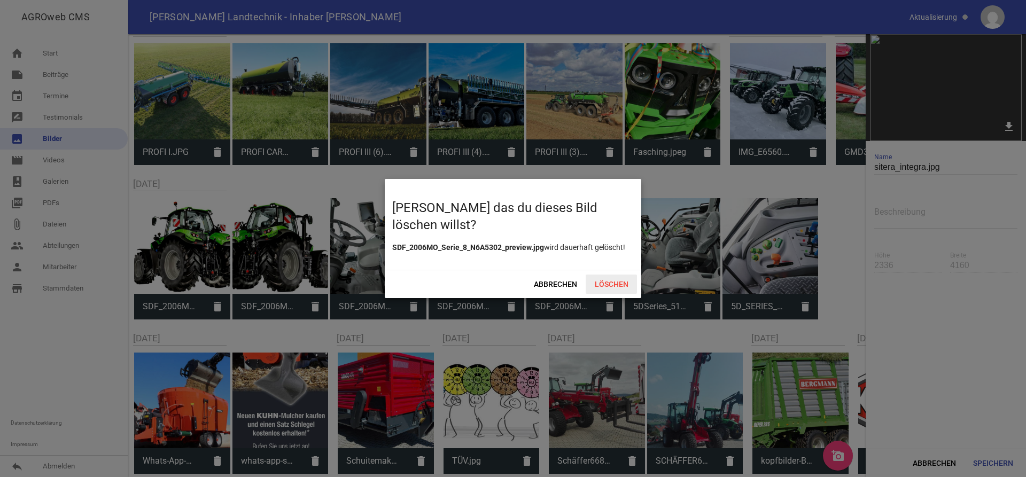
click at [592, 278] on span "Löschen" at bounding box center [611, 284] width 51 height 19
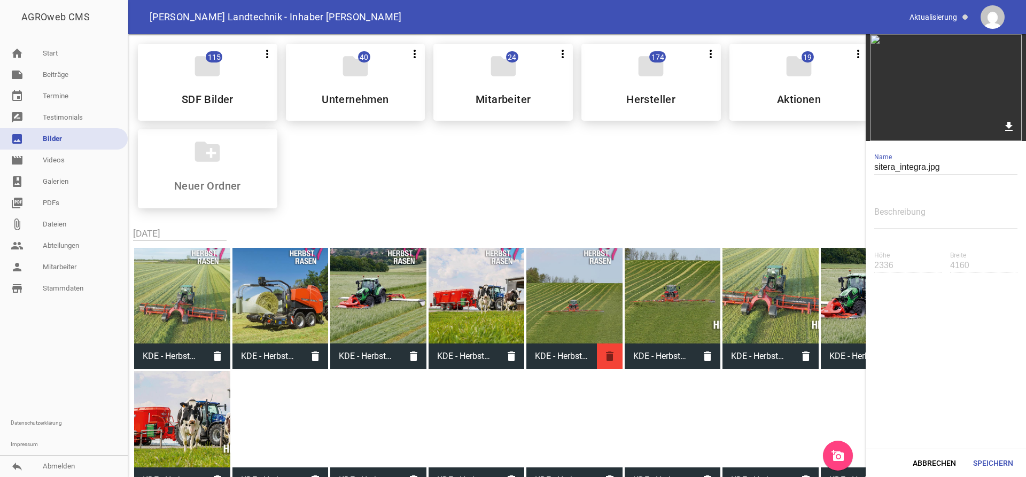
scroll to position [164, 0]
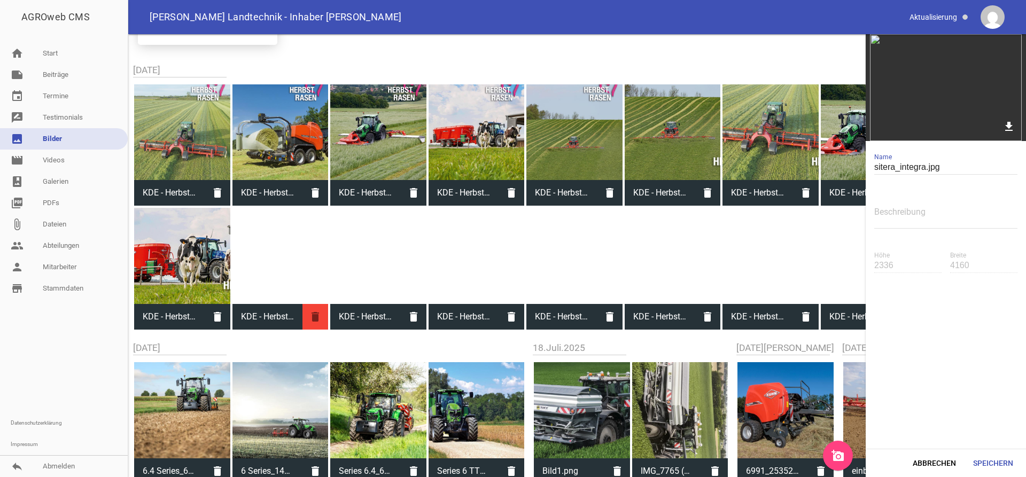
click at [317, 314] on icon "delete" at bounding box center [316, 317] width 26 height 26
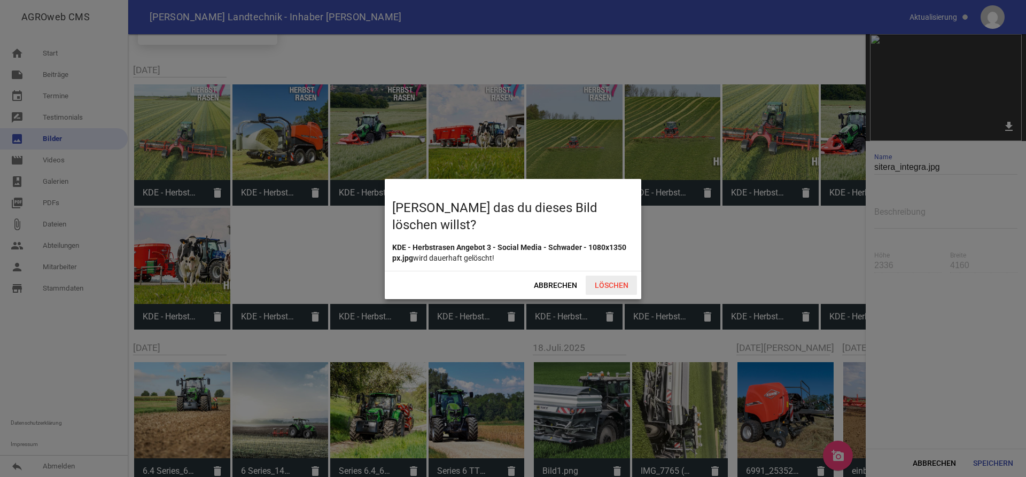
click at [606, 283] on span "Löschen" at bounding box center [611, 285] width 51 height 19
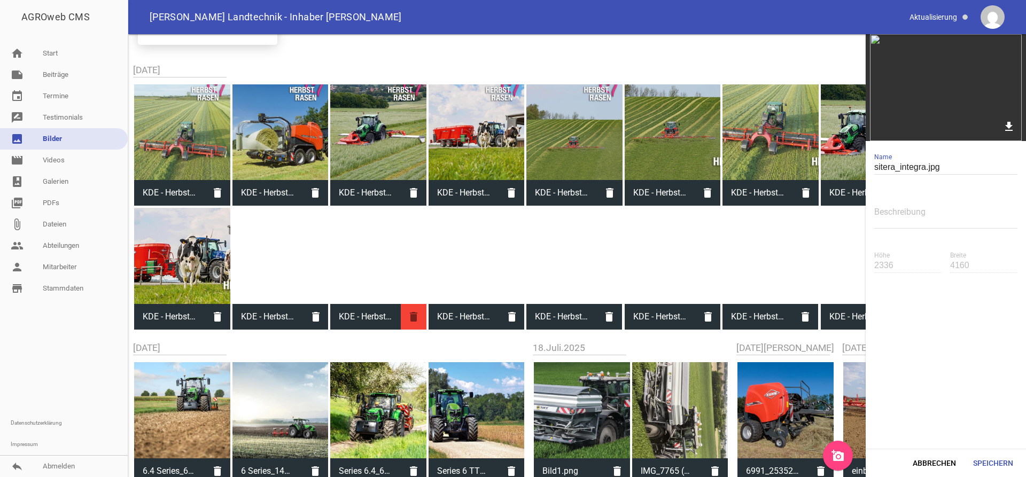
click at [417, 319] on icon "delete" at bounding box center [414, 317] width 26 height 26
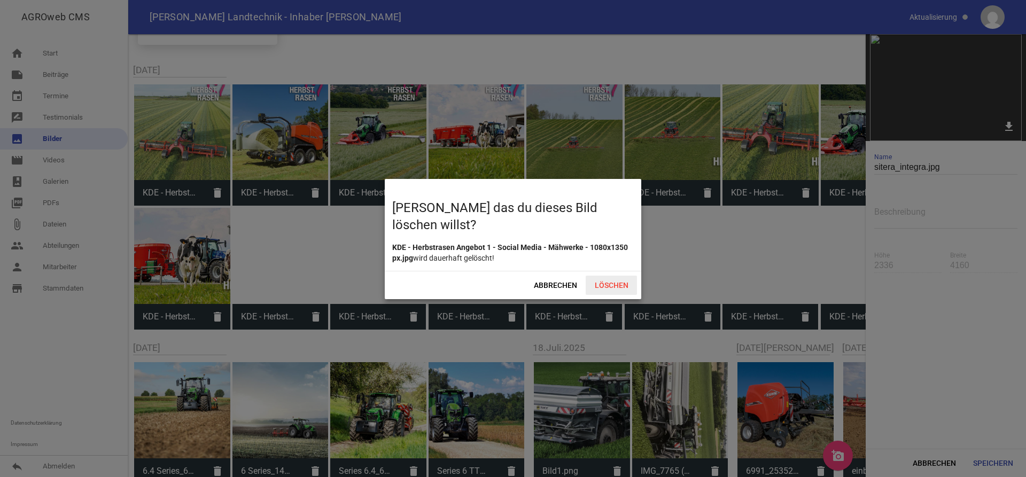
click at [613, 283] on span "Löschen" at bounding box center [611, 285] width 51 height 19
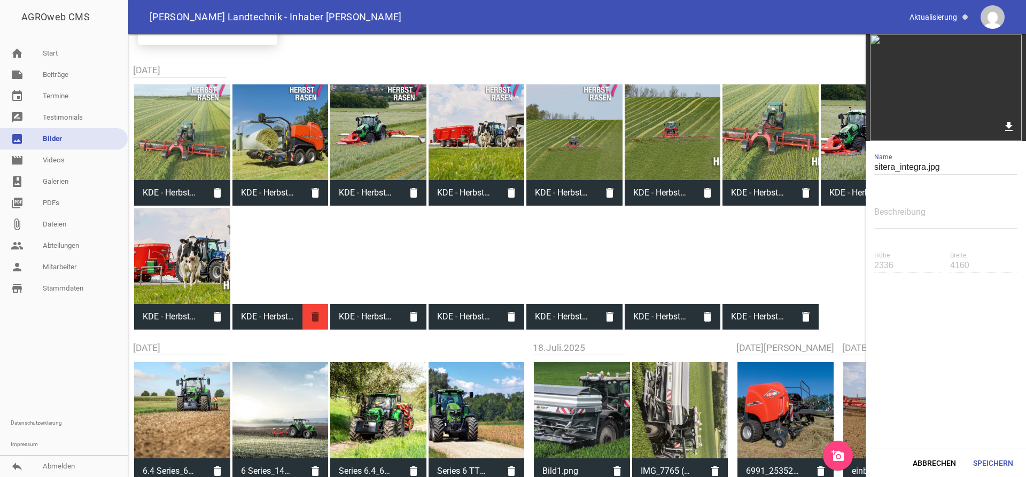
click at [315, 309] on icon "delete" at bounding box center [316, 317] width 26 height 26
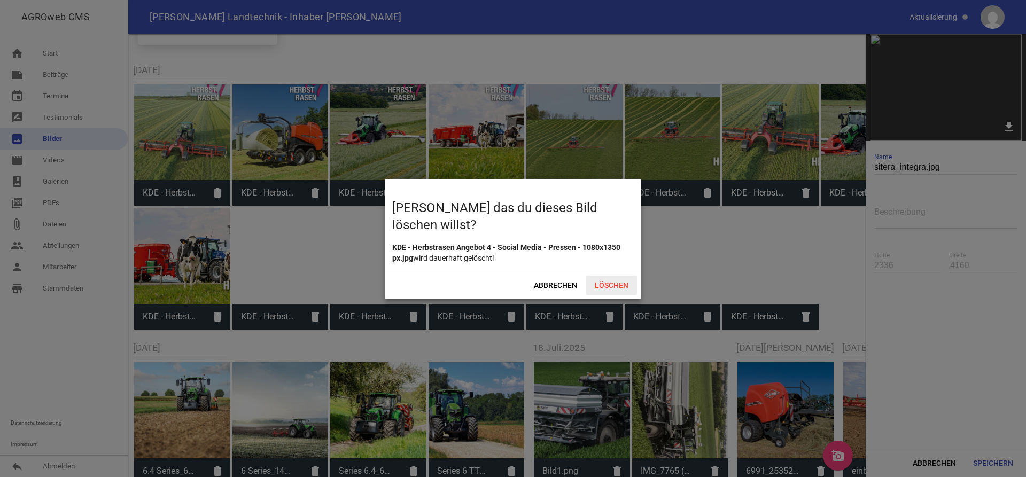
click at [614, 288] on span "Löschen" at bounding box center [611, 285] width 51 height 19
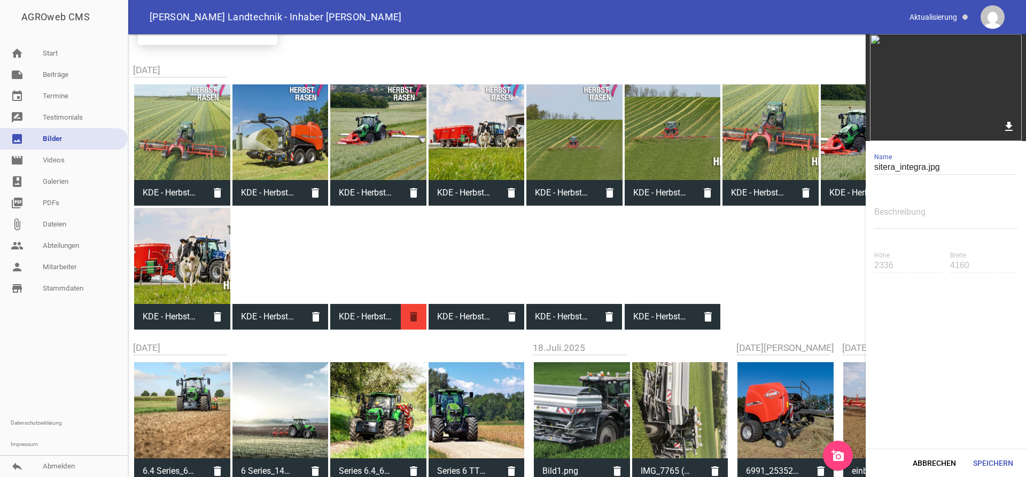
click at [414, 319] on icon "delete" at bounding box center [414, 317] width 26 height 26
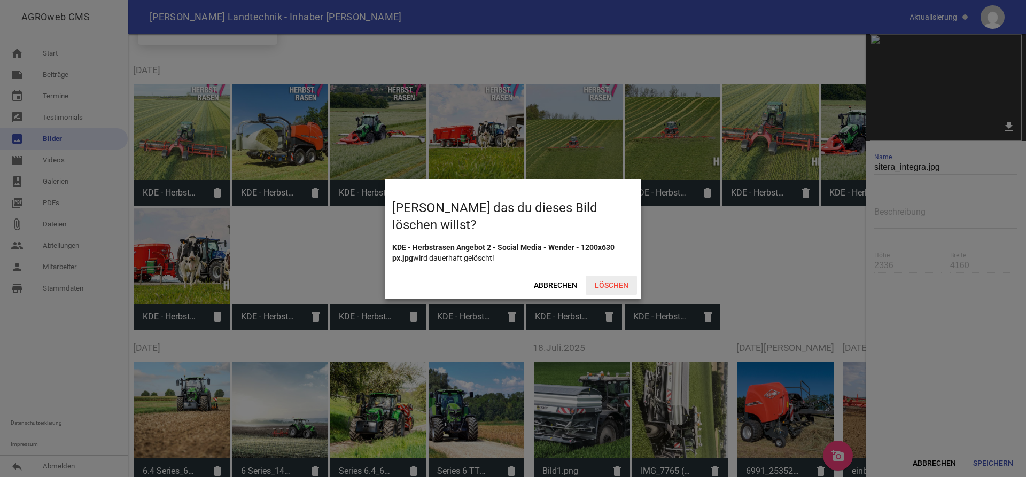
click at [617, 285] on span "Löschen" at bounding box center [611, 285] width 51 height 19
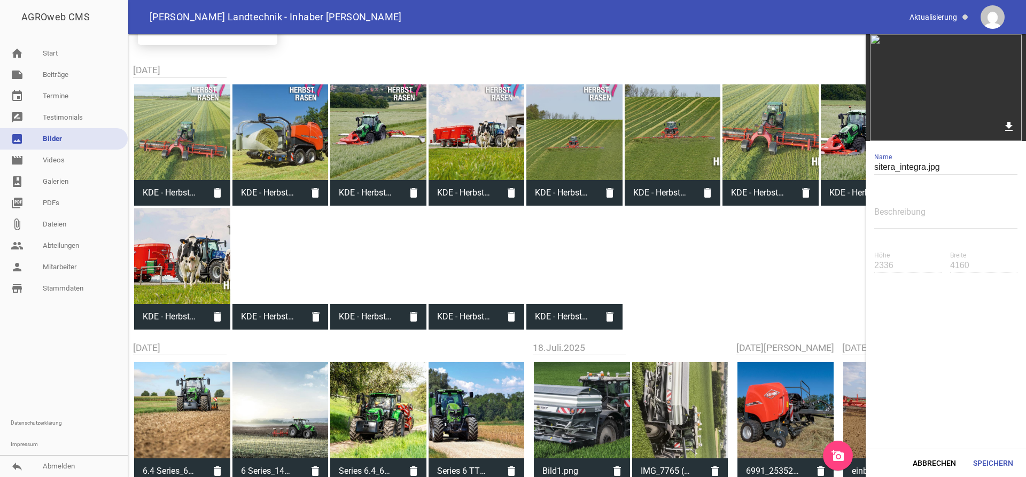
drag, startPoint x: 308, startPoint y: 319, endPoint x: 458, endPoint y: 310, distance: 149.4
click at [309, 319] on icon "delete" at bounding box center [316, 317] width 26 height 26
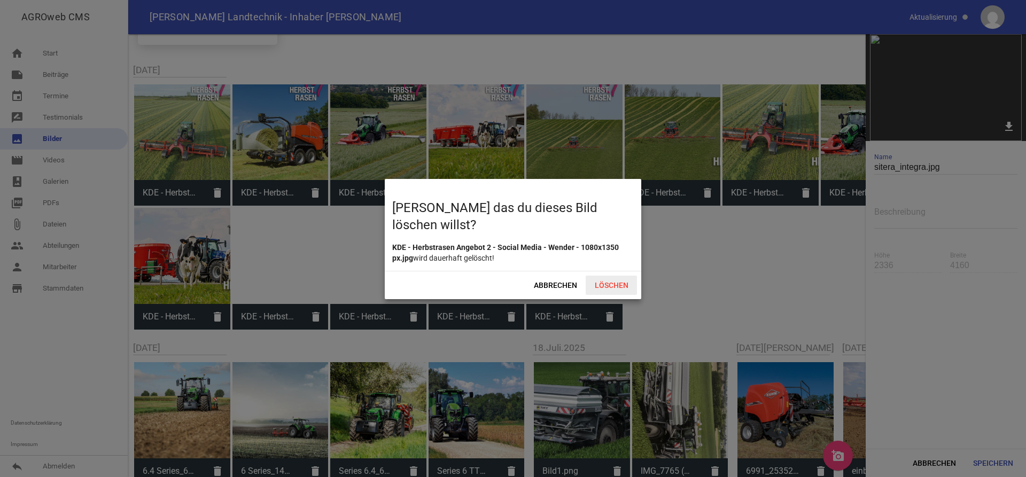
click at [592, 278] on span "Löschen" at bounding box center [611, 285] width 51 height 19
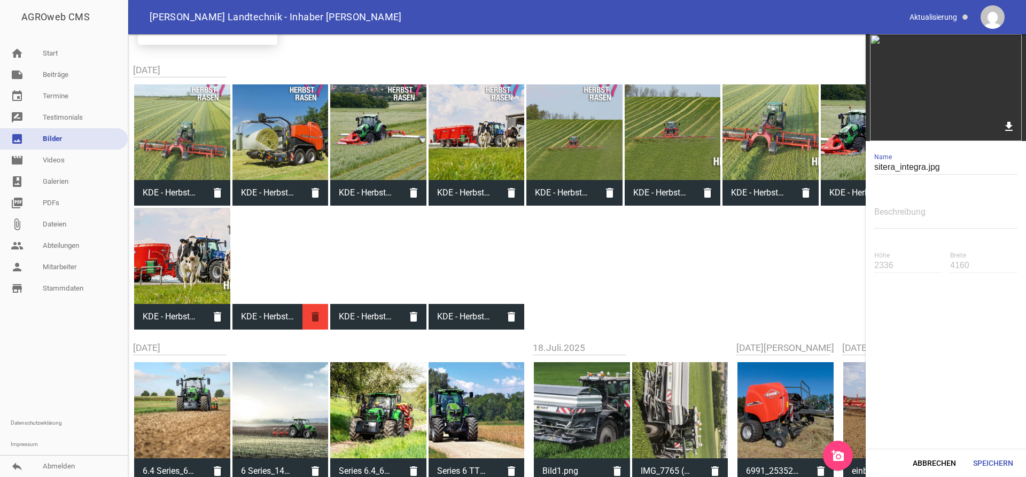
click at [323, 313] on icon "delete" at bounding box center [316, 317] width 26 height 26
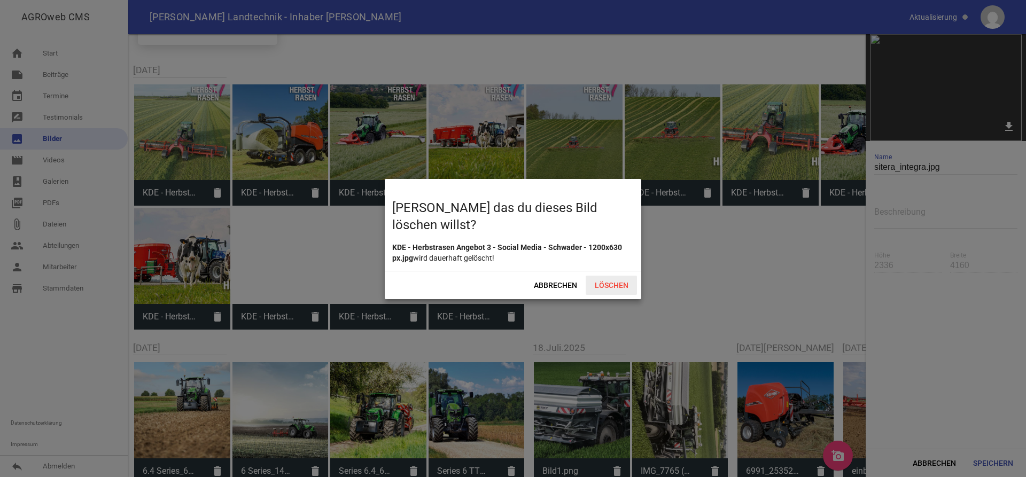
click at [596, 279] on span "Löschen" at bounding box center [611, 285] width 51 height 19
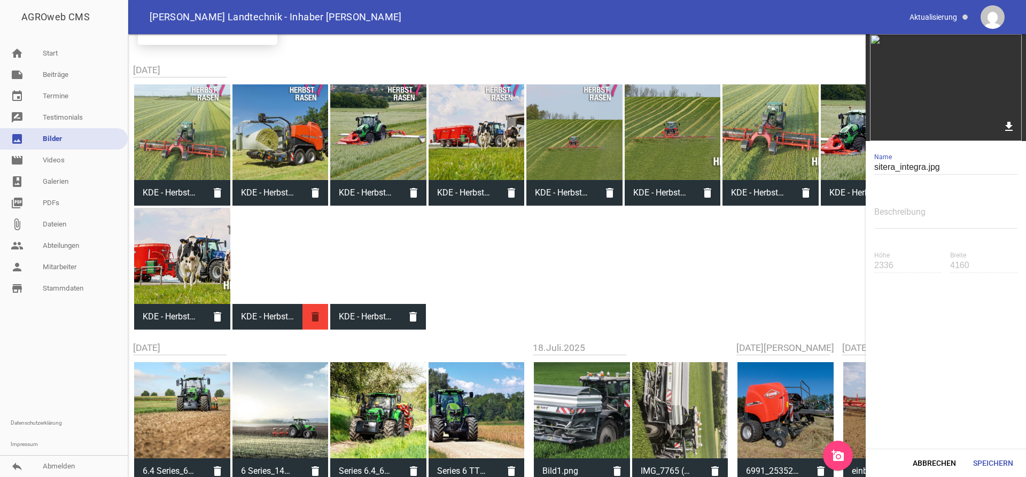
click at [323, 319] on icon "delete" at bounding box center [316, 317] width 26 height 26
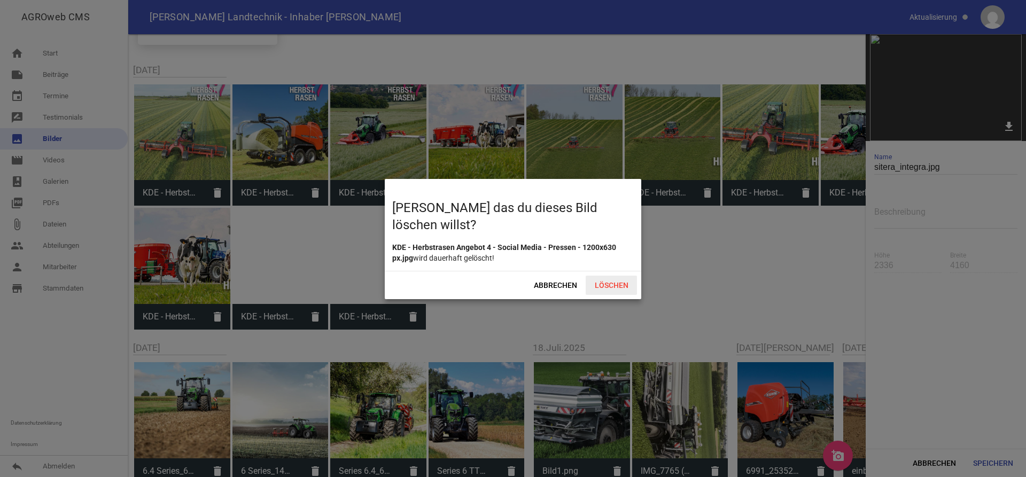
click at [616, 286] on span "Löschen" at bounding box center [611, 285] width 51 height 19
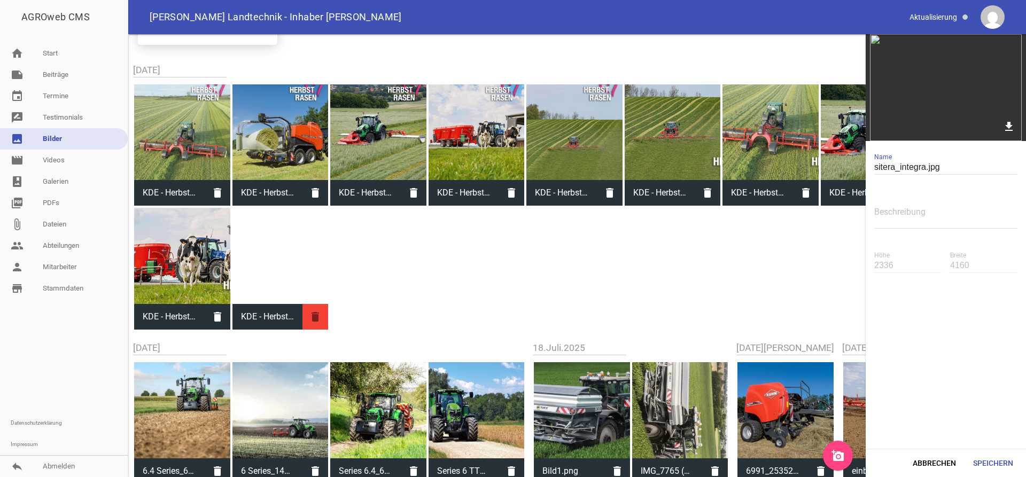
drag, startPoint x: 319, startPoint y: 314, endPoint x: 331, endPoint y: 314, distance: 11.8
click at [319, 314] on icon "delete" at bounding box center [316, 317] width 26 height 26
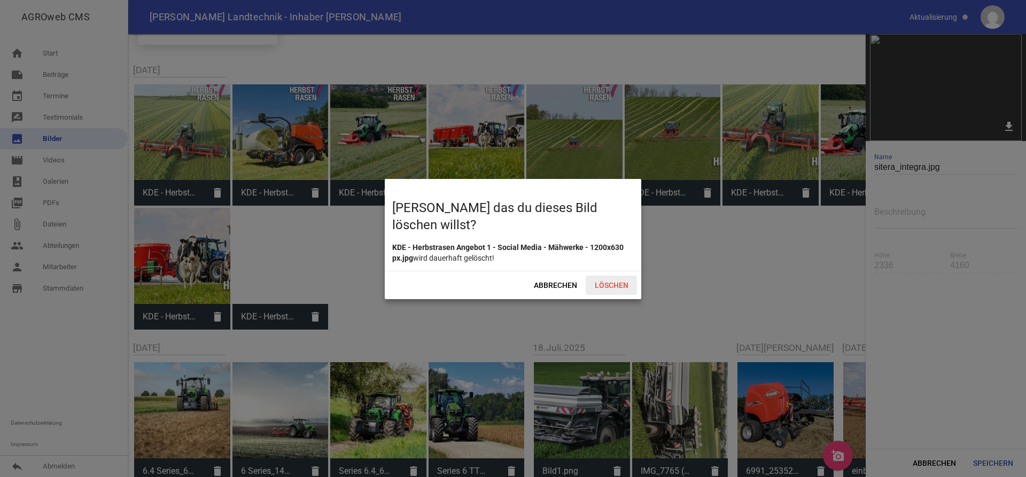
click at [619, 285] on span "Löschen" at bounding box center [611, 285] width 51 height 19
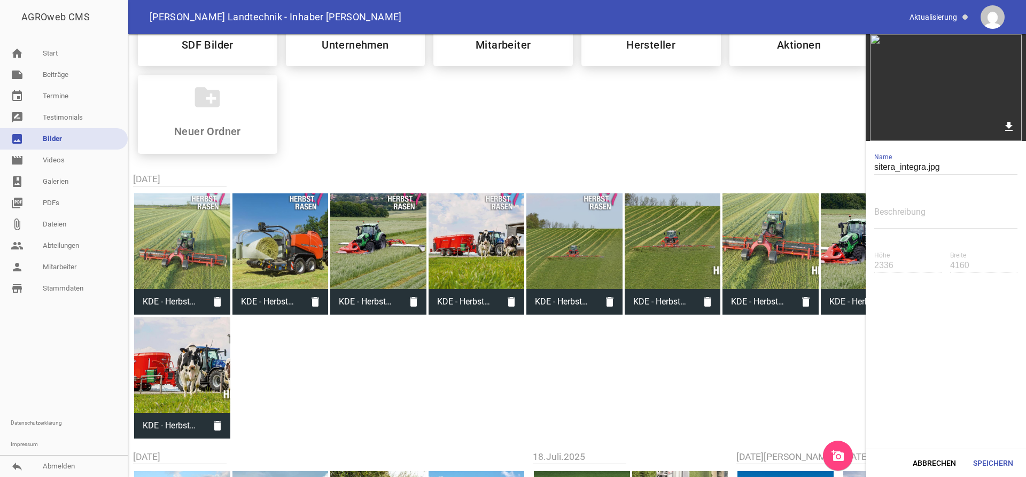
scroll to position [0, 0]
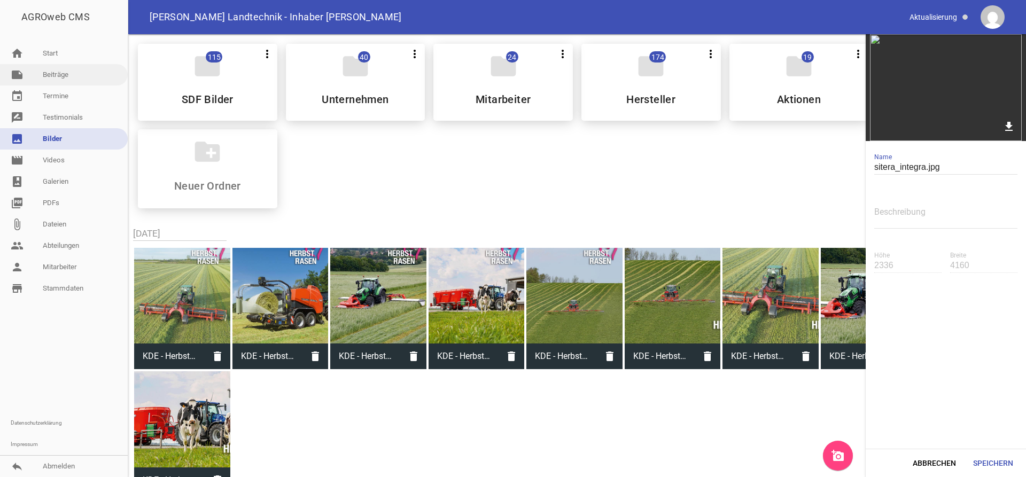
click at [59, 76] on link "note Beiträge" at bounding box center [64, 74] width 128 height 21
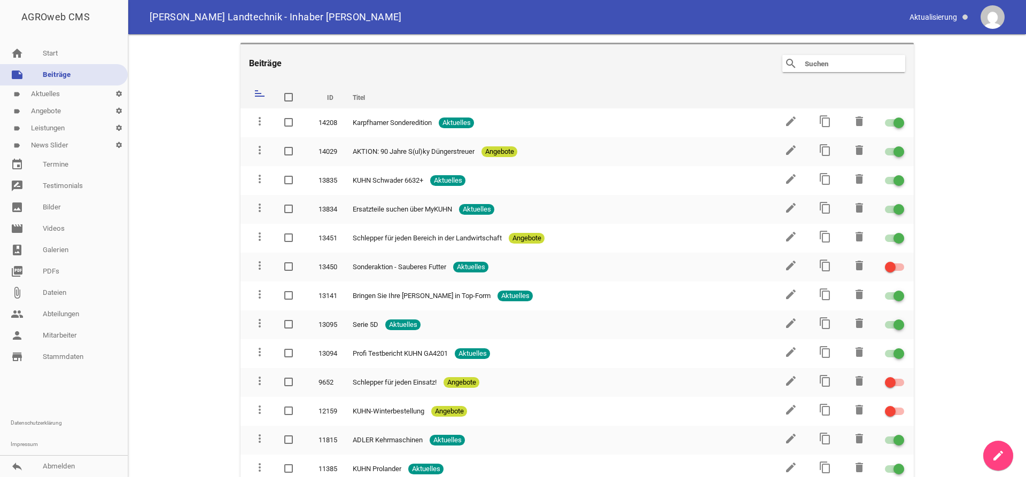
click at [1005, 455] on link "create" at bounding box center [998, 456] width 30 height 30
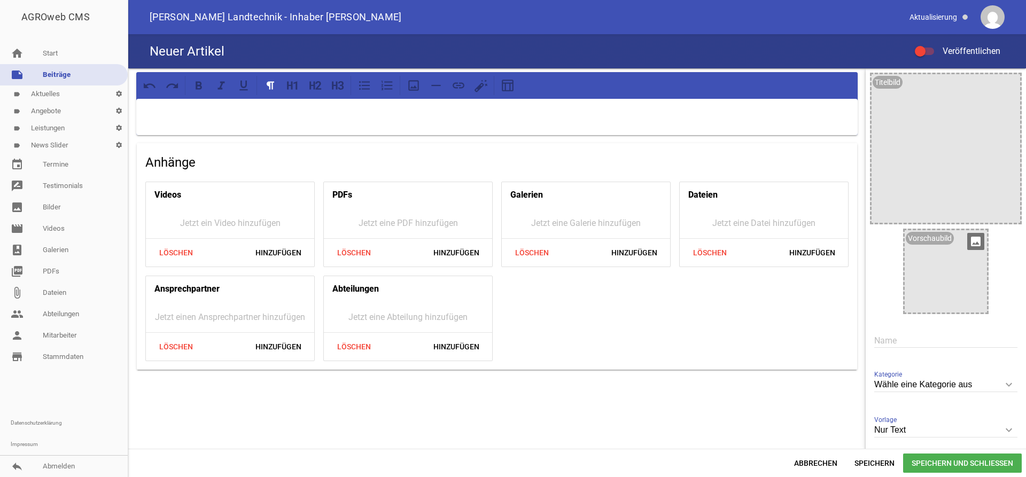
click at [971, 261] on div at bounding box center [946, 271] width 82 height 82
click at [983, 242] on icon "image" at bounding box center [975, 241] width 17 height 17
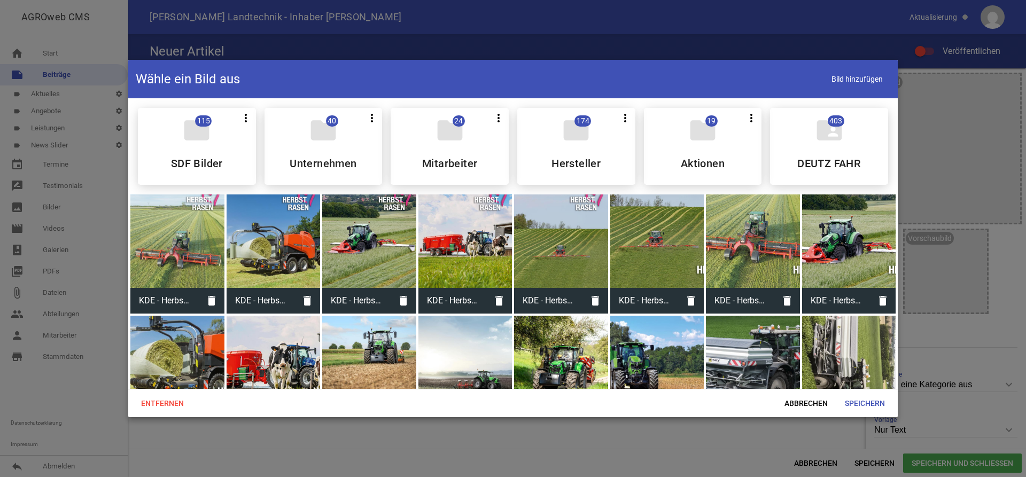
click at [494, 231] on div at bounding box center [466, 242] width 94 height 94
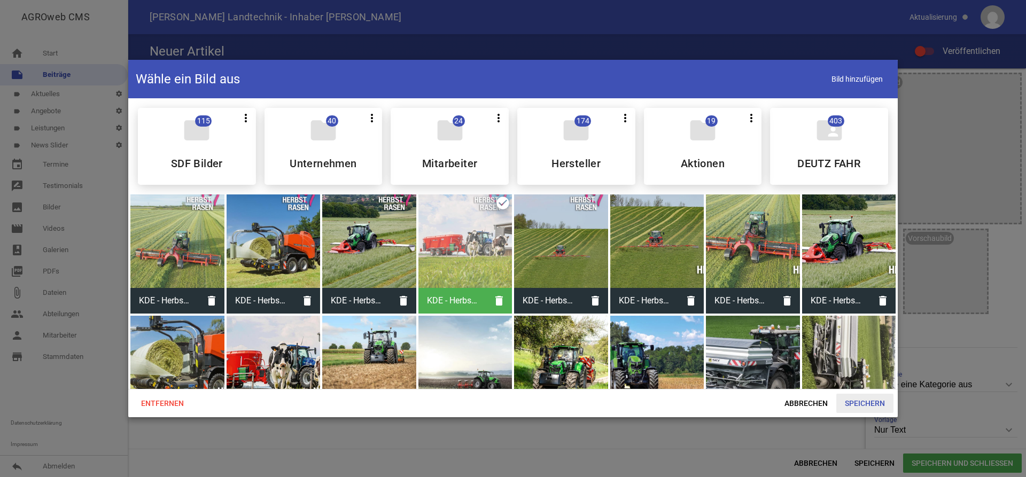
click at [871, 402] on span "Speichern" at bounding box center [864, 403] width 57 height 19
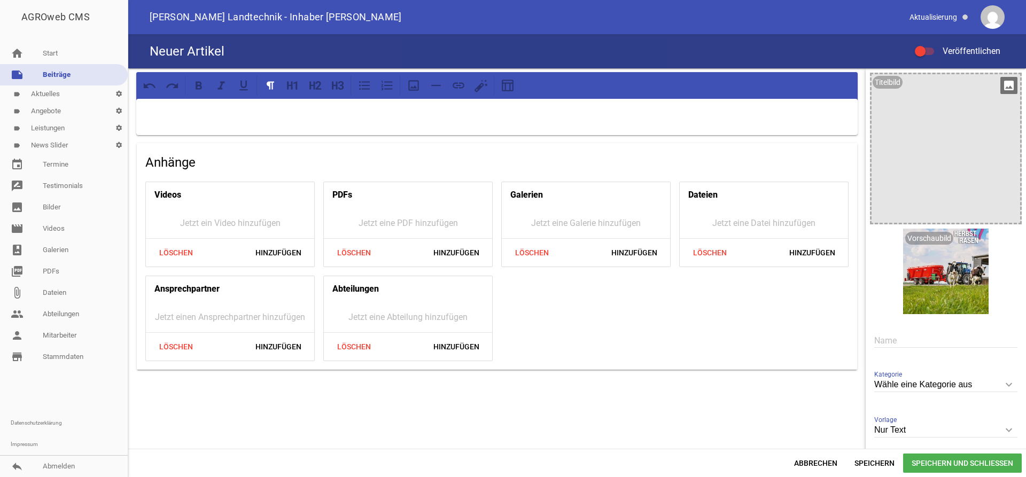
click at [937, 161] on div at bounding box center [946, 148] width 149 height 149
click at [1008, 91] on icon "image" at bounding box center [1009, 85] width 17 height 17
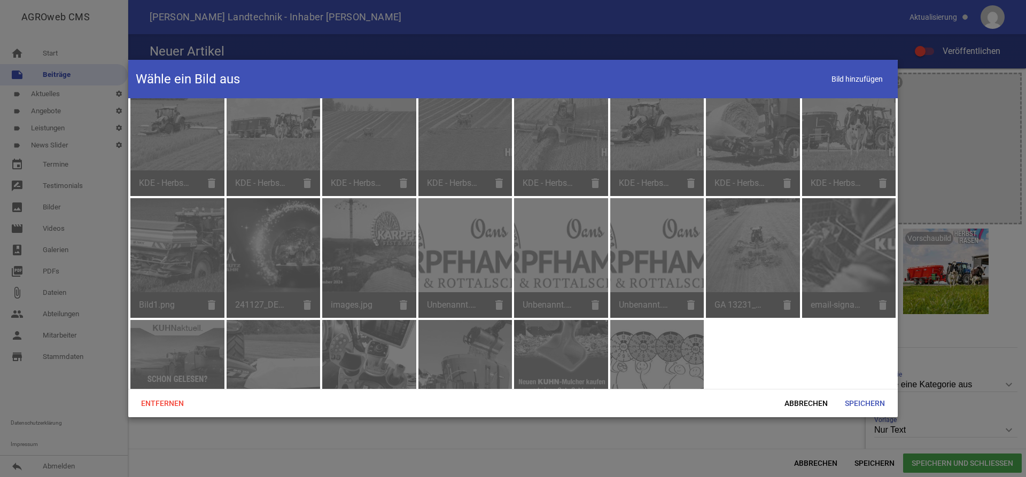
scroll to position [1143, 0]
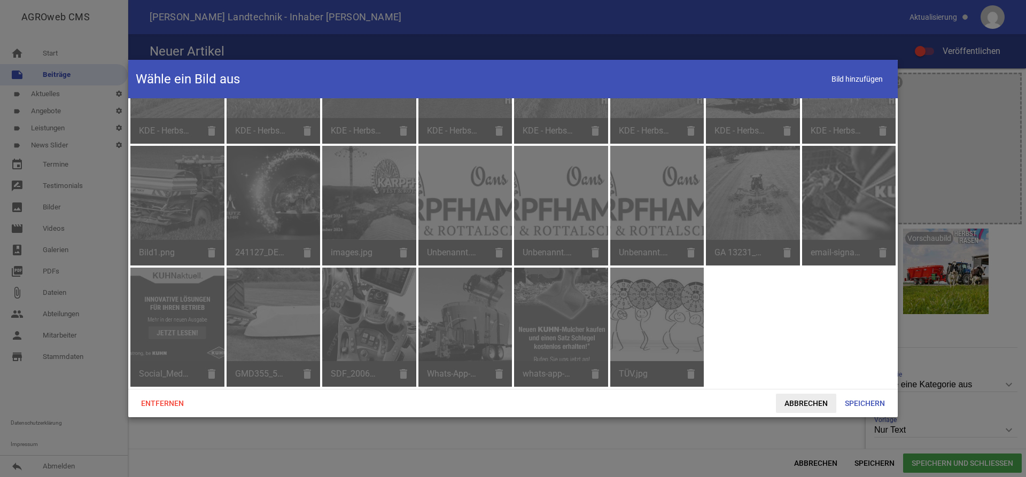
click at [819, 398] on div "Entfernen Abbrechen Speichern" at bounding box center [513, 403] width 770 height 28
click at [823, 402] on span "Abbrechen" at bounding box center [806, 403] width 60 height 19
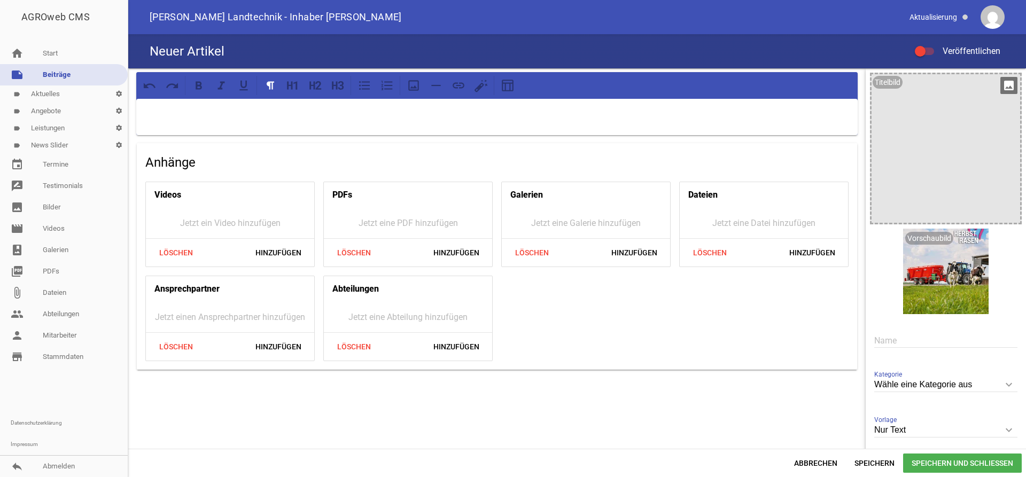
click at [1013, 85] on icon "image" at bounding box center [1009, 85] width 17 height 17
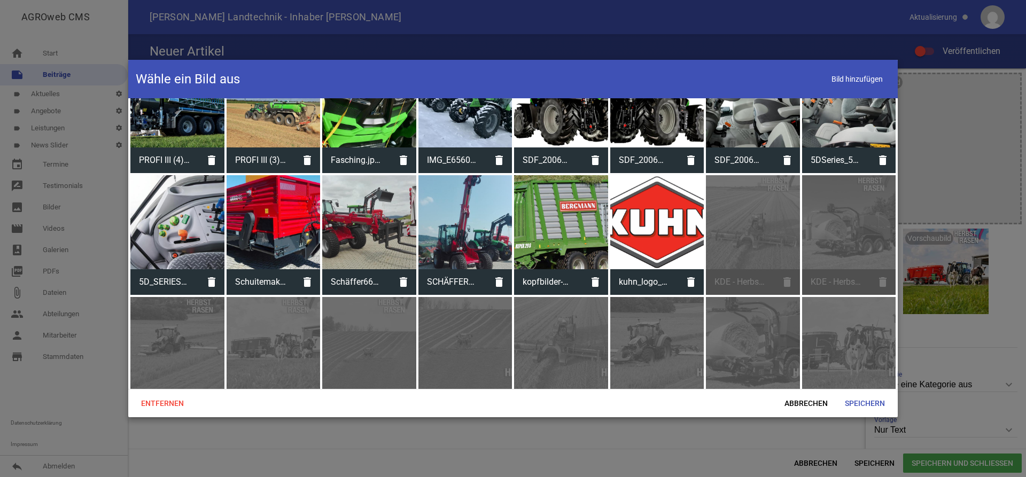
scroll to position [652, 0]
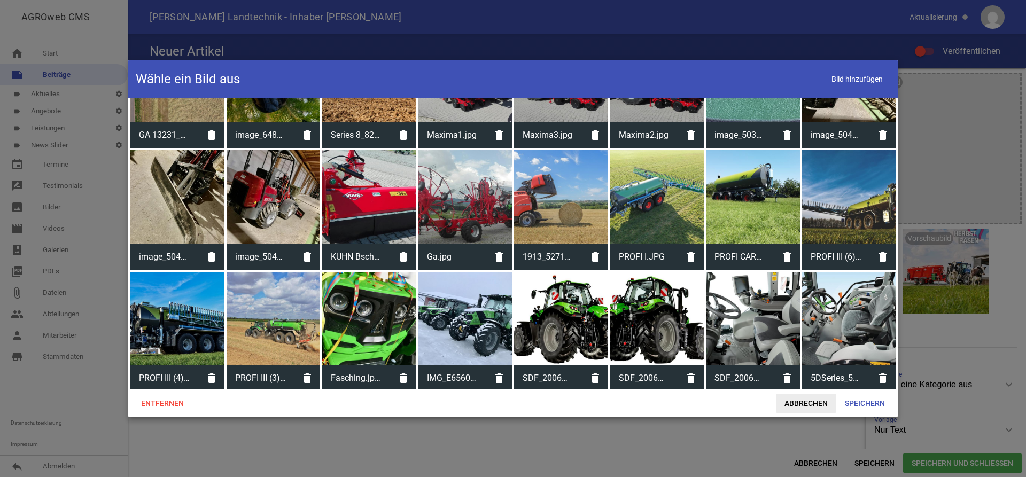
click at [805, 402] on span "Abbrechen" at bounding box center [806, 403] width 60 height 19
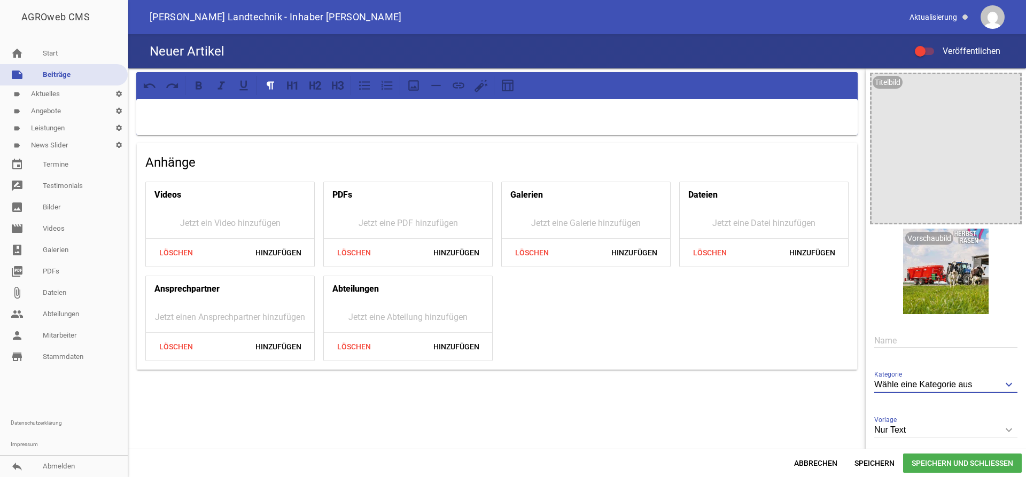
click at [933, 380] on input "Wähle eine Kategorie aus" at bounding box center [945, 385] width 143 height 14
click at [948, 431] on li "Aktuelles" at bounding box center [945, 436] width 143 height 26
type input "Aktuelles"
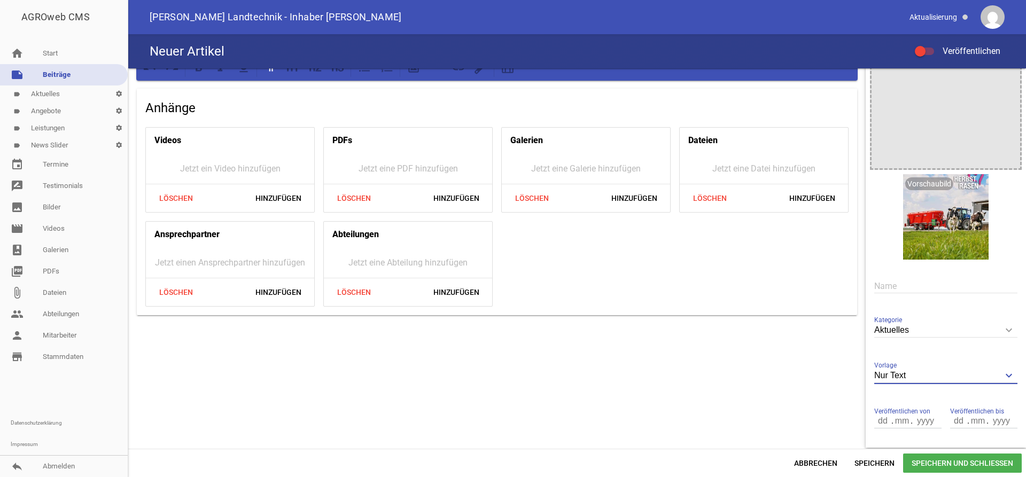
click at [901, 374] on input "Nur Text" at bounding box center [945, 376] width 143 height 14
click at [895, 429] on li "1 Bild" at bounding box center [945, 427] width 143 height 26
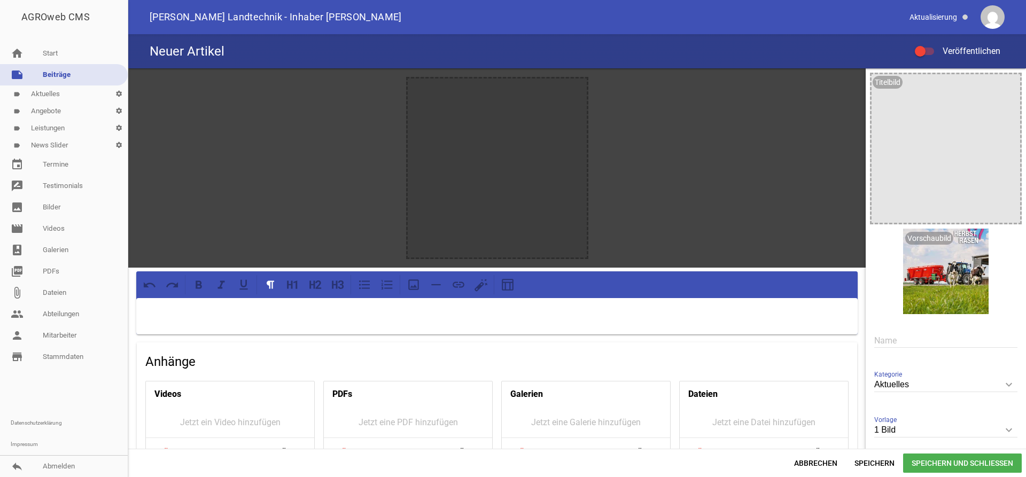
scroll to position [125, 0]
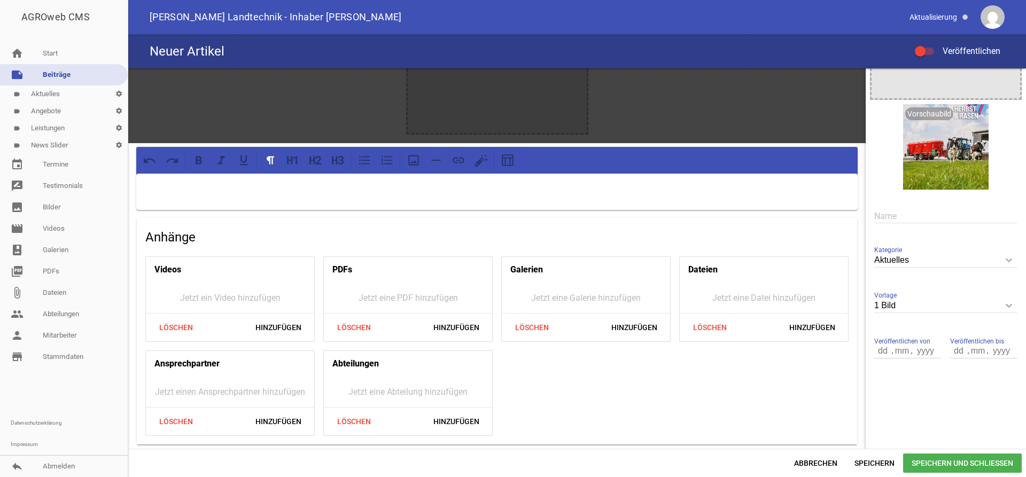
click at [928, 296] on div "1 Bild keyboard_arrow_down Vorlage Nur Text 1 Bild 3 Bilder 5 Bilder" at bounding box center [945, 306] width 143 height 37
click at [927, 306] on input "1 Bild" at bounding box center [945, 306] width 143 height 14
click at [911, 389] on li "3 Bilder" at bounding box center [945, 382] width 143 height 26
type input "3 Bilder"
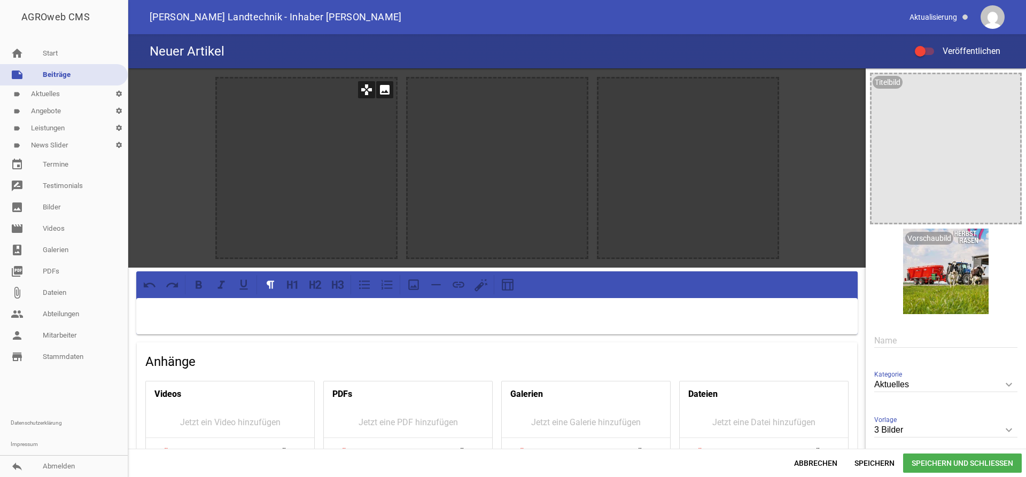
click at [388, 91] on icon "image" at bounding box center [384, 89] width 17 height 17
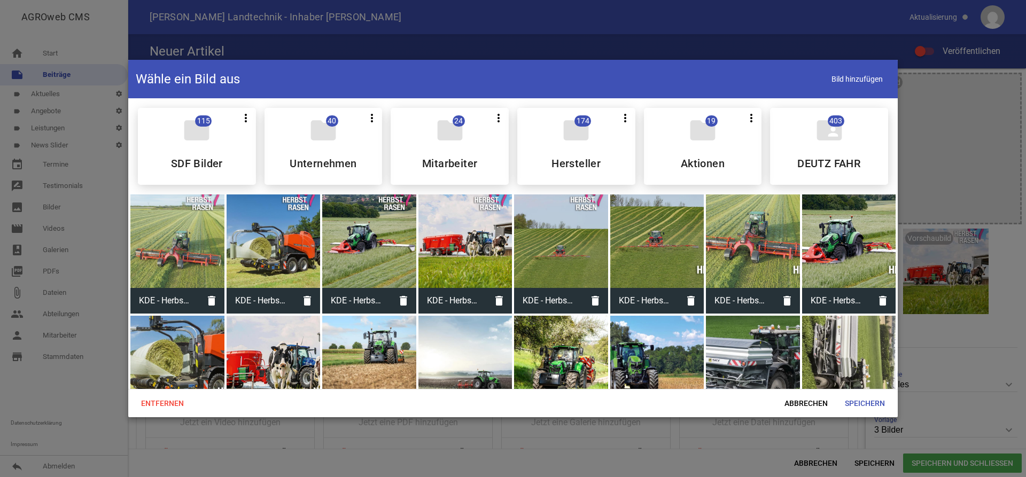
click at [289, 340] on div at bounding box center [274, 363] width 94 height 94
click at [377, 225] on div at bounding box center [369, 242] width 94 height 94
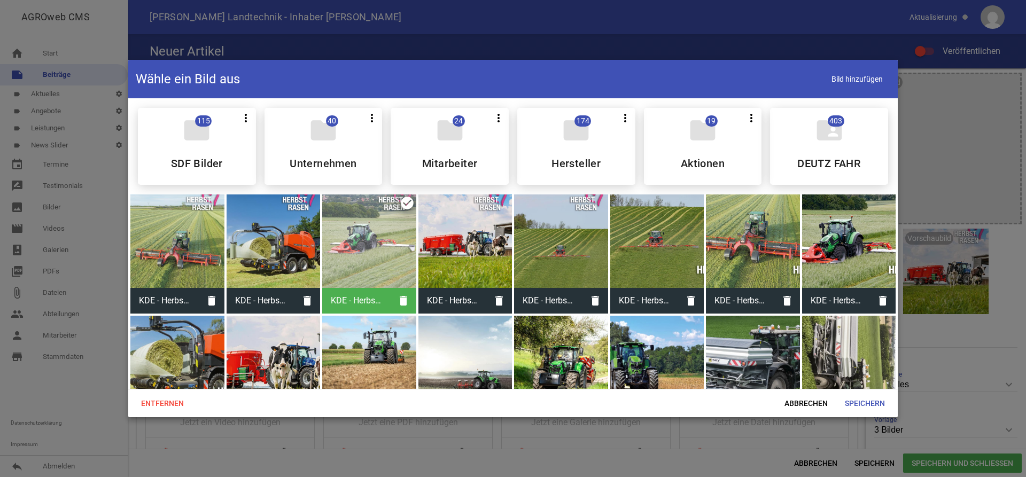
click at [300, 343] on div at bounding box center [274, 363] width 94 height 94
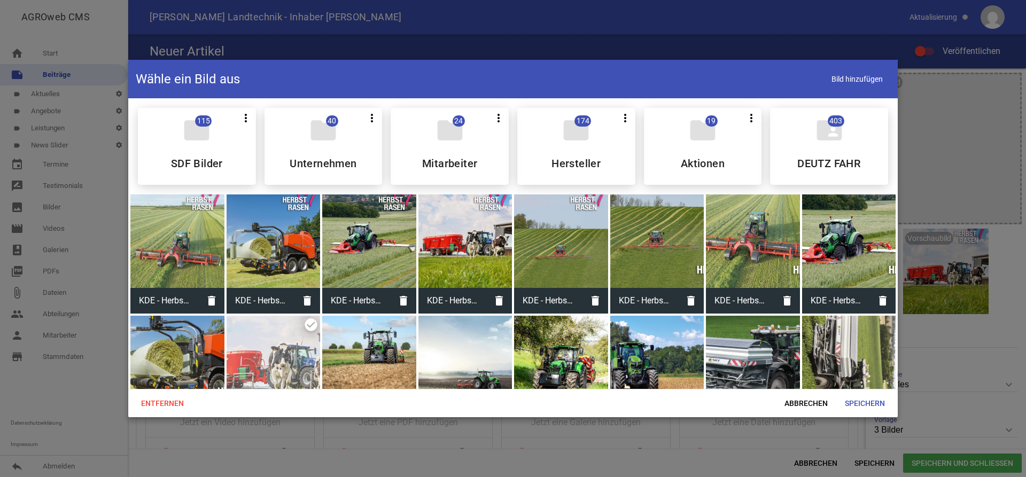
click at [455, 228] on div at bounding box center [466, 242] width 94 height 94
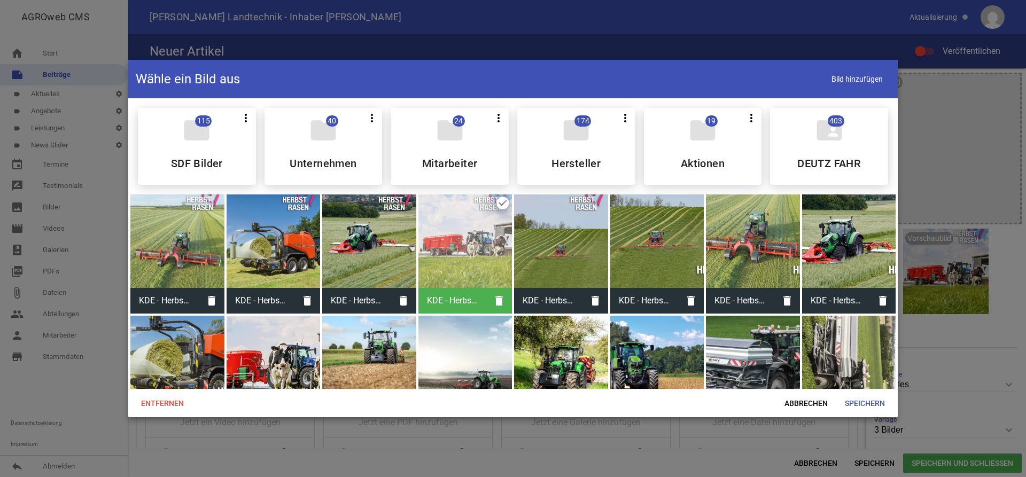
click at [276, 346] on div at bounding box center [274, 363] width 94 height 94
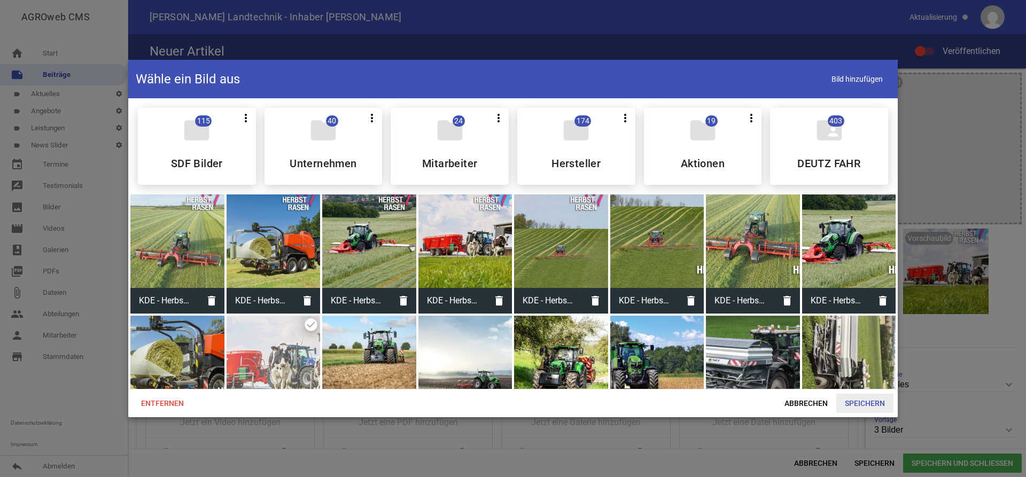
click at [867, 401] on span "Speichern" at bounding box center [864, 403] width 57 height 19
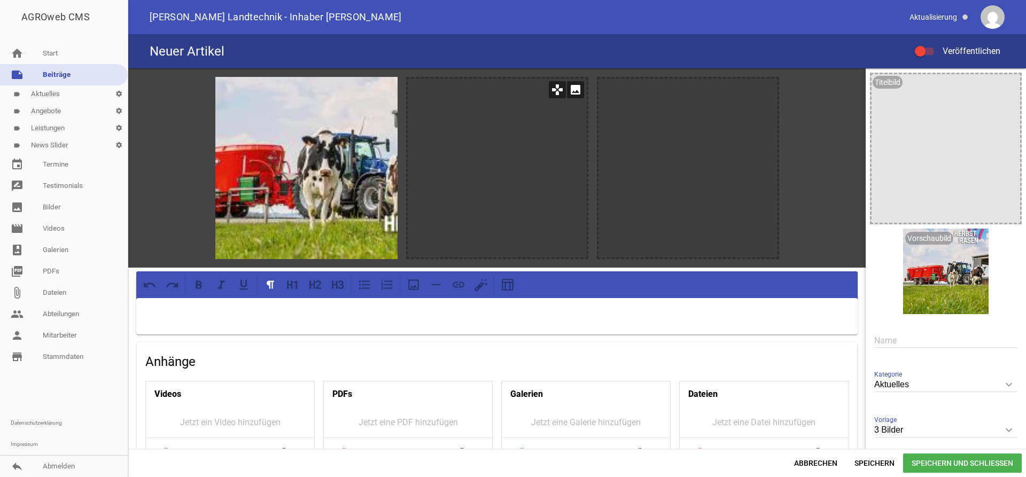
click at [570, 89] on icon "image" at bounding box center [575, 89] width 17 height 17
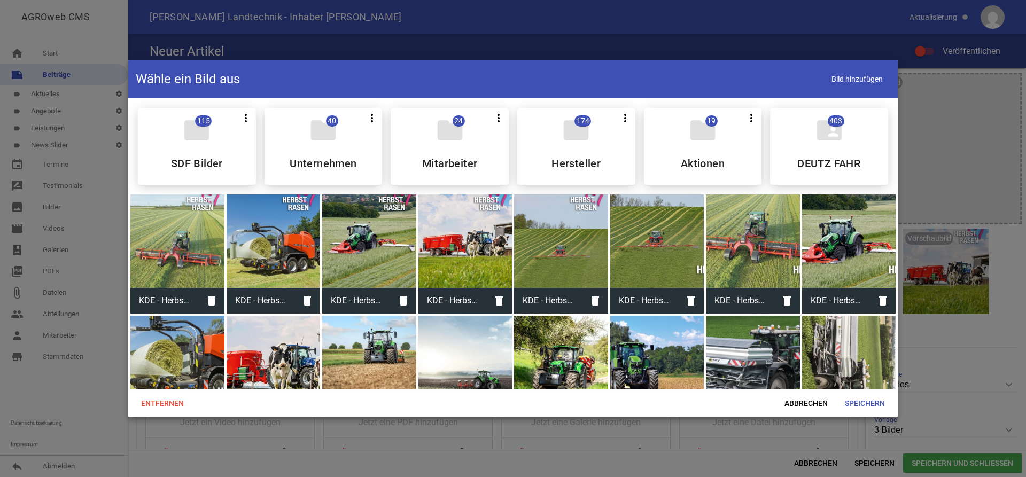
click at [361, 245] on div at bounding box center [369, 242] width 94 height 94
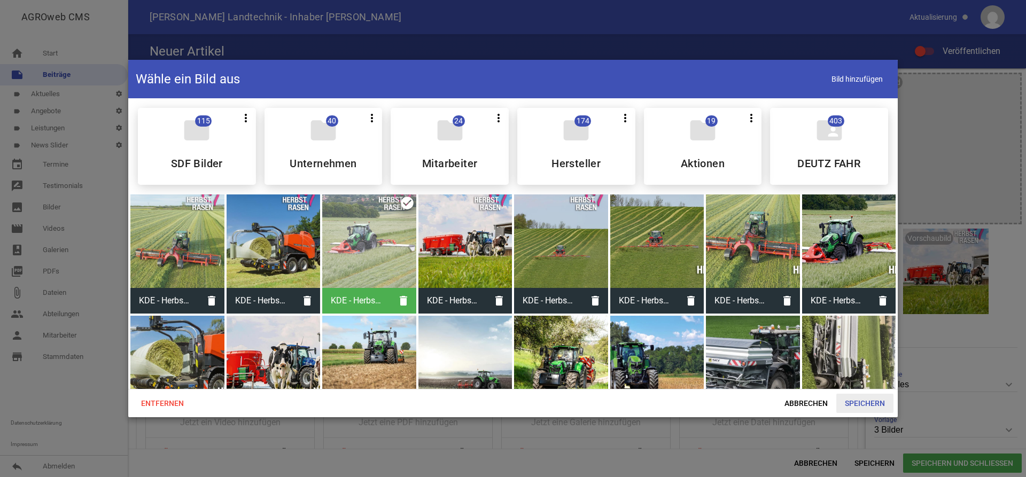
click at [870, 407] on span "Speichern" at bounding box center [864, 403] width 57 height 19
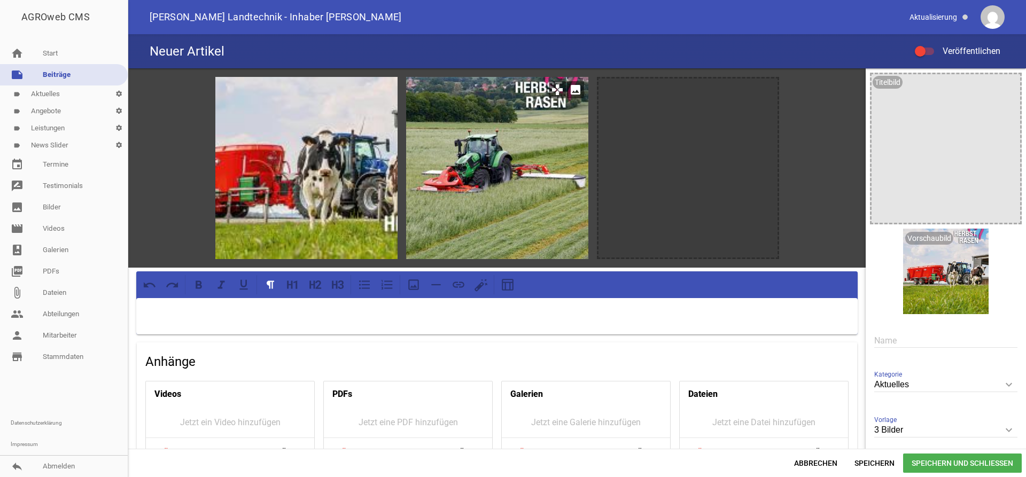
drag, startPoint x: 557, startPoint y: 152, endPoint x: 568, endPoint y: 168, distance: 19.7
click at [568, 168] on div at bounding box center [497, 168] width 182 height 182
click at [556, 84] on icon "games" at bounding box center [557, 89] width 17 height 17
click at [556, 91] on icon "games" at bounding box center [557, 89] width 17 height 17
drag, startPoint x: 507, startPoint y: 104, endPoint x: 516, endPoint y: 137, distance: 34.4
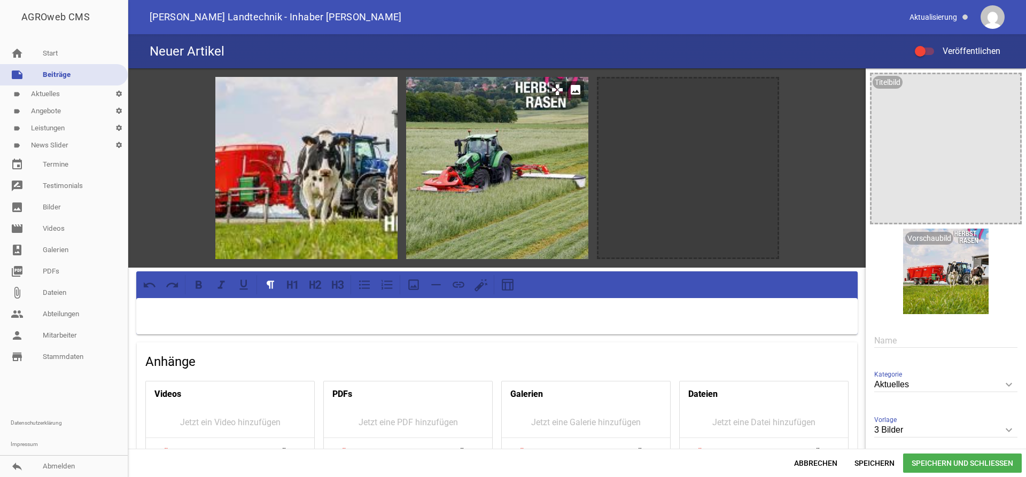
click at [516, 137] on div at bounding box center [497, 168] width 182 height 182
click at [552, 94] on icon "games" at bounding box center [557, 89] width 17 height 17
drag, startPoint x: 534, startPoint y: 114, endPoint x: 544, endPoint y: 105, distance: 13.6
click at [544, 105] on div at bounding box center [497, 168] width 182 height 182
click at [575, 90] on icon "image" at bounding box center [575, 89] width 17 height 17
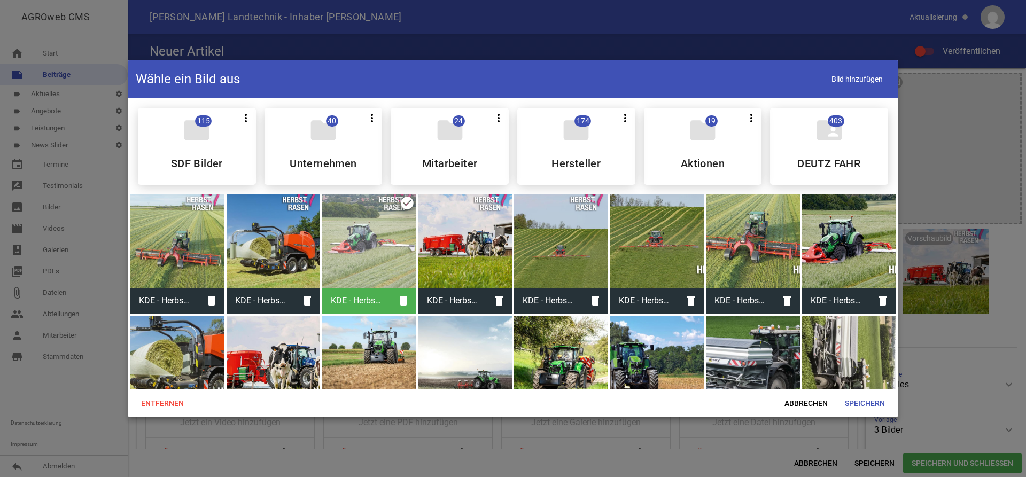
click at [879, 217] on div at bounding box center [849, 242] width 94 height 94
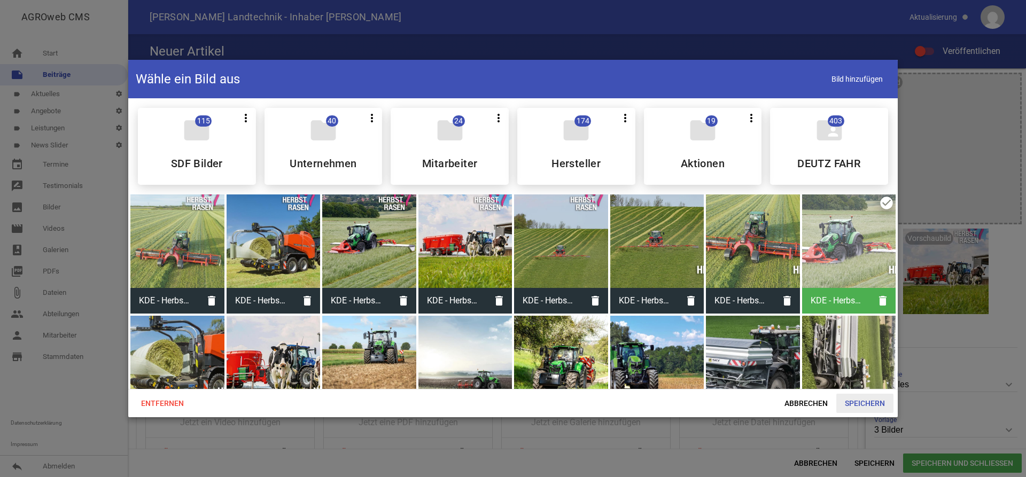
click at [853, 404] on span "Speichern" at bounding box center [864, 403] width 57 height 19
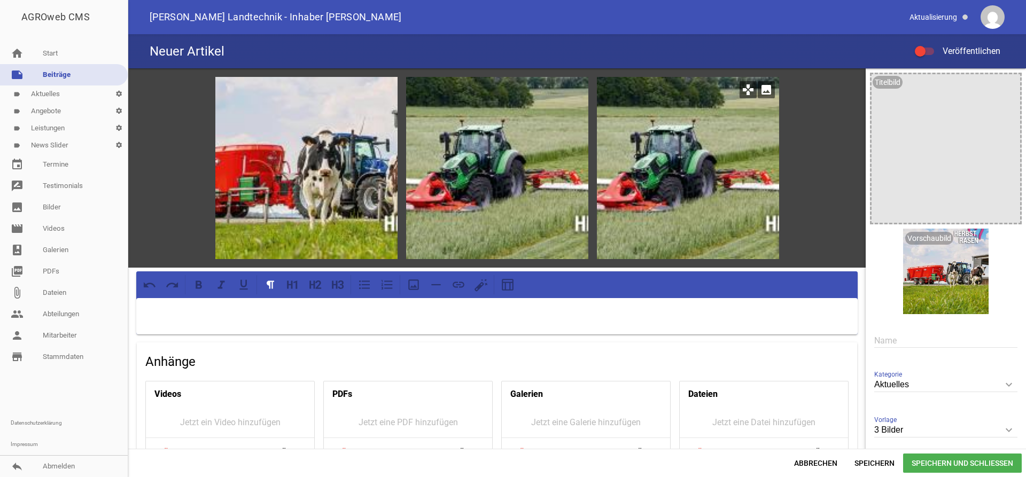
click at [762, 91] on icon "image" at bounding box center [766, 89] width 17 height 17
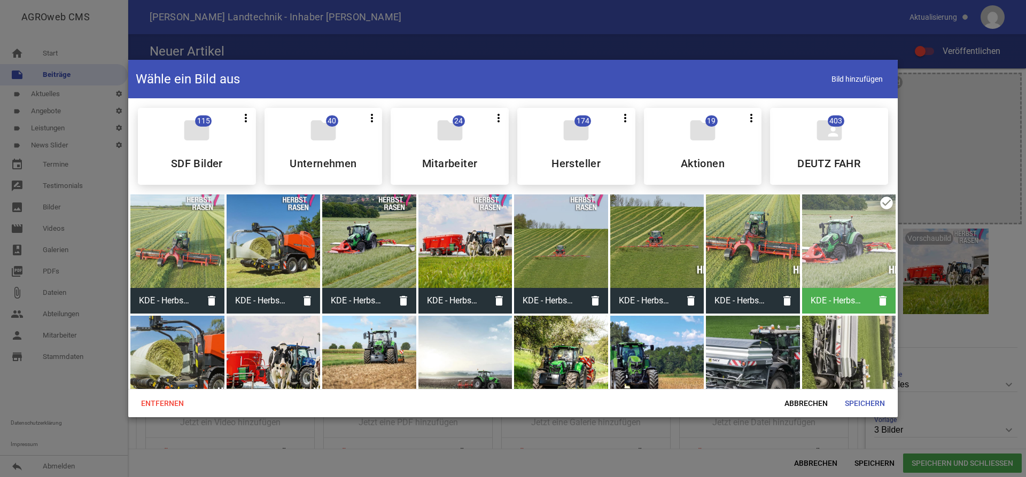
click at [301, 243] on div at bounding box center [274, 242] width 94 height 94
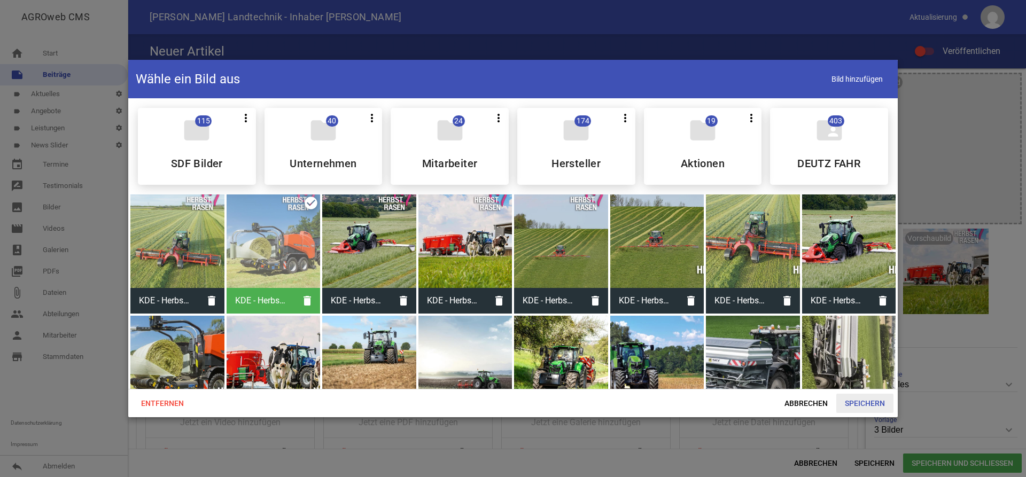
click at [869, 403] on span "Speichern" at bounding box center [864, 403] width 57 height 19
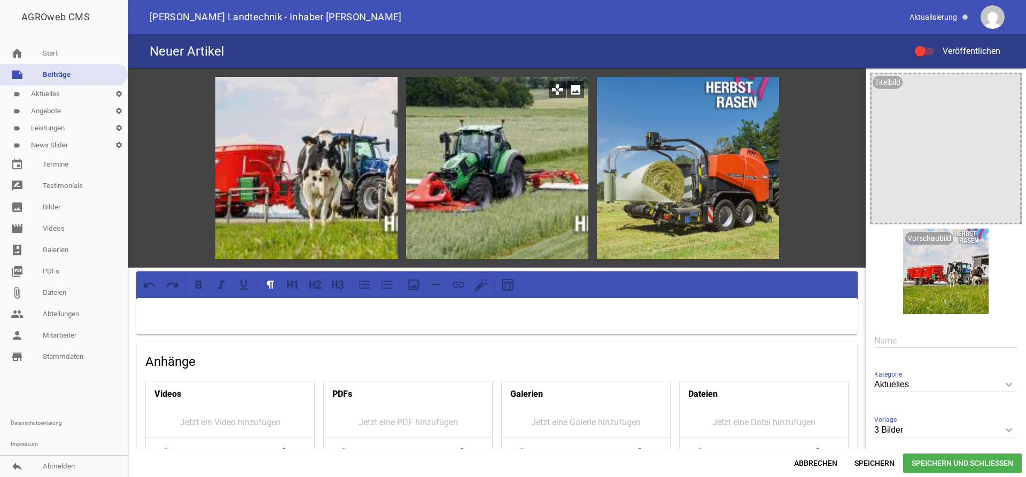
click at [577, 94] on icon "image" at bounding box center [575, 89] width 17 height 17
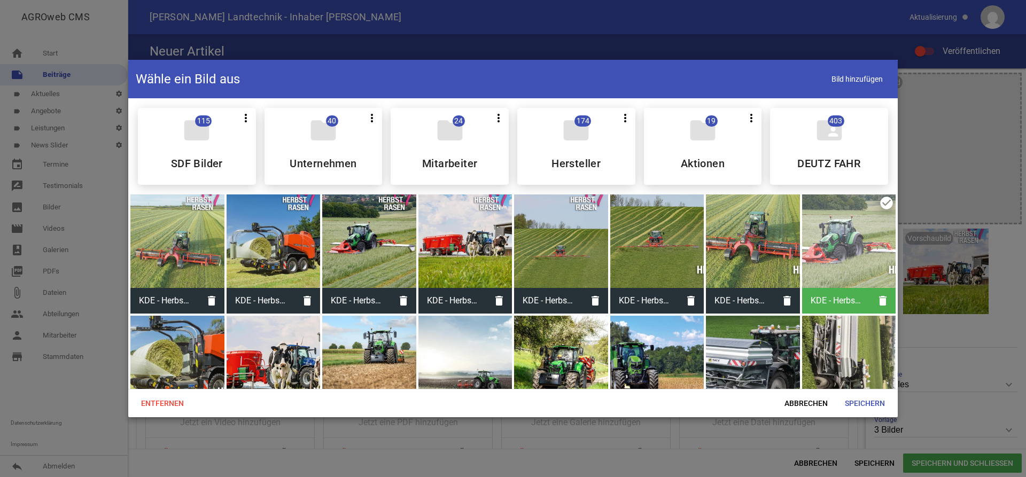
scroll to position [55, 0]
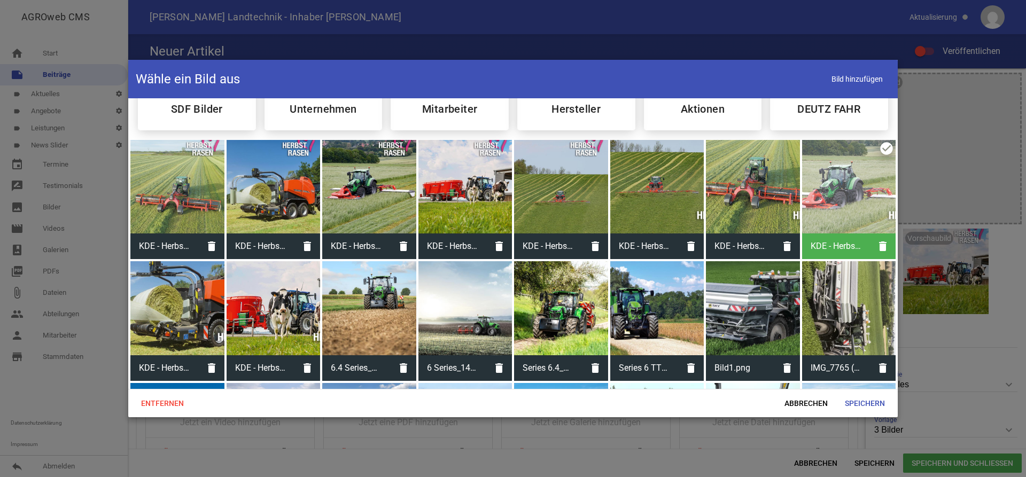
click at [312, 304] on div at bounding box center [274, 308] width 94 height 94
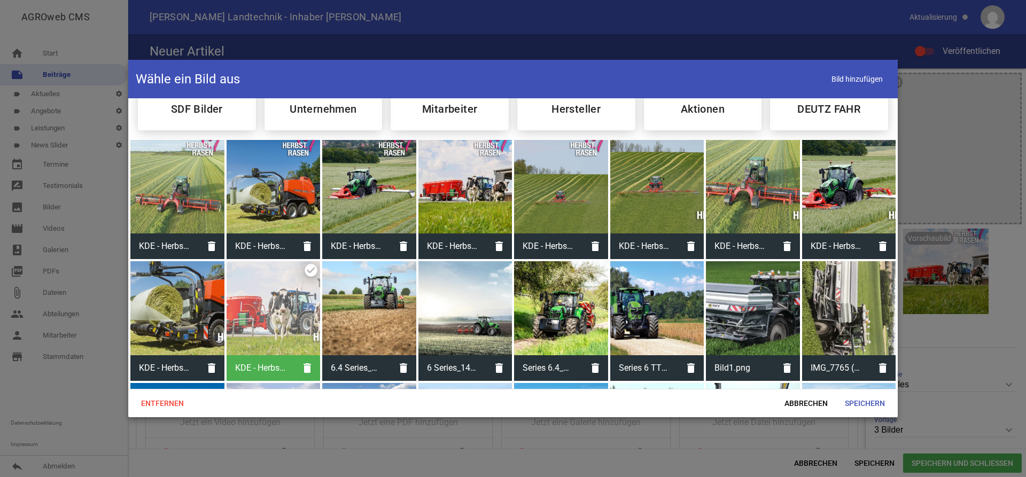
click at [376, 190] on div at bounding box center [369, 187] width 94 height 94
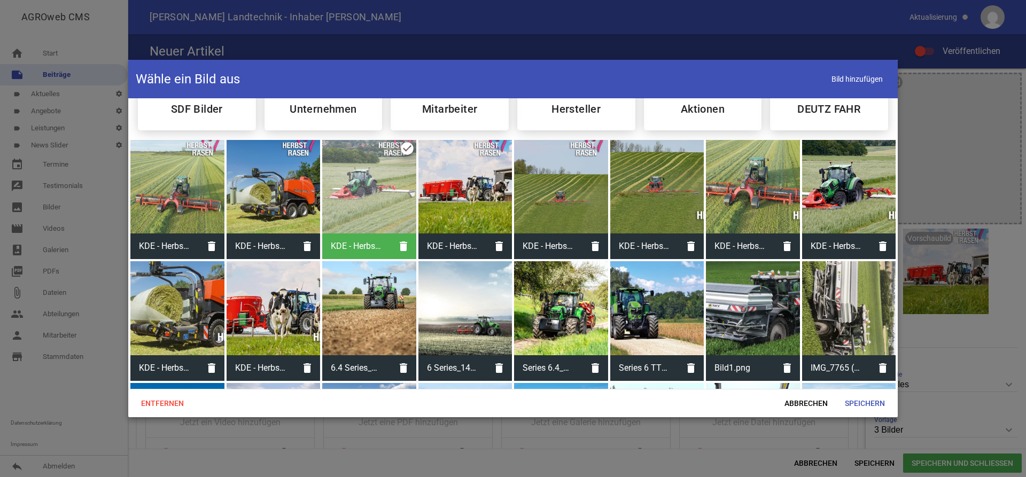
click at [278, 166] on div at bounding box center [274, 187] width 94 height 94
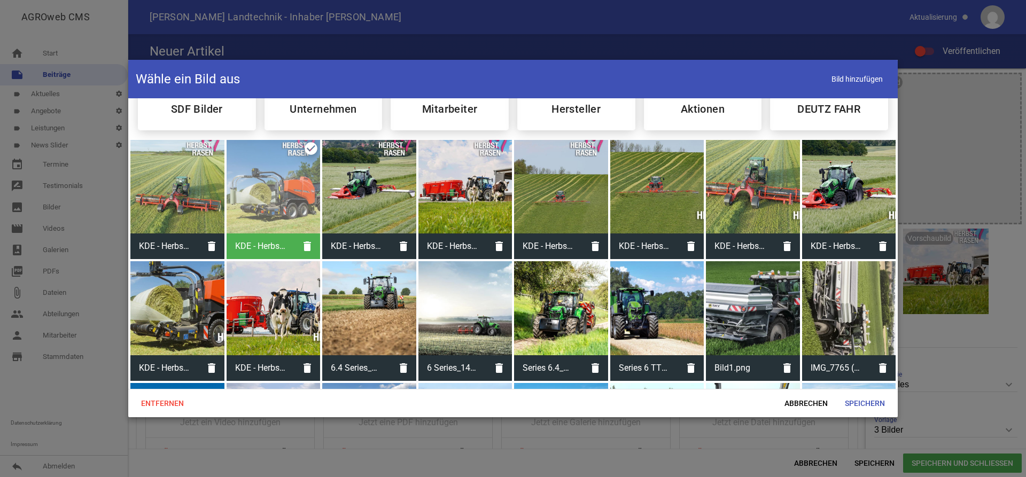
click at [393, 207] on div at bounding box center [369, 187] width 94 height 94
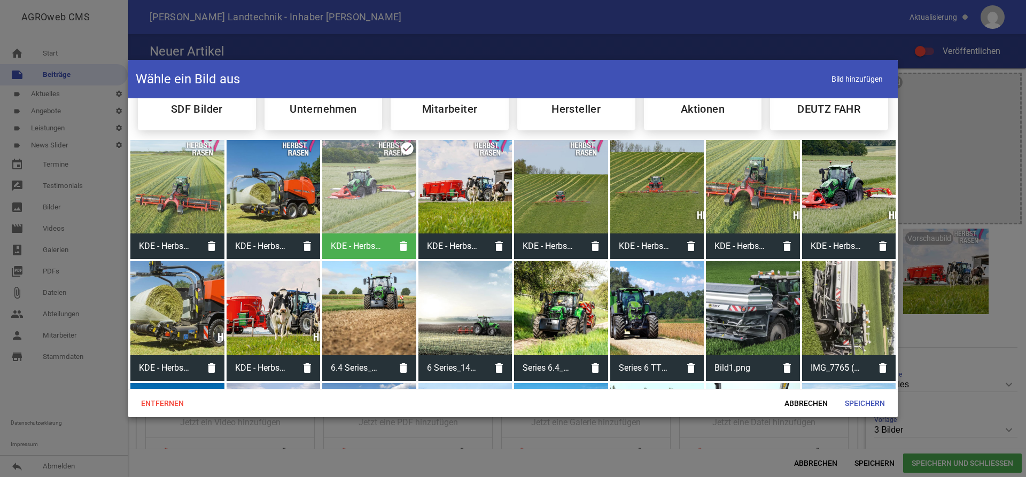
click at [822, 220] on div at bounding box center [849, 187] width 94 height 94
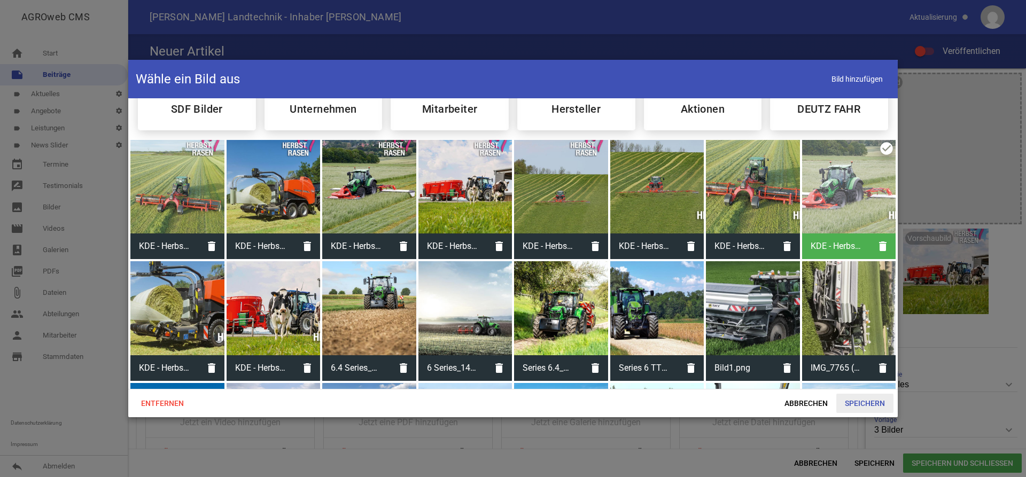
click at [885, 400] on span "Speichern" at bounding box center [864, 403] width 57 height 19
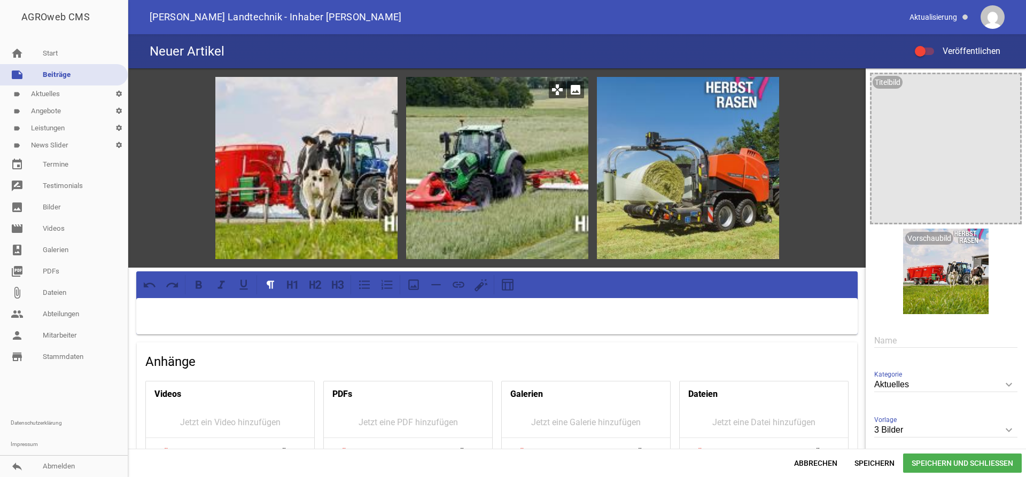
click at [556, 91] on icon "games" at bounding box center [557, 89] width 17 height 17
drag, startPoint x: 504, startPoint y: 148, endPoint x: 577, endPoint y: 139, distance: 73.2
click at [567, 143] on div at bounding box center [497, 168] width 182 height 182
click at [975, 242] on icon "image" at bounding box center [975, 241] width 17 height 17
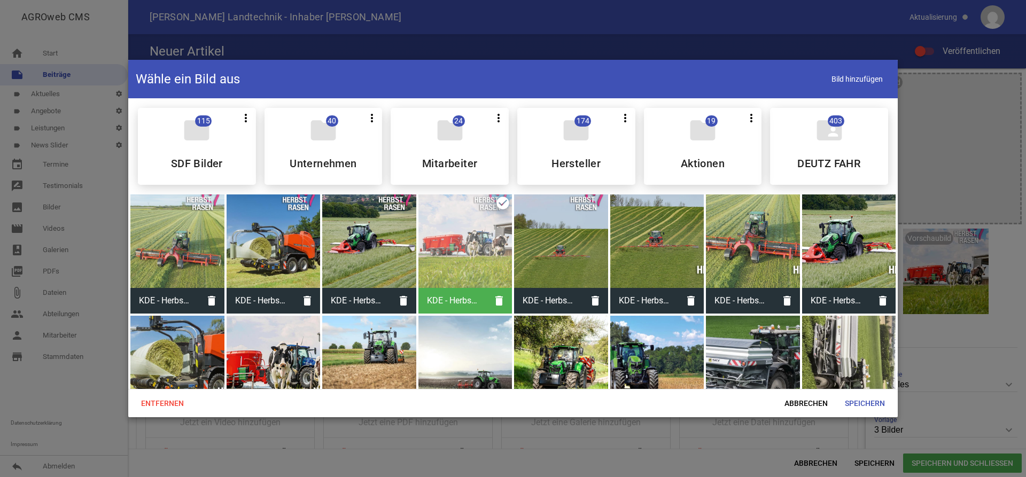
click at [372, 239] on div at bounding box center [369, 242] width 94 height 94
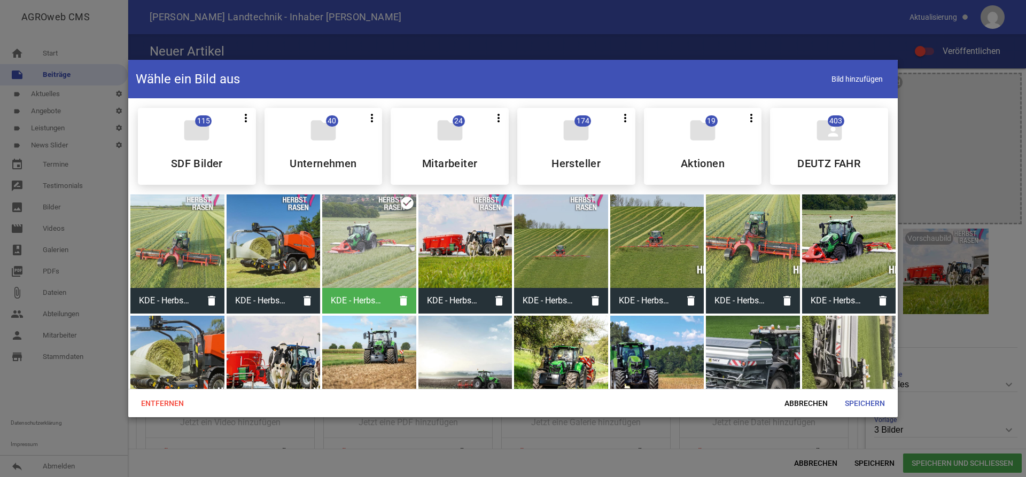
click at [855, 252] on div at bounding box center [849, 242] width 94 height 94
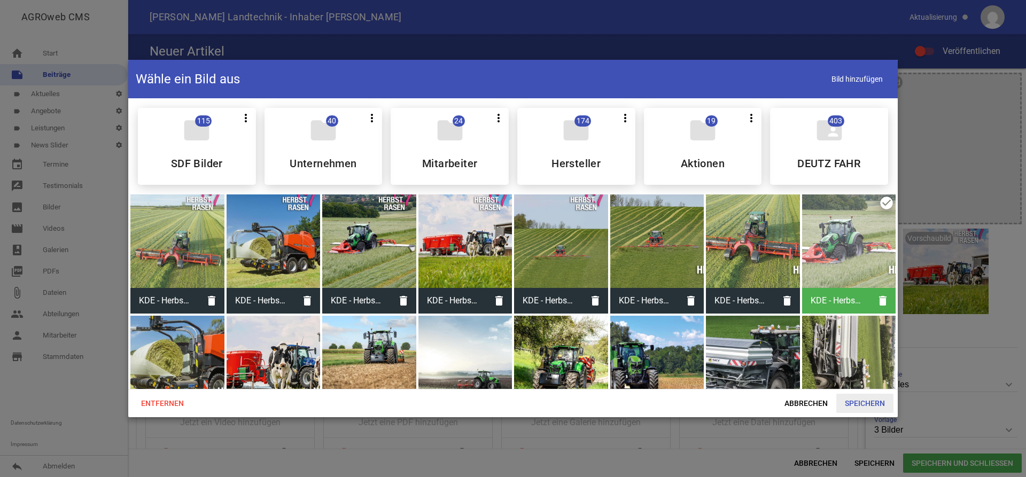
click at [885, 407] on span "Speichern" at bounding box center [864, 403] width 57 height 19
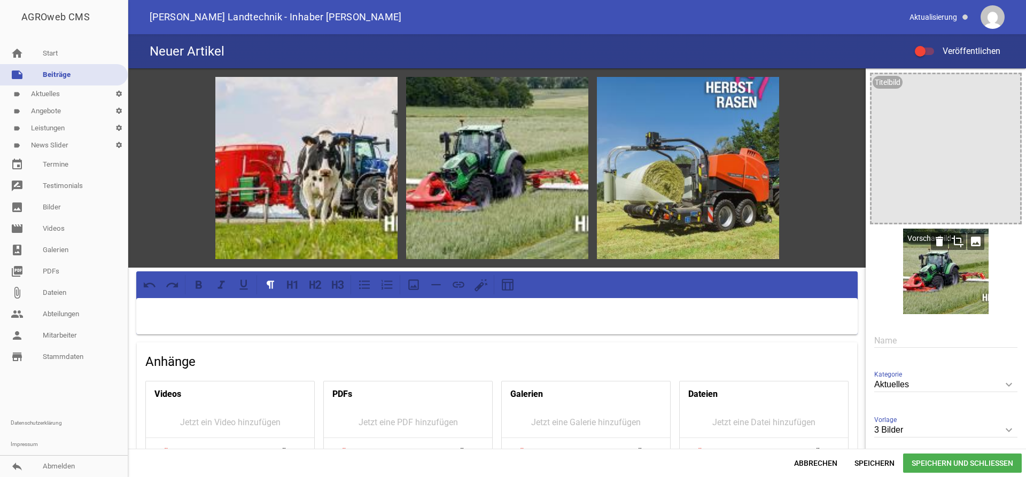
click at [958, 242] on icon "crop" at bounding box center [957, 241] width 17 height 17
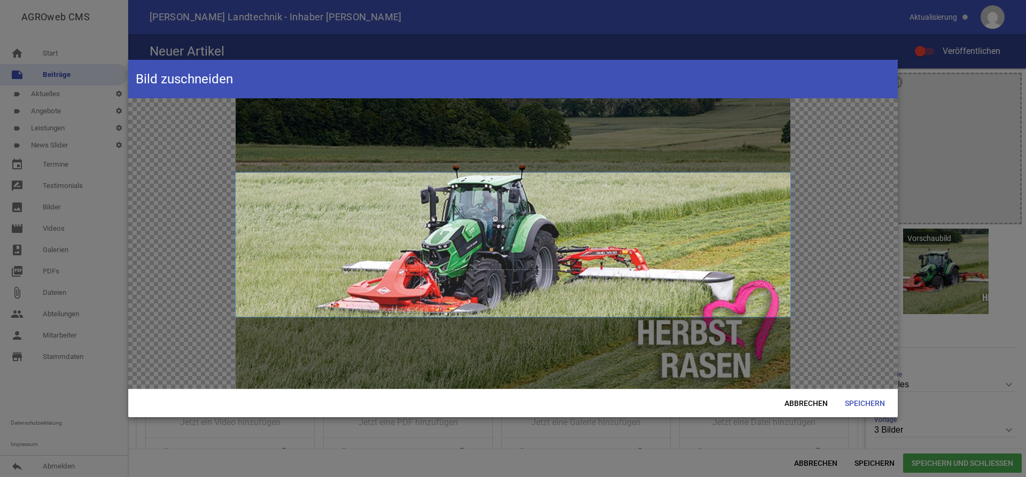
click at [499, 174] on span at bounding box center [513, 245] width 555 height 144
click at [676, 254] on span at bounding box center [513, 245] width 555 height 144
click at [518, 175] on span at bounding box center [513, 245] width 555 height 144
click at [884, 406] on span "Speichern" at bounding box center [864, 403] width 57 height 19
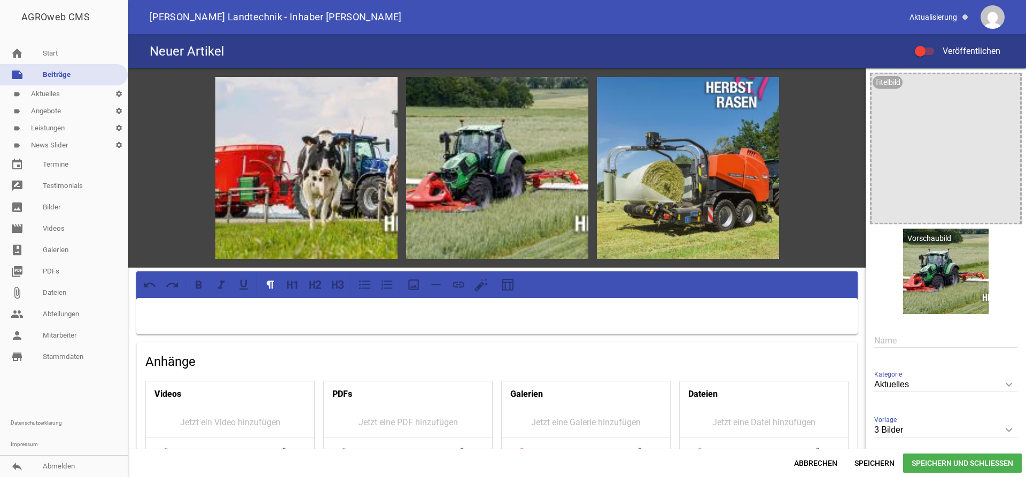
scroll to position [125, 0]
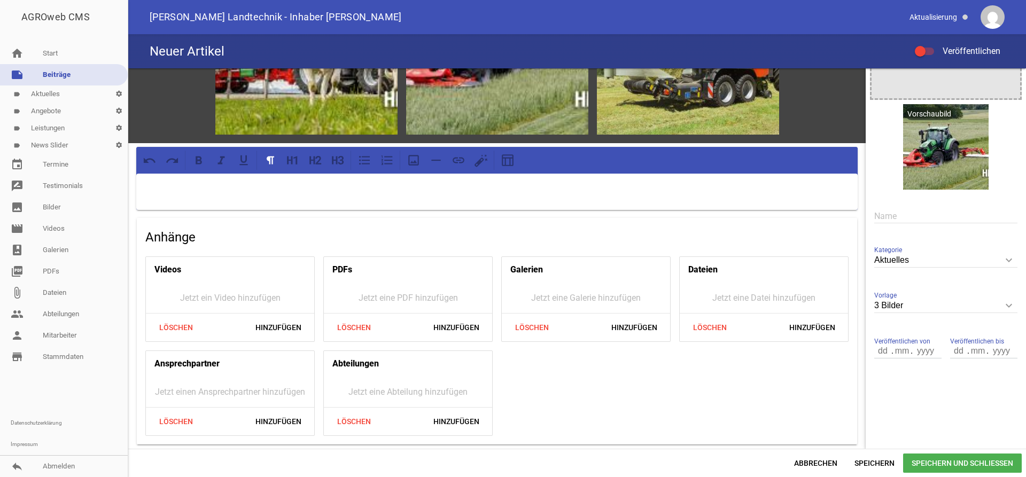
click at [211, 190] on p at bounding box center [497, 187] width 707 height 13
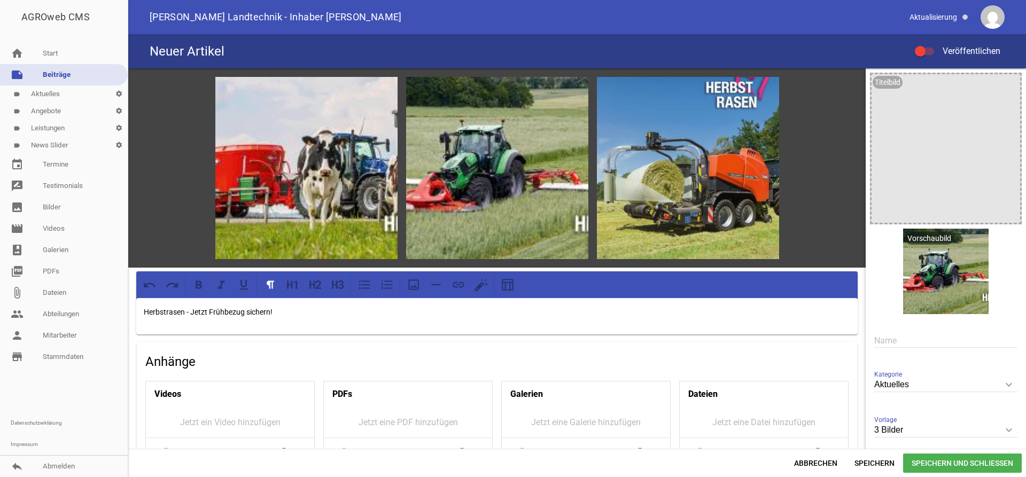
click at [185, 313] on p "Herbstrasen - Jetzt Frühbezug sichern!" at bounding box center [497, 312] width 707 height 13
drag, startPoint x: 373, startPoint y: 318, endPoint x: 128, endPoint y: 314, distance: 244.3
click at [128, 314] on div "games image games image games image Herbstrasen 2025 - Jetzt Frühbezug sichern!…" at bounding box center [497, 320] width 738 height 505
copy p "Herbstrasen 2025 - Jetzt Frühbezug sichern!"
click at [895, 340] on input "text" at bounding box center [945, 341] width 143 height 14
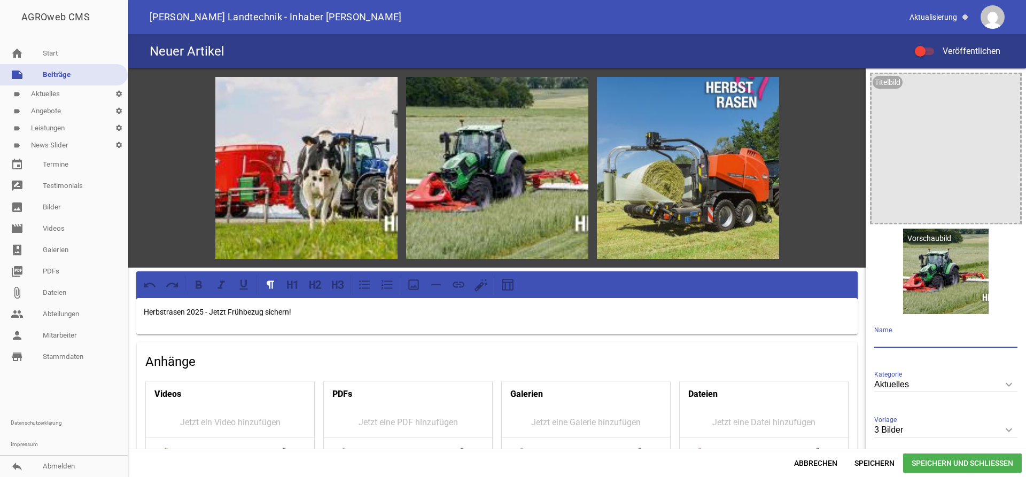
paste input "Herbstrasen 2025 - Jetzt Frühbezug sichern!"
type input "Herbstrasen 2025 - Jetzt Frühbezug sichern!"
click at [297, 314] on p "Herbstrasen 2025 - Jetzt Frühbezug sichern!" at bounding box center [497, 312] width 707 height 13
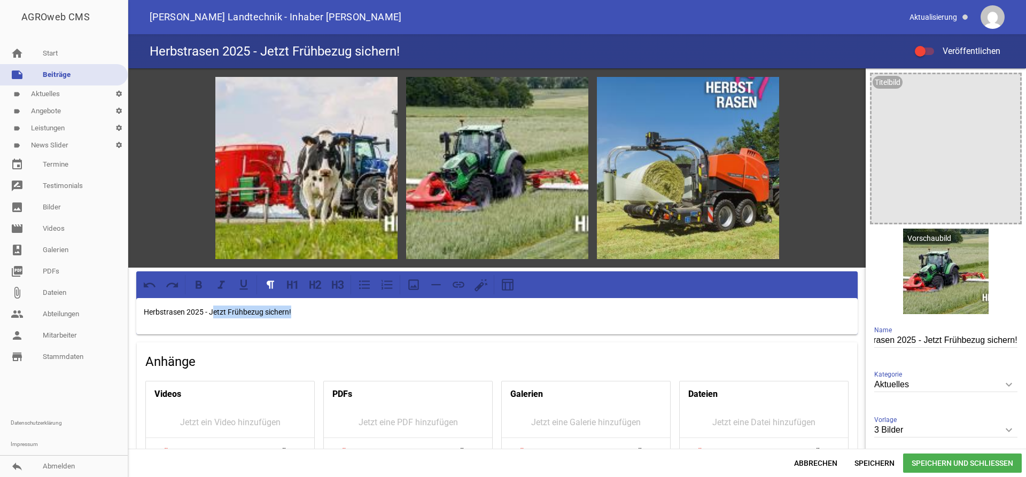
drag, startPoint x: 317, startPoint y: 314, endPoint x: 0, endPoint y: 288, distance: 318.6
click at [128, 288] on div "games image games image games image Herbstrasen 2025 - Jetzt Frühbezug sichern!…" at bounding box center [577, 258] width 898 height 381
click at [347, 324] on div "Herbstrasen 2025 - Jetzt Frühbezug sichern!" at bounding box center [497, 316] width 722 height 36
drag, startPoint x: 352, startPoint y: 301, endPoint x: 120, endPoint y: 306, distance: 231.5
click at [131, 309] on div "games image games image games image Herbstrasen 2025 - Jetzt Frühbezug sichern!…" at bounding box center [497, 320] width 738 height 505
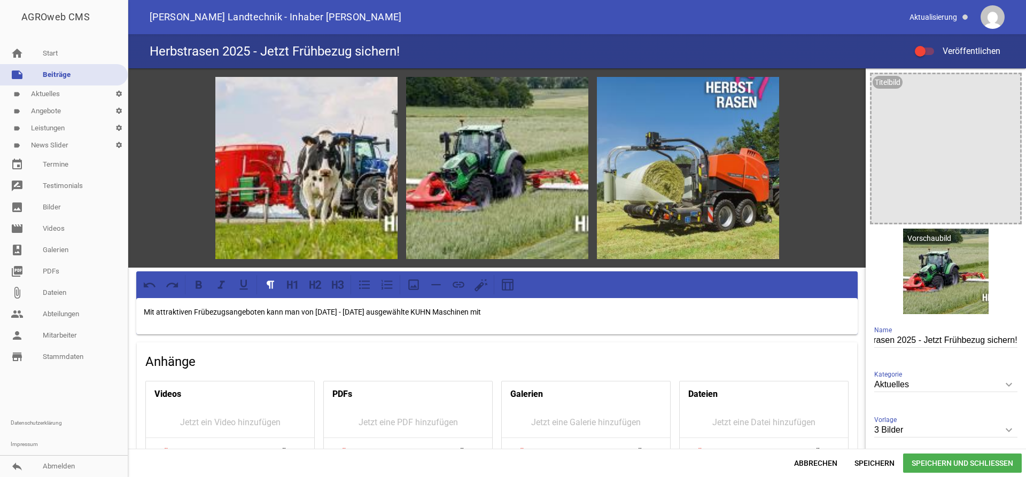
drag, startPoint x: 553, startPoint y: 313, endPoint x: 140, endPoint y: 312, distance: 413.2
click at [140, 312] on div "Mit attraktiven Frübezugsangeboten kann man von September - November 2025 ausge…" at bounding box center [497, 316] width 722 height 36
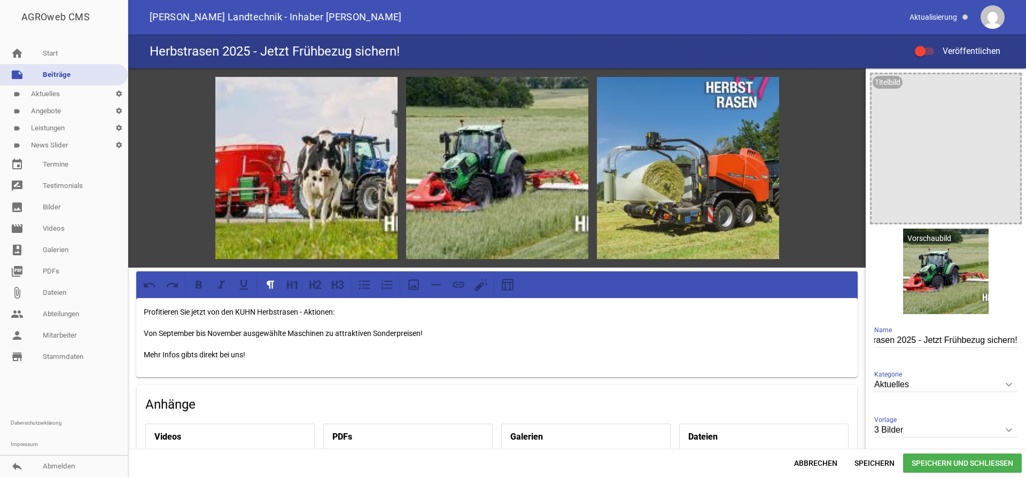
click at [969, 458] on span "Speichern und Schließen" at bounding box center [962, 463] width 119 height 19
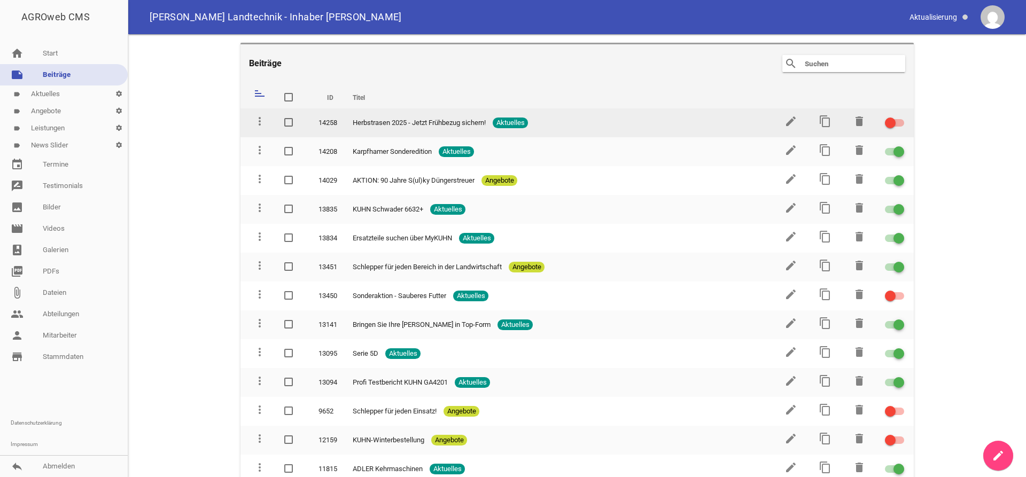
click at [886, 121] on div at bounding box center [890, 123] width 11 height 11
click at [901, 117] on input "checkbox" at bounding box center [901, 117] width 0 height 0
click at [787, 121] on icon "edit" at bounding box center [791, 121] width 13 height 13
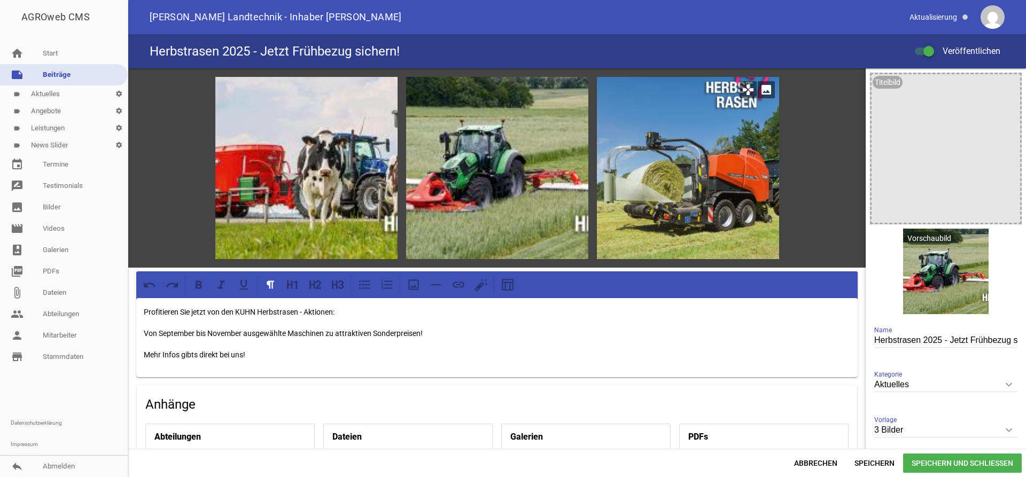
click at [765, 92] on icon "image" at bounding box center [766, 89] width 17 height 17
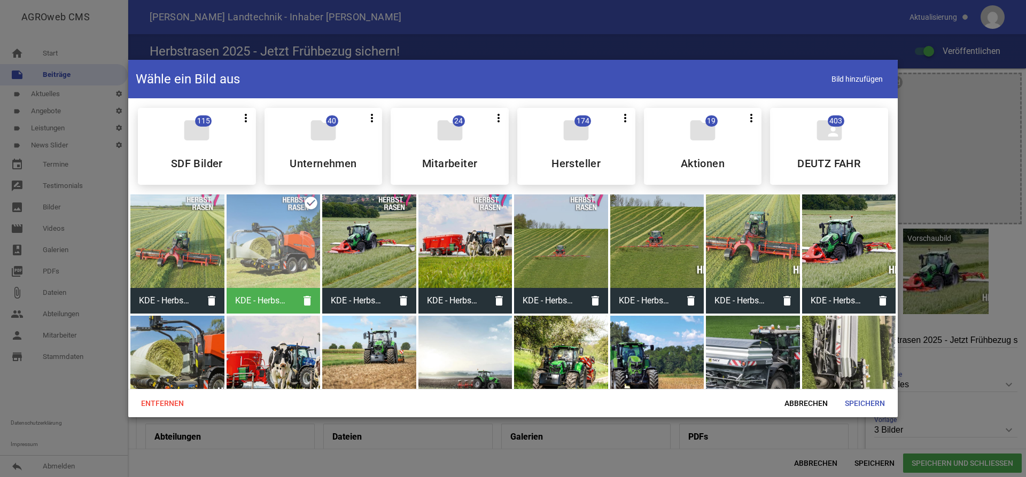
scroll to position [55, 0]
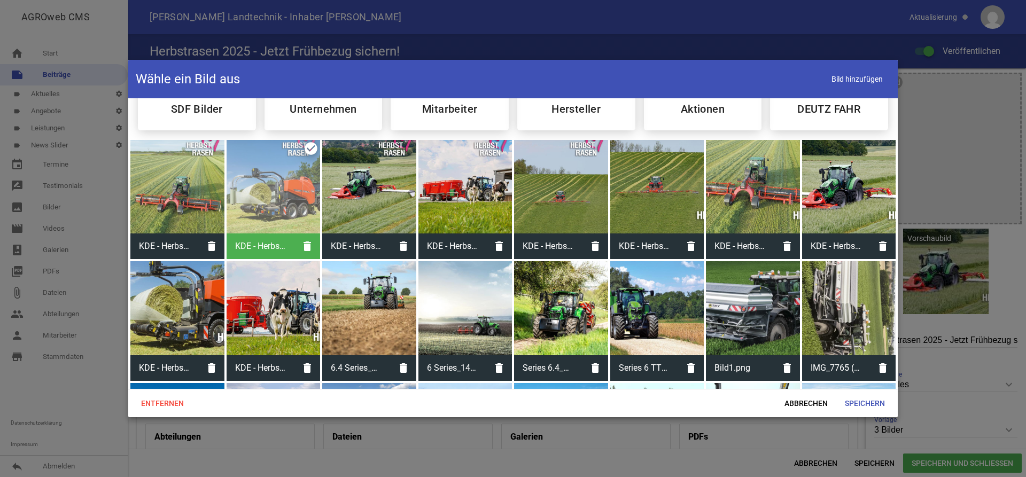
click at [190, 298] on div at bounding box center [177, 308] width 94 height 94
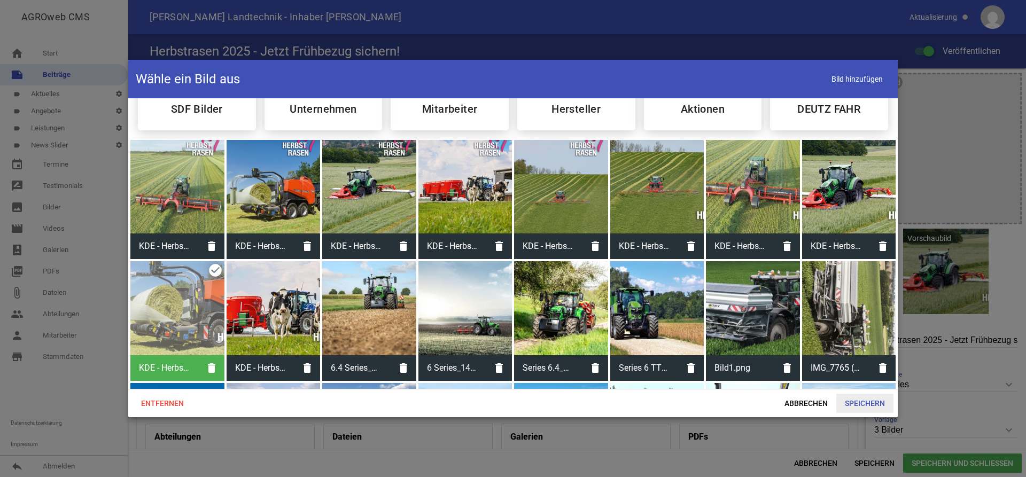
click at [868, 403] on span "Speichern" at bounding box center [864, 403] width 57 height 19
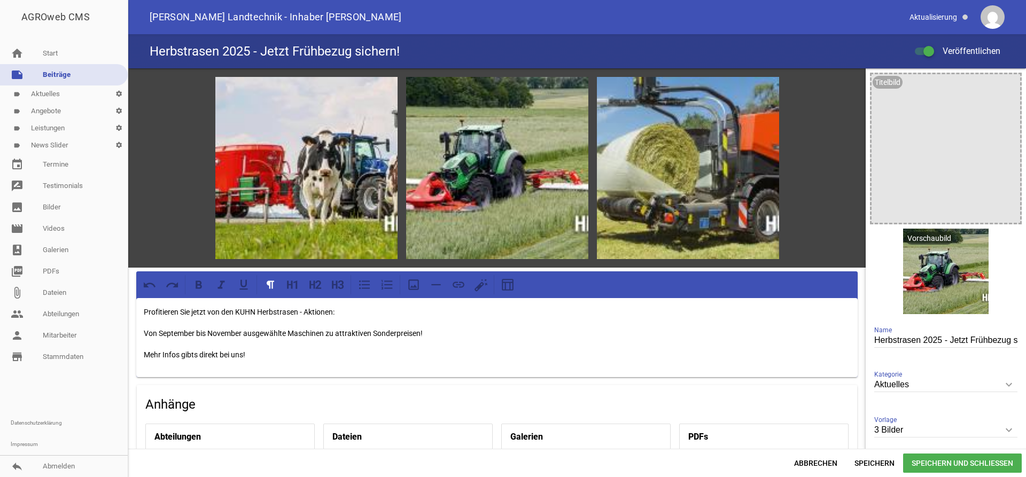
click at [975, 462] on span "Speichern und Schließen" at bounding box center [962, 463] width 119 height 19
